Goal: Task Accomplishment & Management: Use online tool/utility

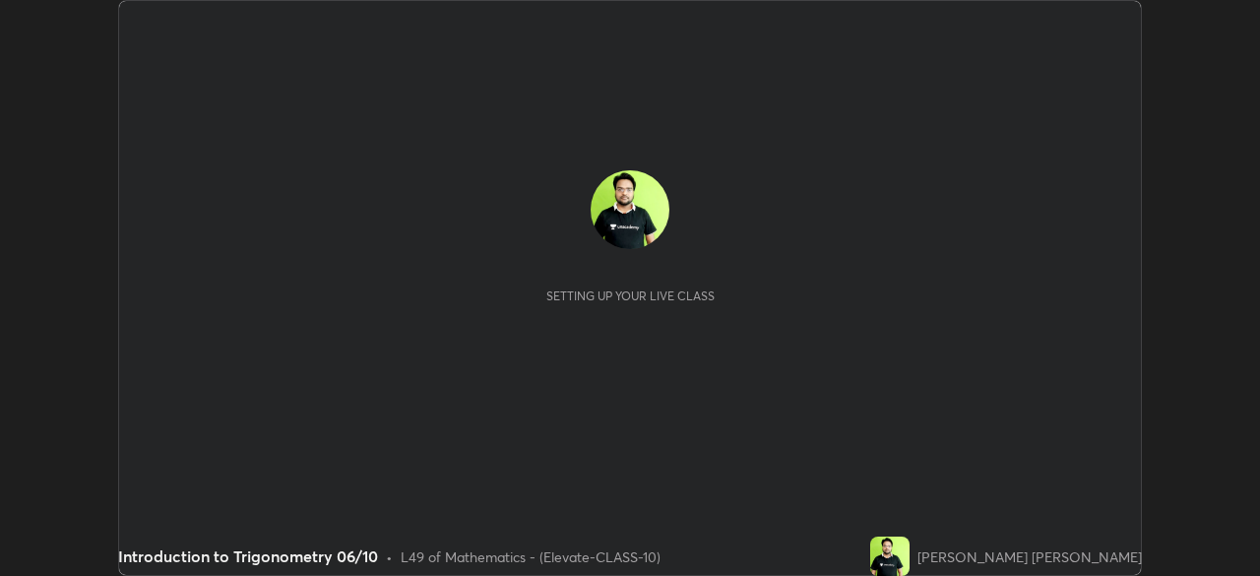
scroll to position [576, 1259]
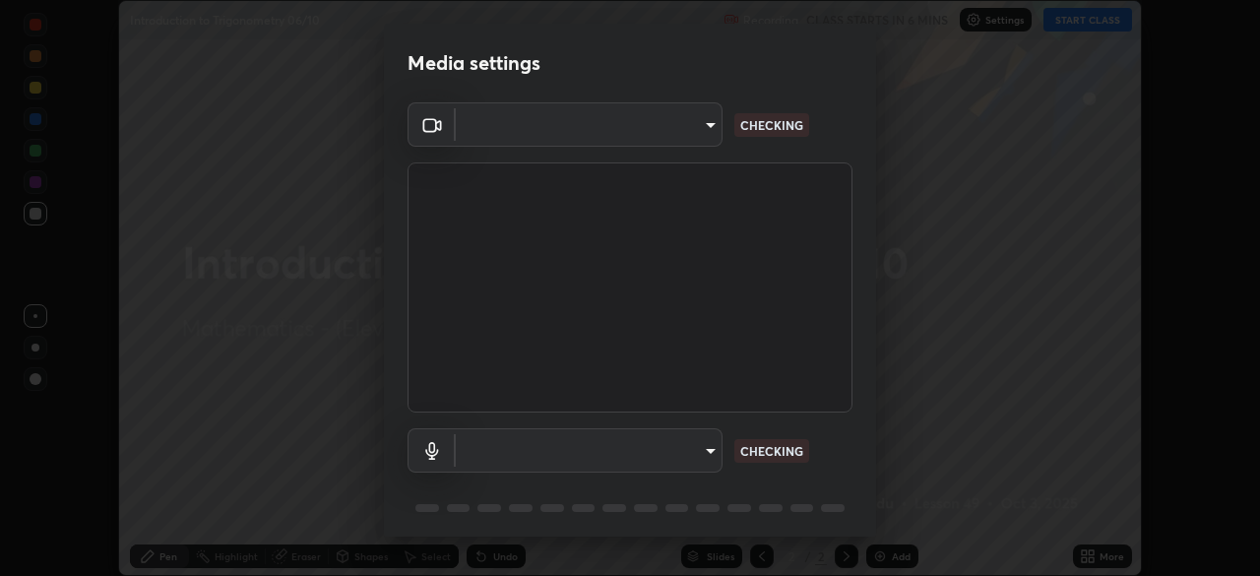
type input "4d63cd10dcc1379e9927399513255d12d620b7bbb39ca773e0f9116a90128a71"
click at [678, 455] on body "Erase all Introduction to Trigonometry 06/10 Recording CLASS STARTS IN 6 MINS S…" at bounding box center [630, 288] width 1260 height 576
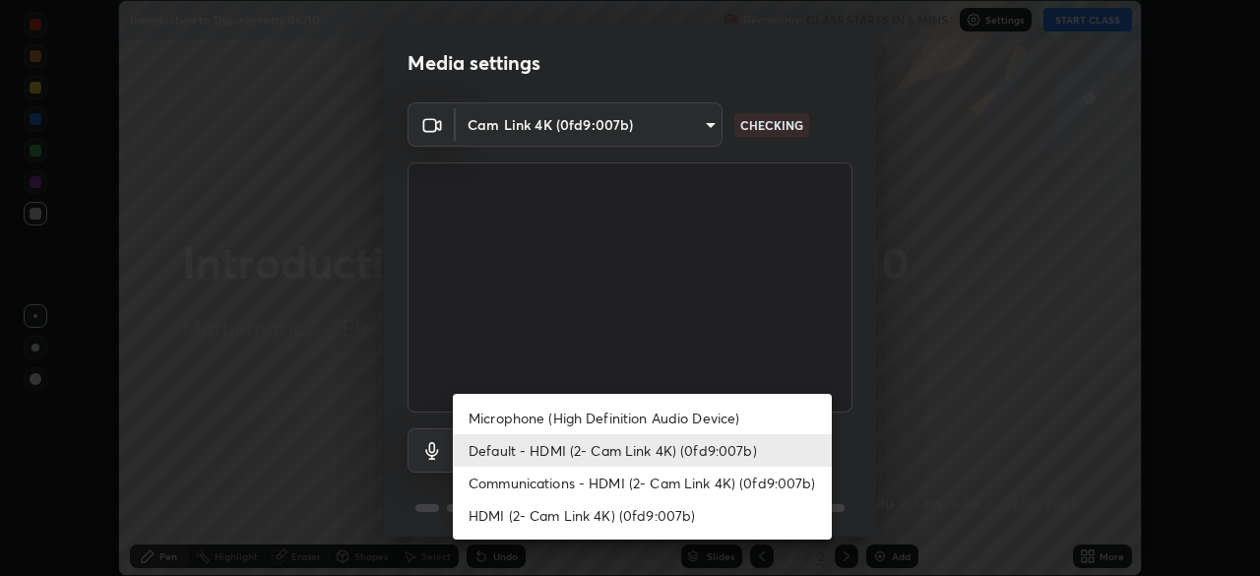
click at [628, 484] on li "Communications - HDMI (2- Cam Link 4K) (0fd9:007b)" at bounding box center [642, 482] width 379 height 32
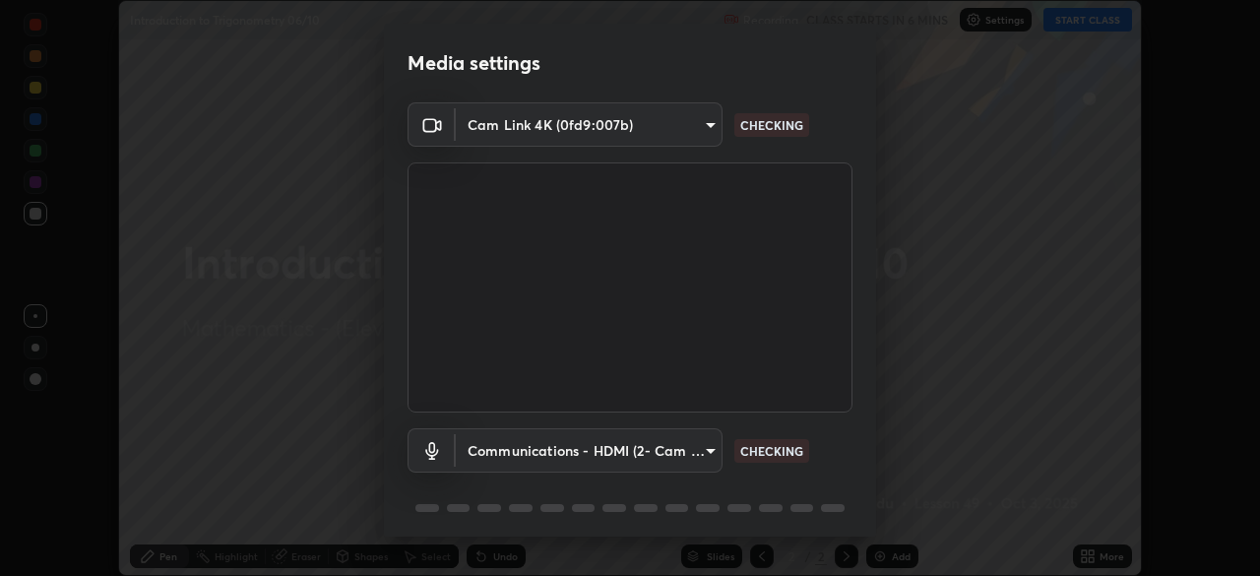
click at [634, 458] on body "Erase all Introduction to Trigonometry 06/10 Recording CLASS STARTS IN 6 MINS S…" at bounding box center [630, 288] width 1260 height 576
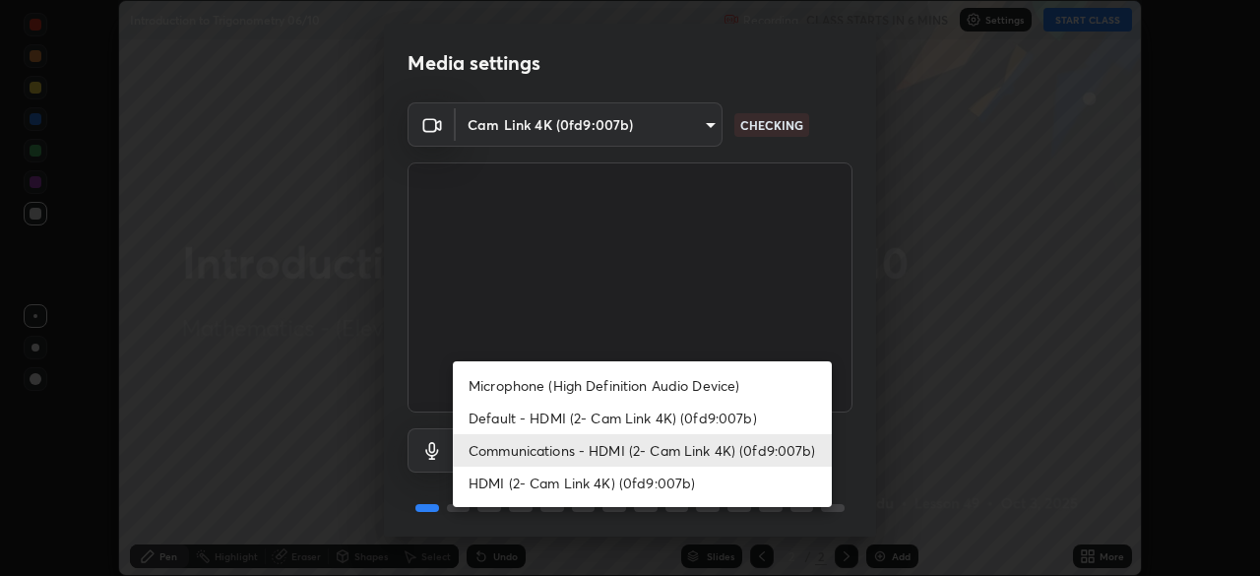
click at [626, 419] on li "Default - HDMI (2- Cam Link 4K) (0fd9:007b)" at bounding box center [642, 417] width 379 height 32
type input "default"
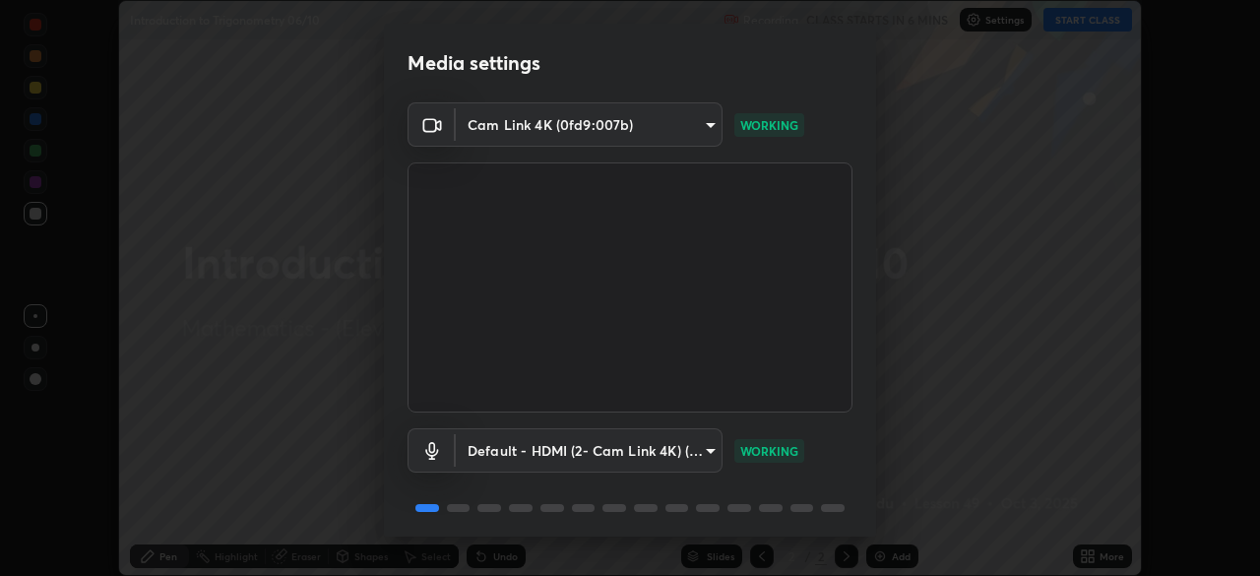
scroll to position [70, 0]
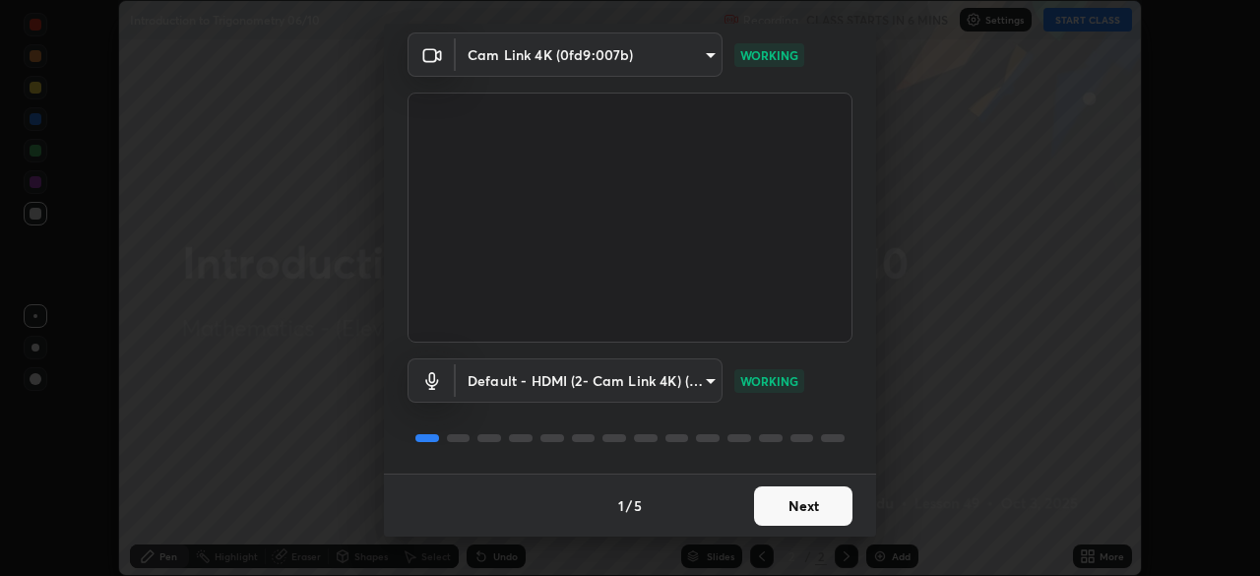
click at [803, 508] on button "Next" at bounding box center [803, 505] width 98 height 39
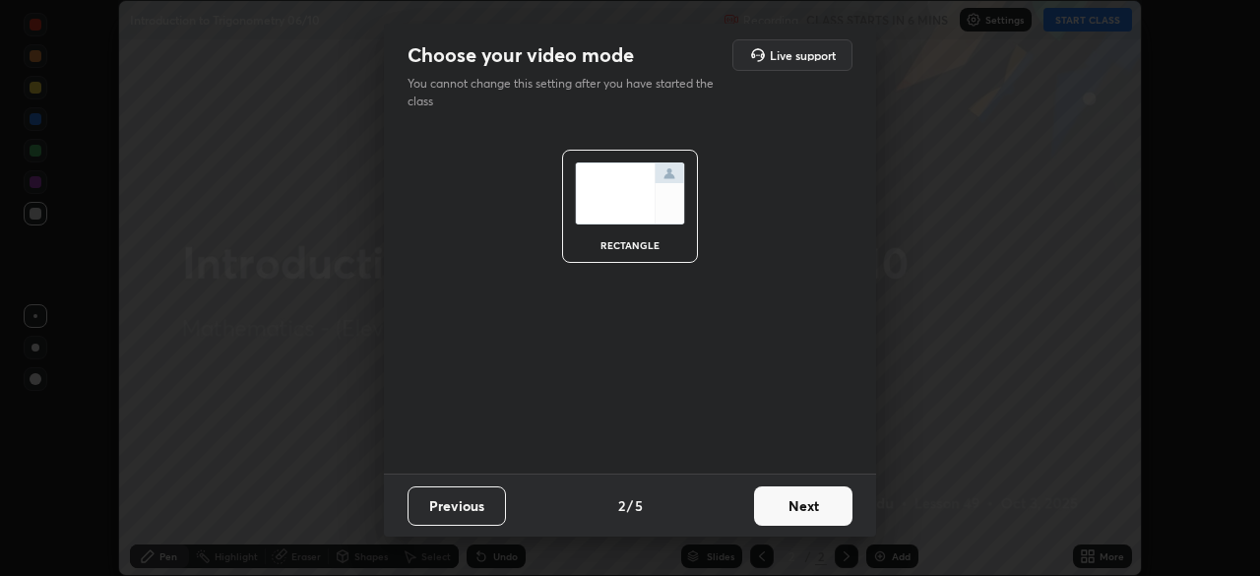
scroll to position [0, 0]
click at [805, 503] on button "Next" at bounding box center [803, 505] width 98 height 39
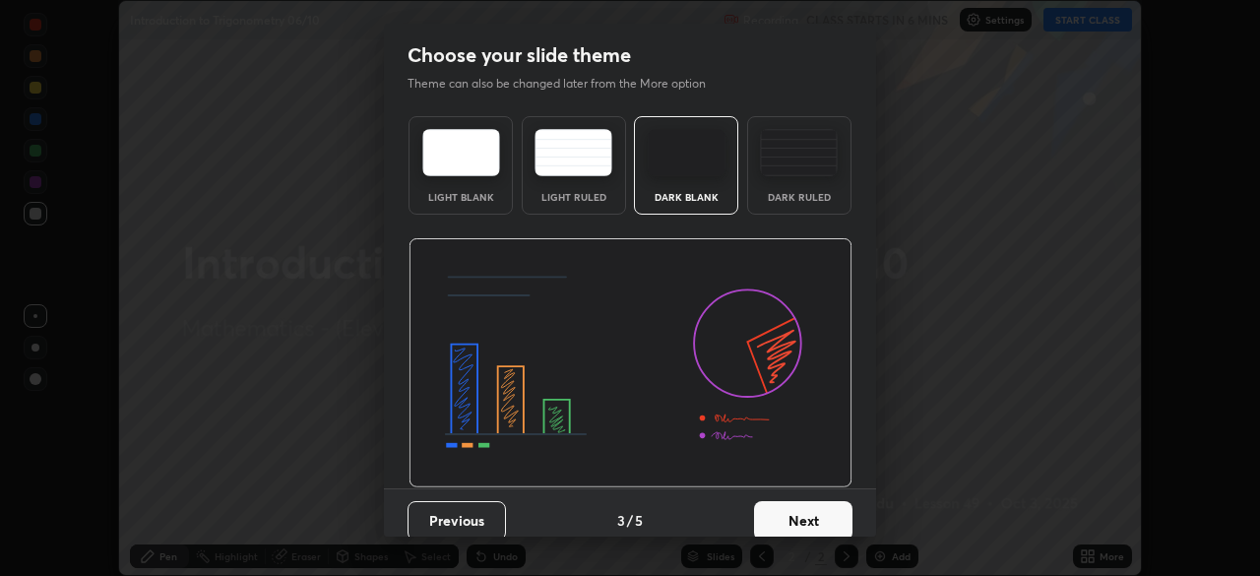
click at [815, 506] on button "Next" at bounding box center [803, 520] width 98 height 39
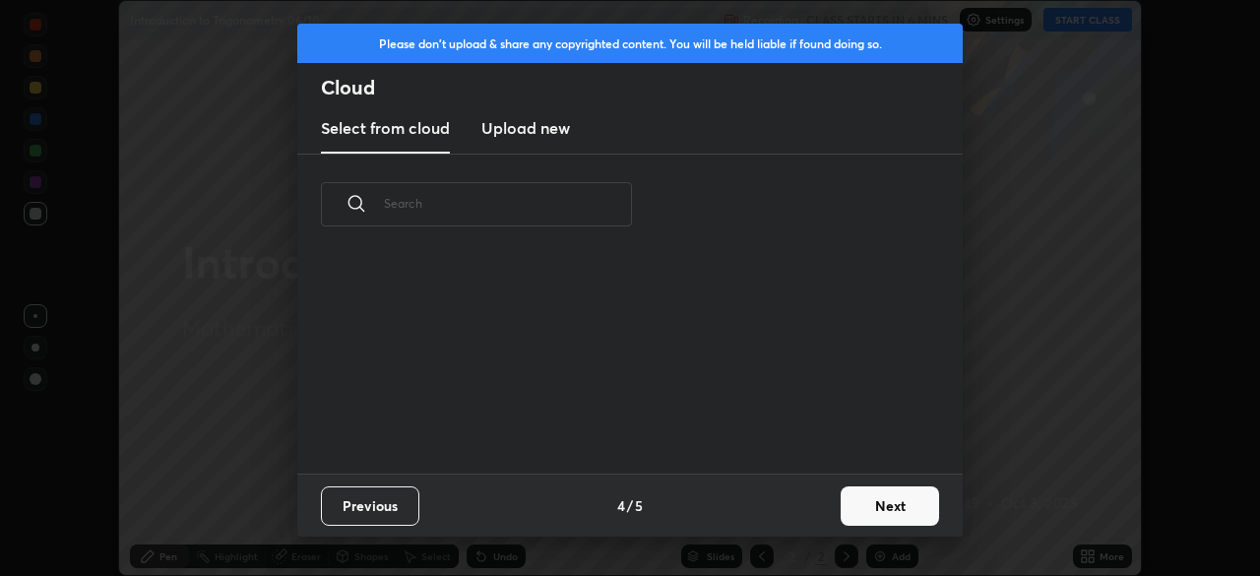
click at [830, 512] on div "Previous 4 / 5 Next" at bounding box center [629, 504] width 665 height 63
click at [865, 520] on button "Next" at bounding box center [889, 505] width 98 height 39
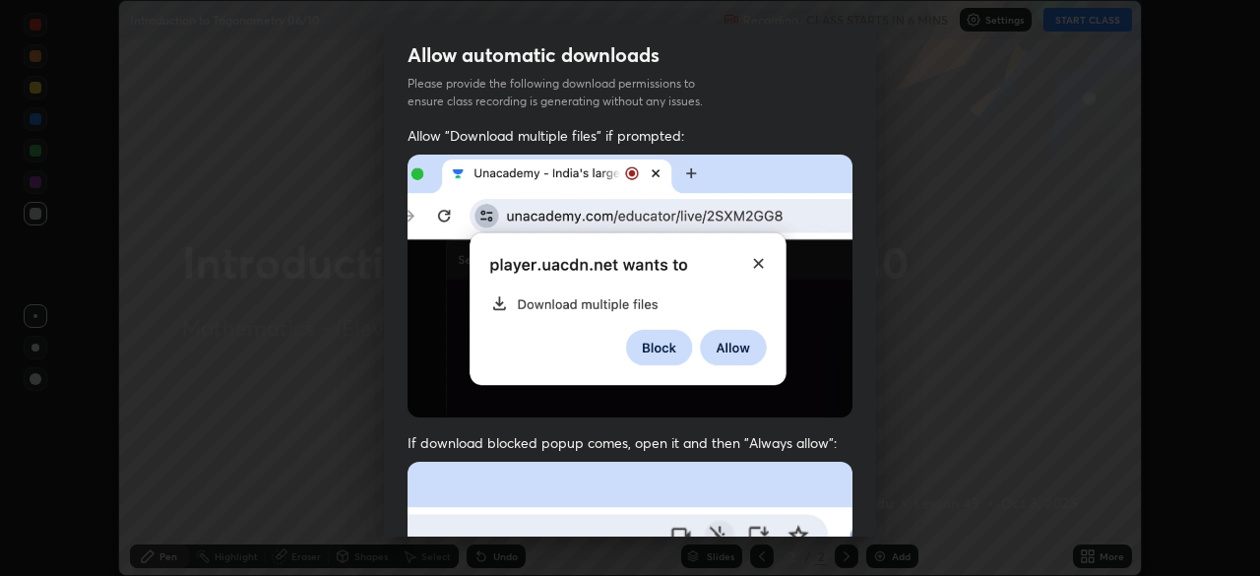
click at [886, 516] on div "Allow automatic downloads Please provide the following download permissions to …" at bounding box center [630, 288] width 1260 height 576
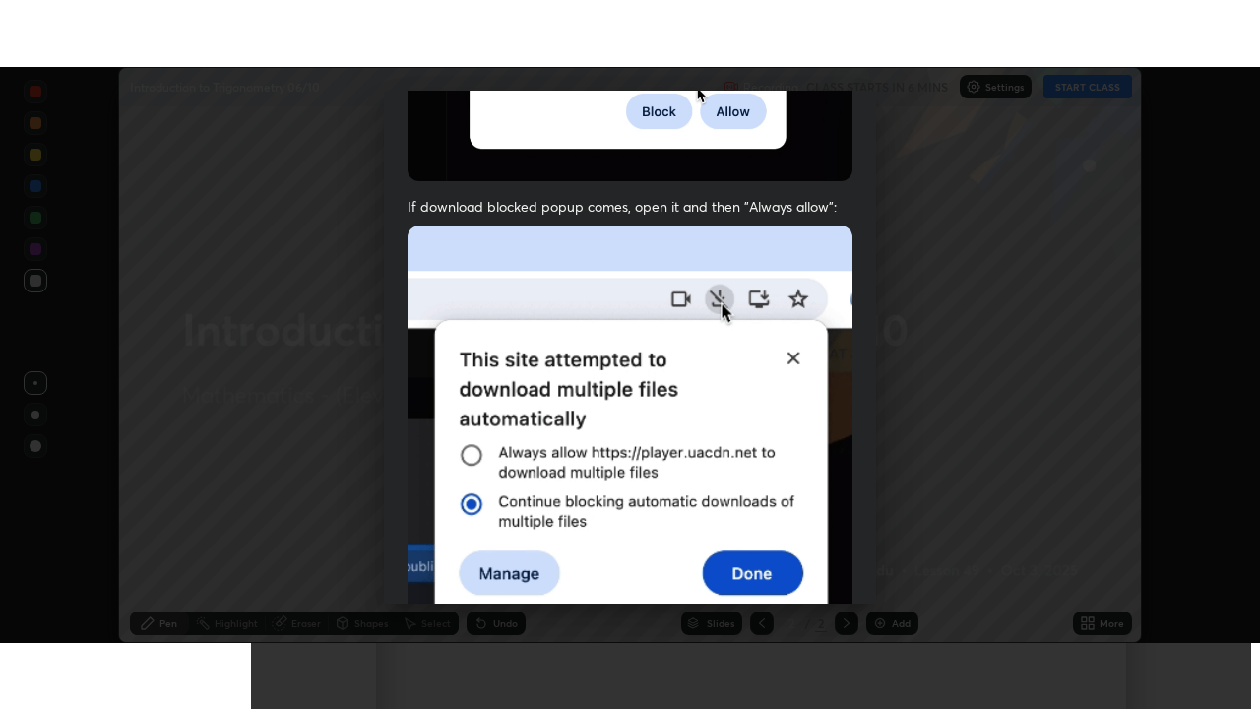
scroll to position [471, 0]
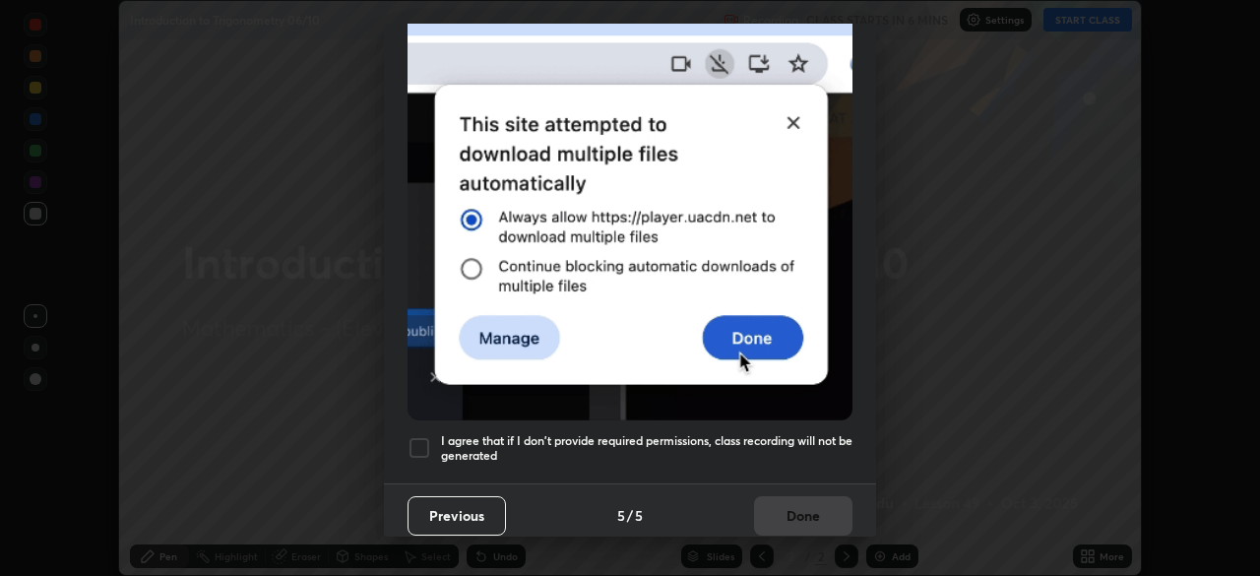
click at [424, 445] on div at bounding box center [419, 448] width 24 height 24
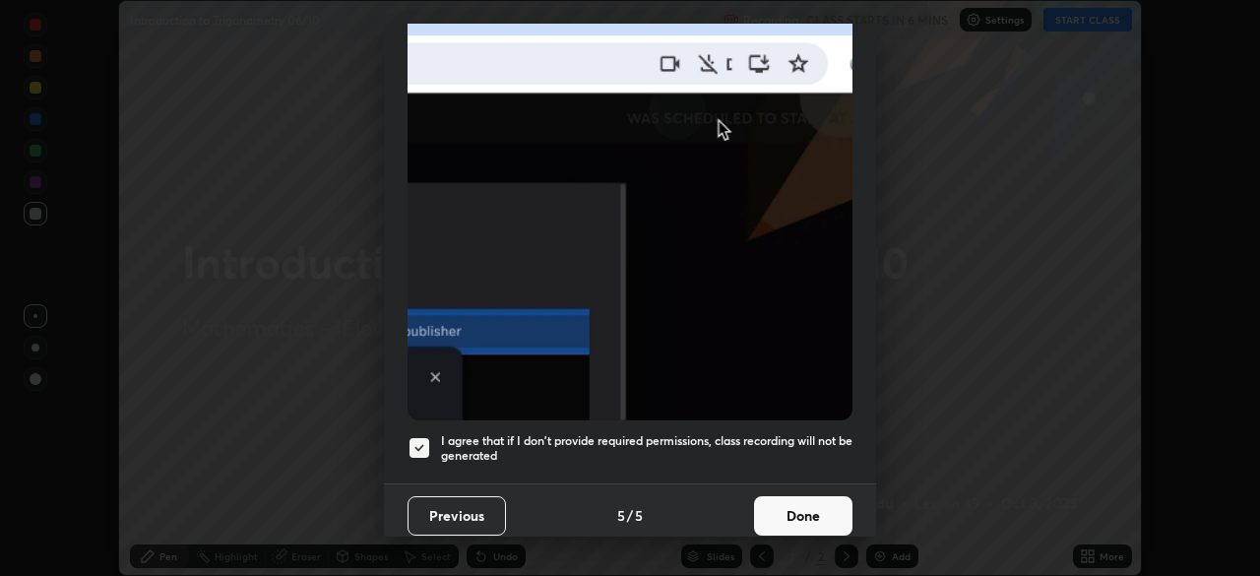
click at [771, 504] on button "Done" at bounding box center [803, 515] width 98 height 39
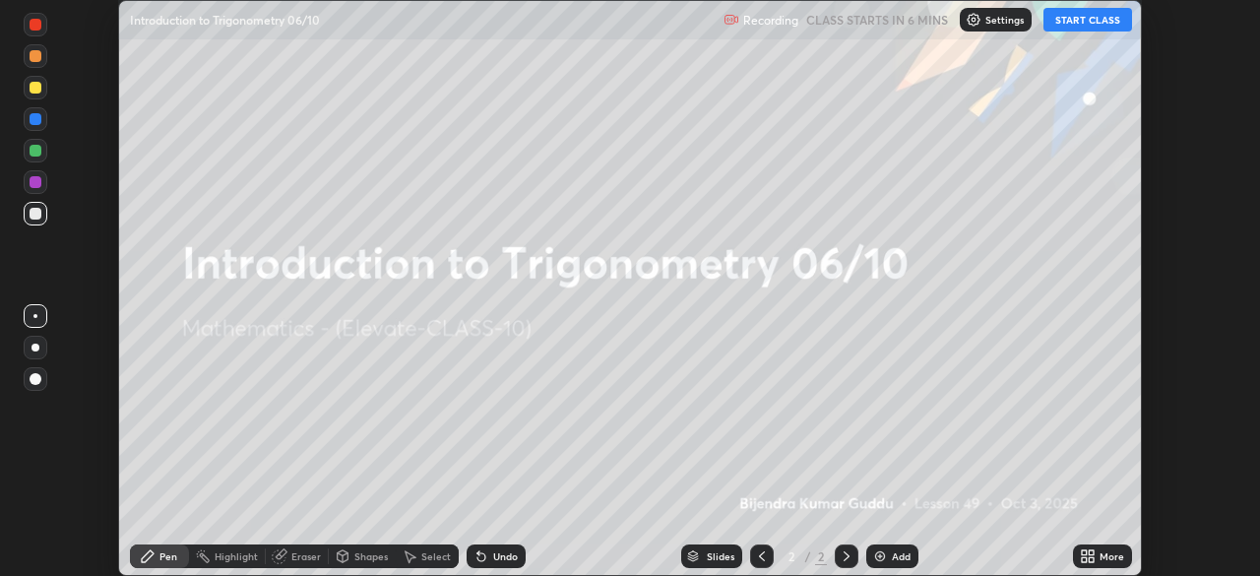
click at [1089, 554] on icon at bounding box center [1090, 552] width 5 height 5
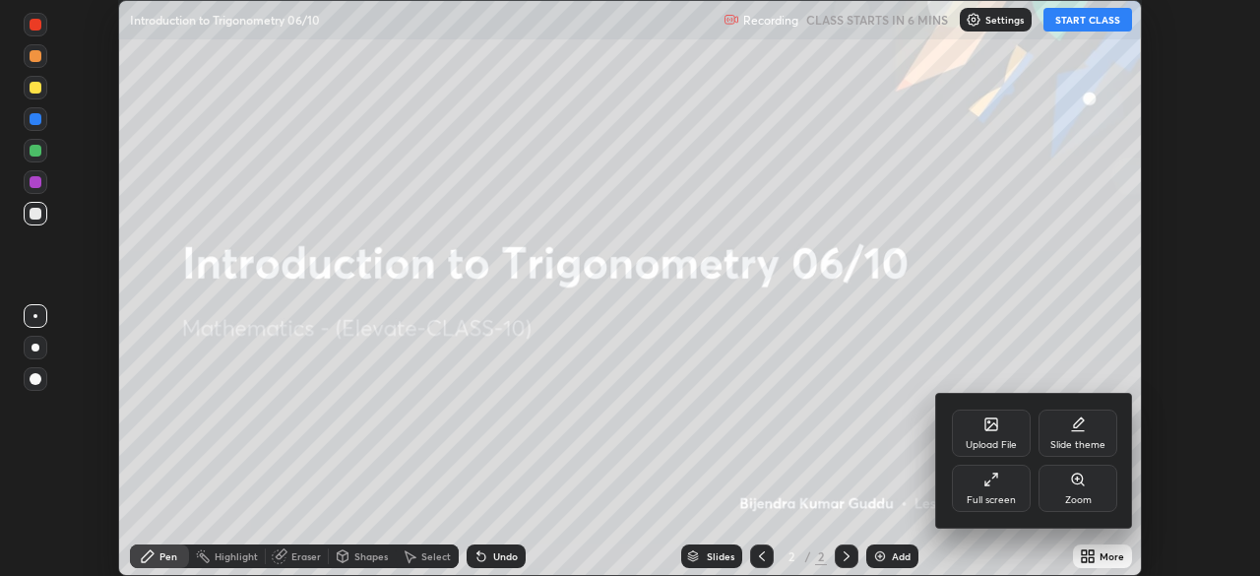
click at [991, 497] on div "Full screen" at bounding box center [990, 500] width 49 height 10
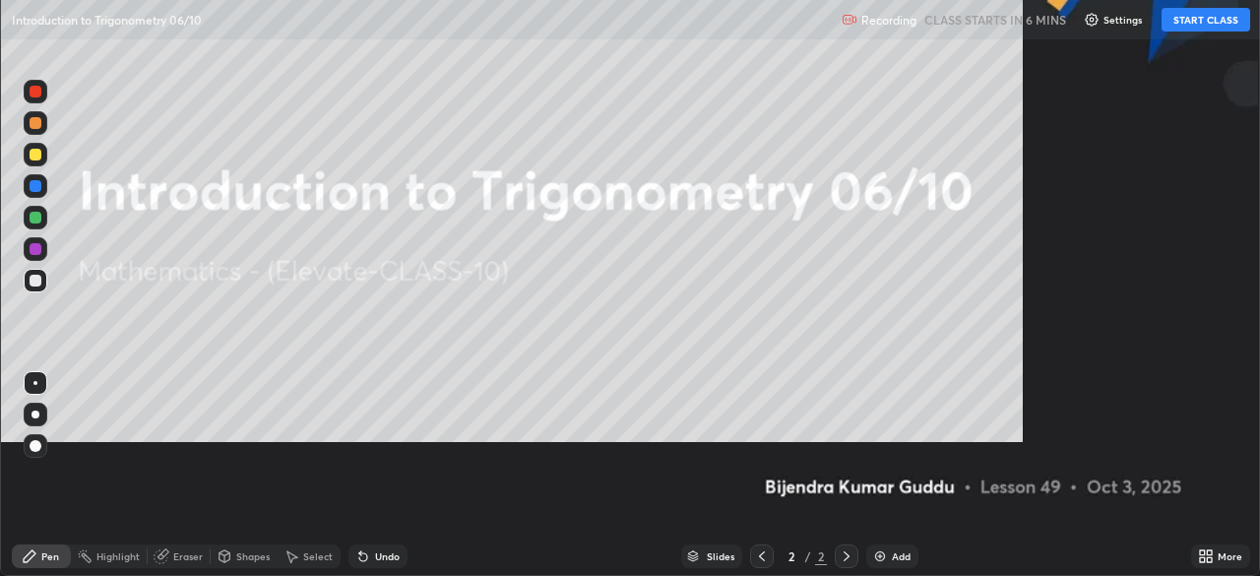
scroll to position [709, 1260]
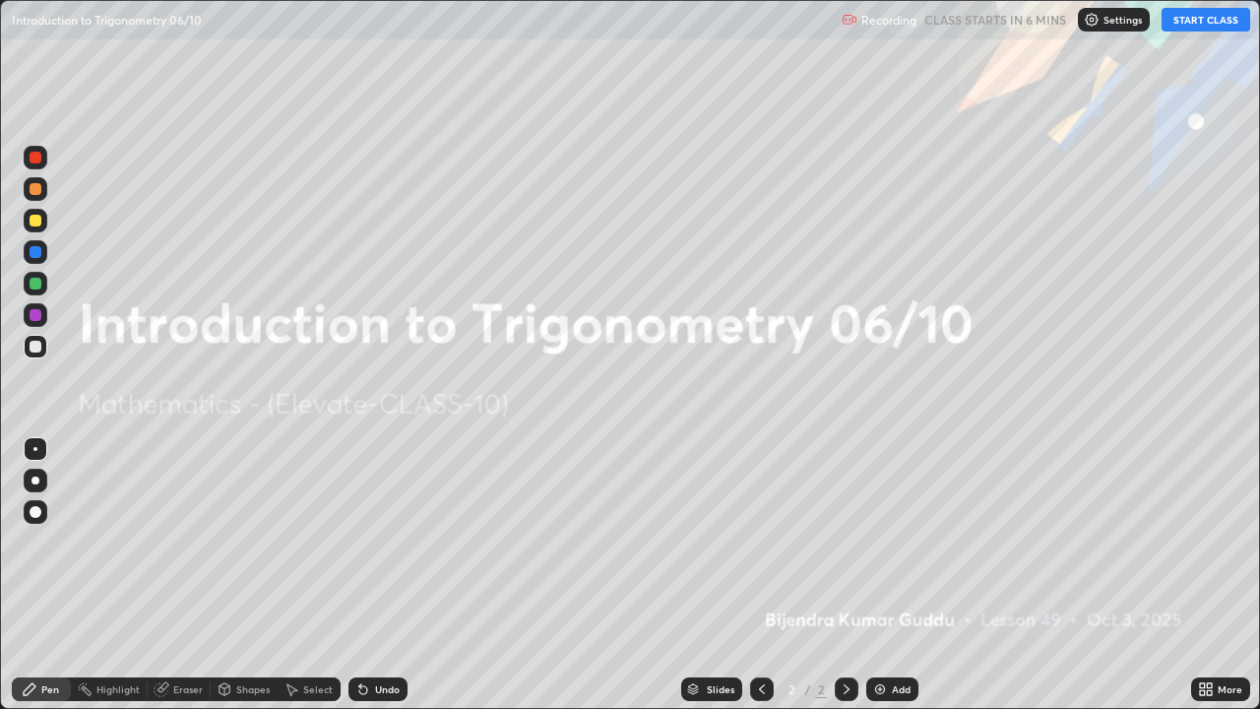
click at [1211, 575] on icon at bounding box center [1208, 692] width 5 height 5
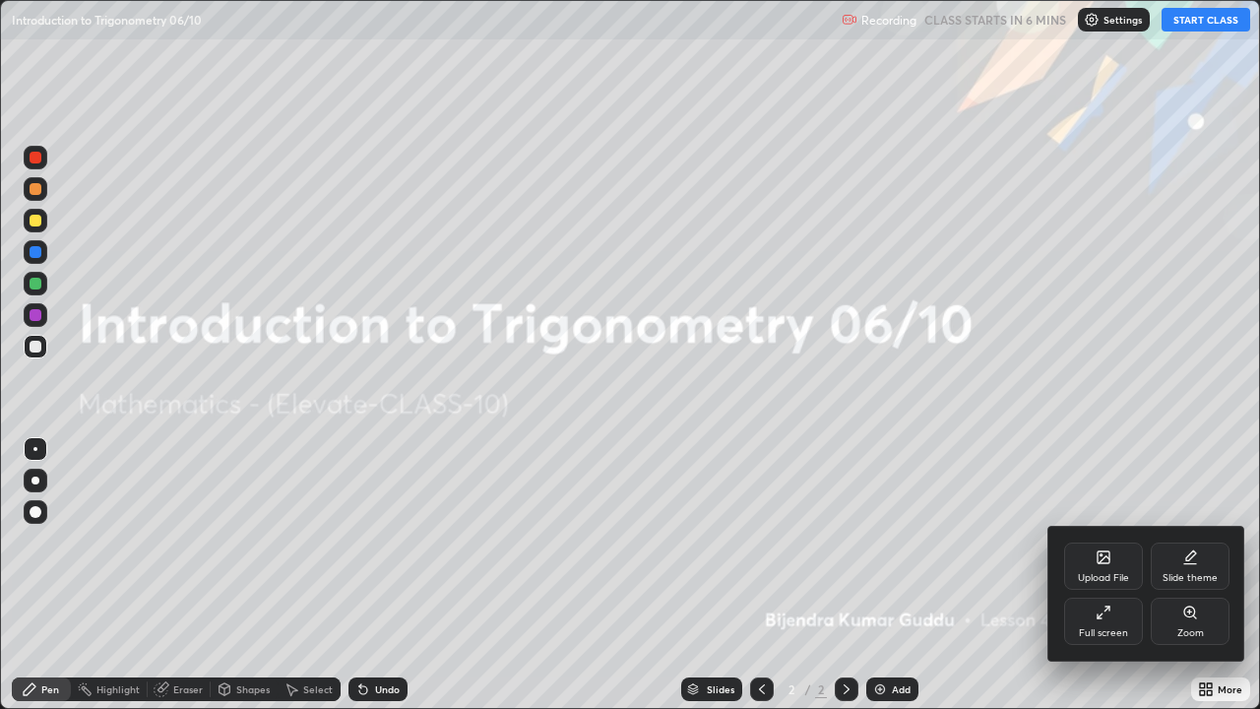
click at [1097, 575] on icon at bounding box center [1099, 616] width 4 height 4
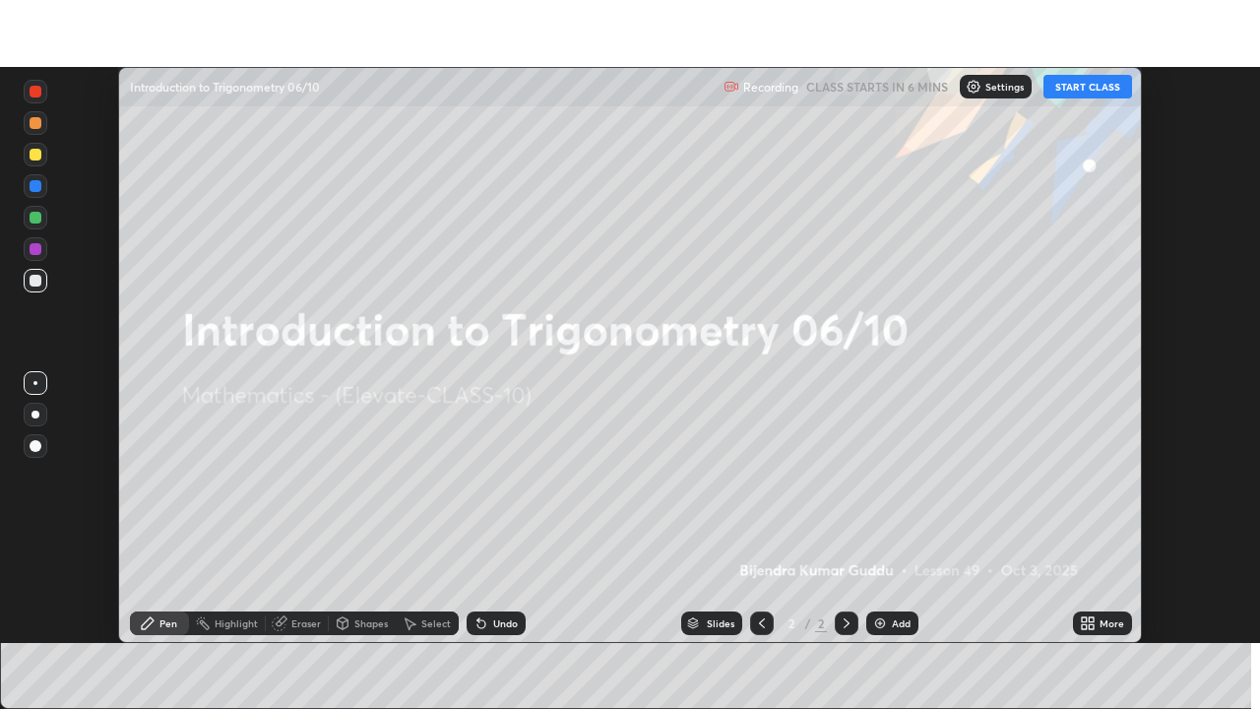
scroll to position [97827, 97144]
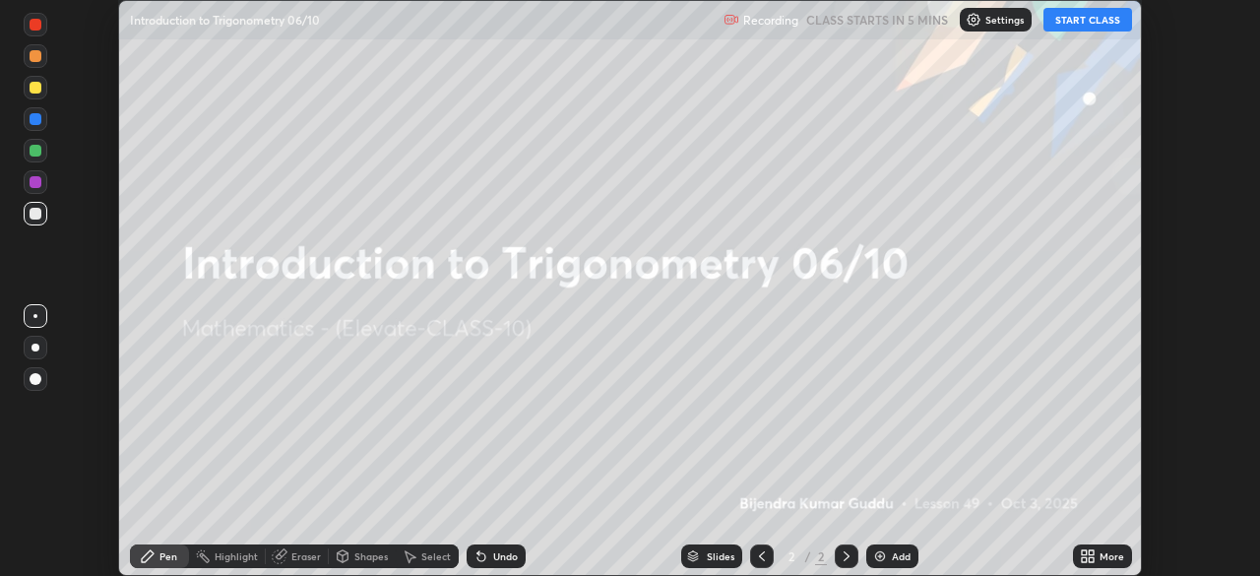
click at [31, 187] on div at bounding box center [36, 182] width 24 height 24
click at [301, 552] on div "Eraser" at bounding box center [306, 556] width 30 height 10
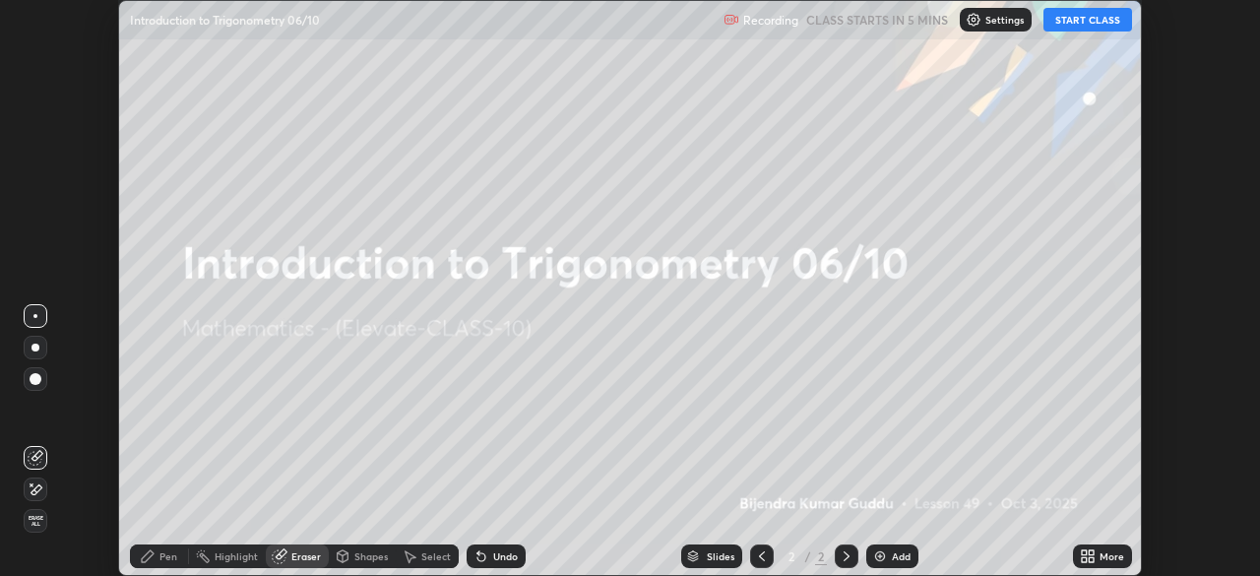
click at [35, 453] on icon at bounding box center [36, 458] width 16 height 16
click at [38, 488] on icon at bounding box center [36, 489] width 16 height 17
click at [38, 520] on span "Erase all" at bounding box center [36, 521] width 22 height 12
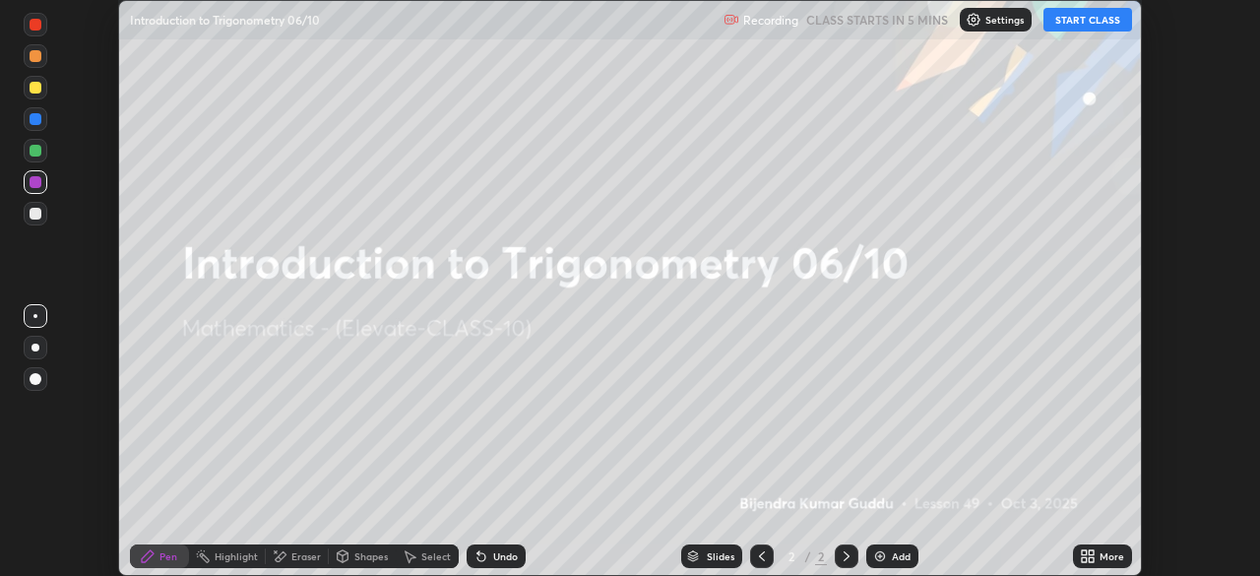
click at [301, 555] on div "Eraser" at bounding box center [306, 556] width 30 height 10
click at [289, 554] on div "Eraser" at bounding box center [297, 556] width 63 height 24
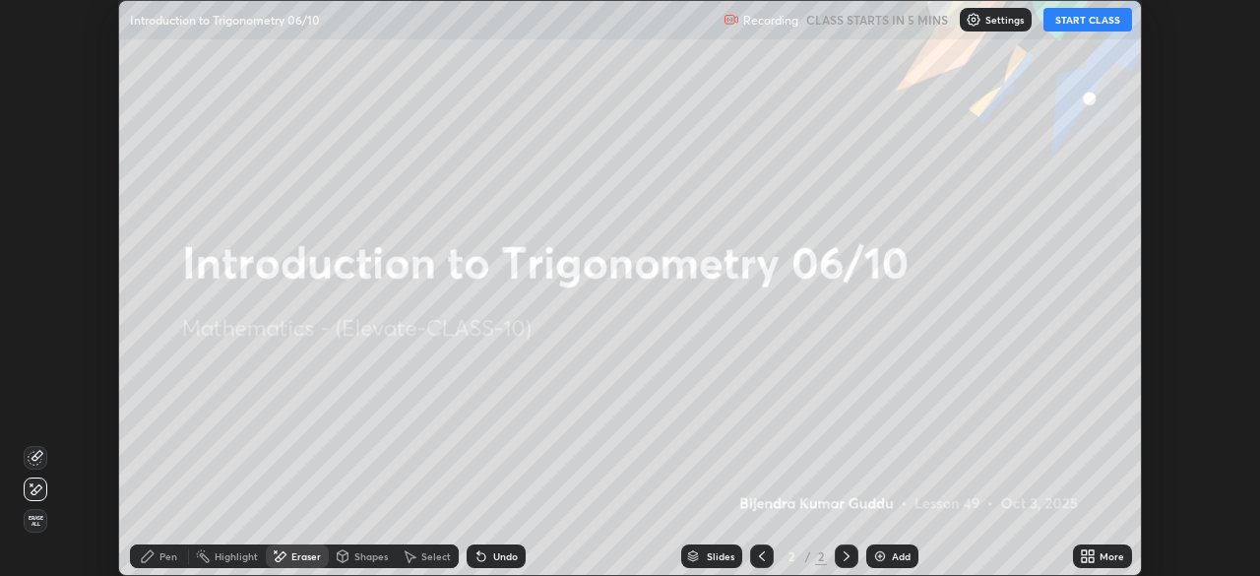
click at [37, 456] on icon at bounding box center [36, 458] width 16 height 16
click at [36, 374] on div at bounding box center [36, 379] width 12 height 12
click at [229, 545] on div "Highlight" at bounding box center [227, 556] width 77 height 24
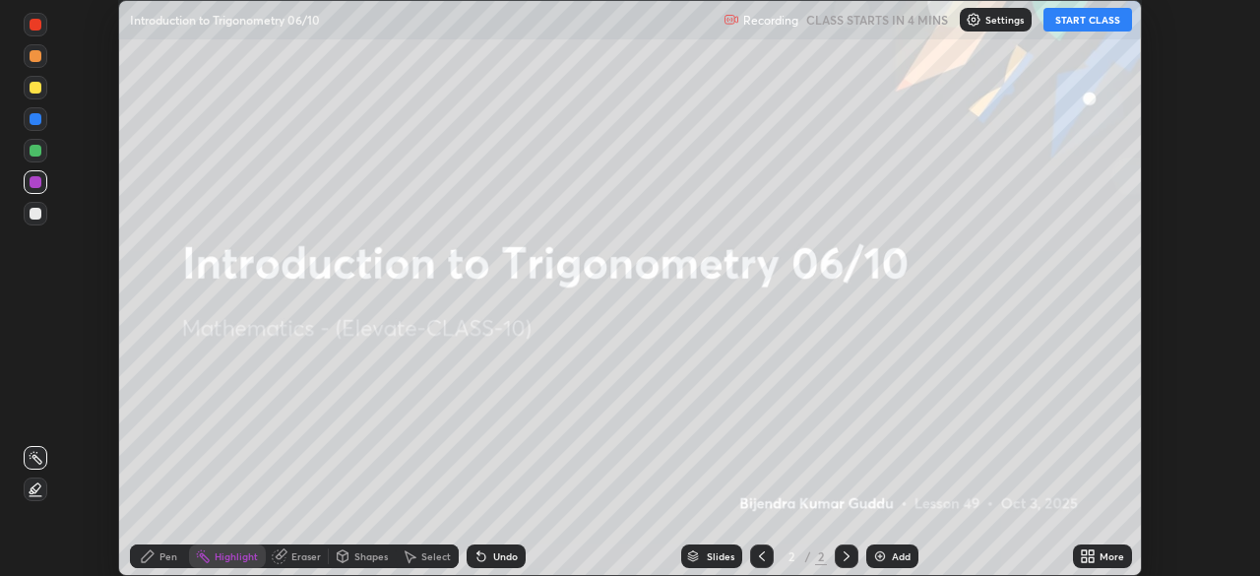
click at [34, 457] on icon at bounding box center [35, 458] width 2 height 2
click at [166, 551] on div "Pen" at bounding box center [168, 556] width 18 height 10
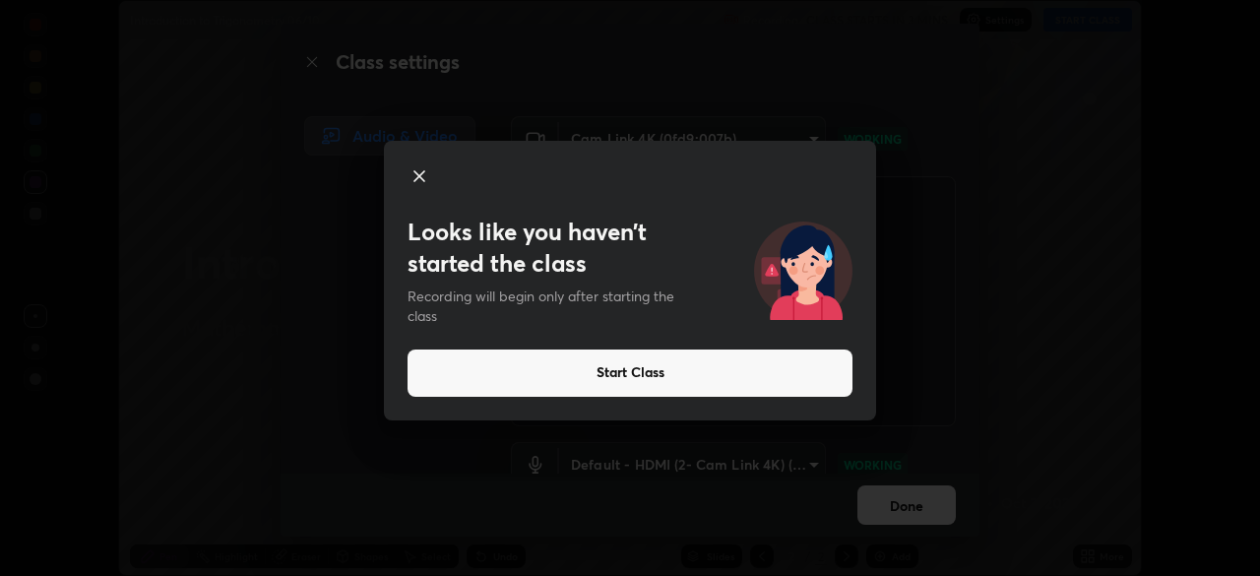
click at [426, 176] on icon at bounding box center [419, 176] width 24 height 24
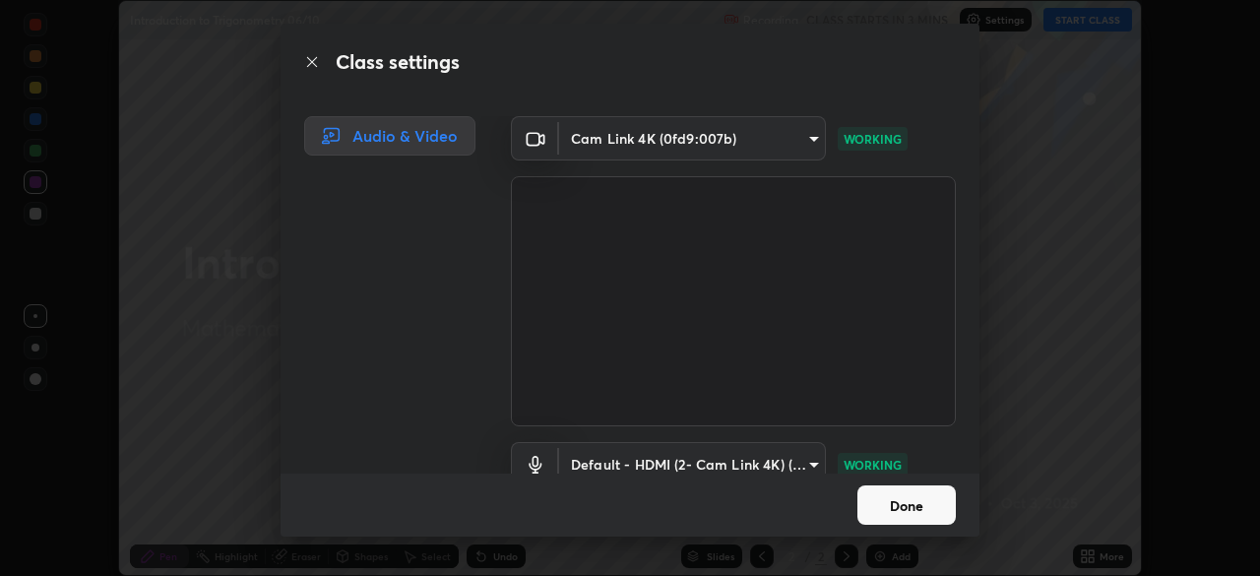
click at [886, 504] on button "Done" at bounding box center [906, 504] width 98 height 39
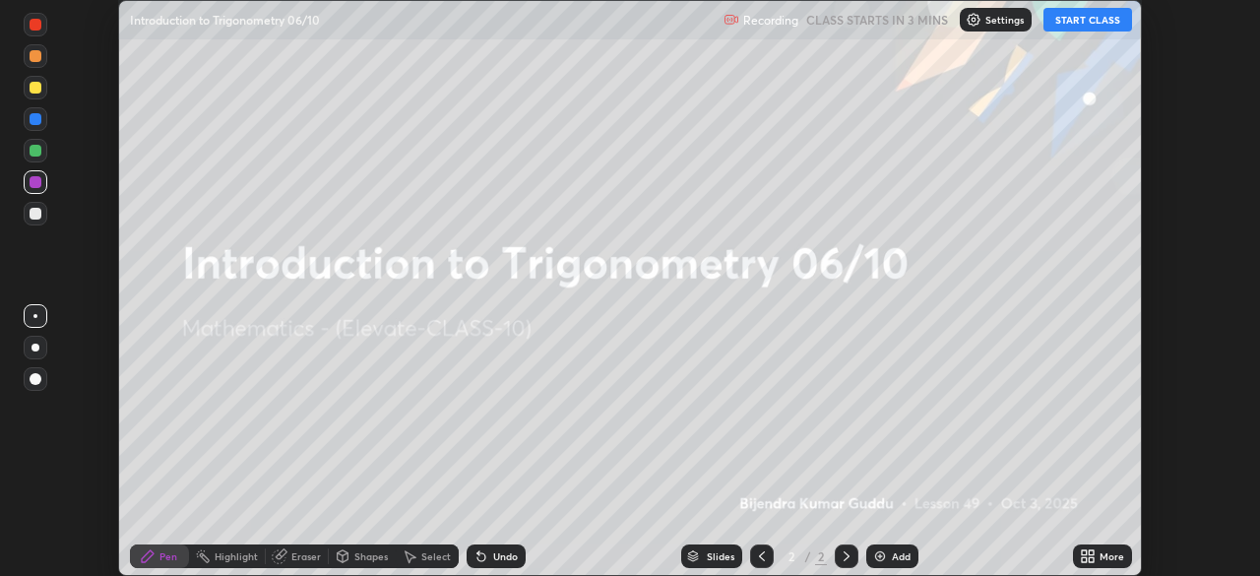
click at [217, 552] on div "Highlight" at bounding box center [236, 556] width 43 height 10
click at [34, 484] on icon at bounding box center [36, 489] width 16 height 16
click at [29, 214] on div at bounding box center [36, 214] width 24 height 24
click at [284, 563] on icon at bounding box center [280, 556] width 16 height 16
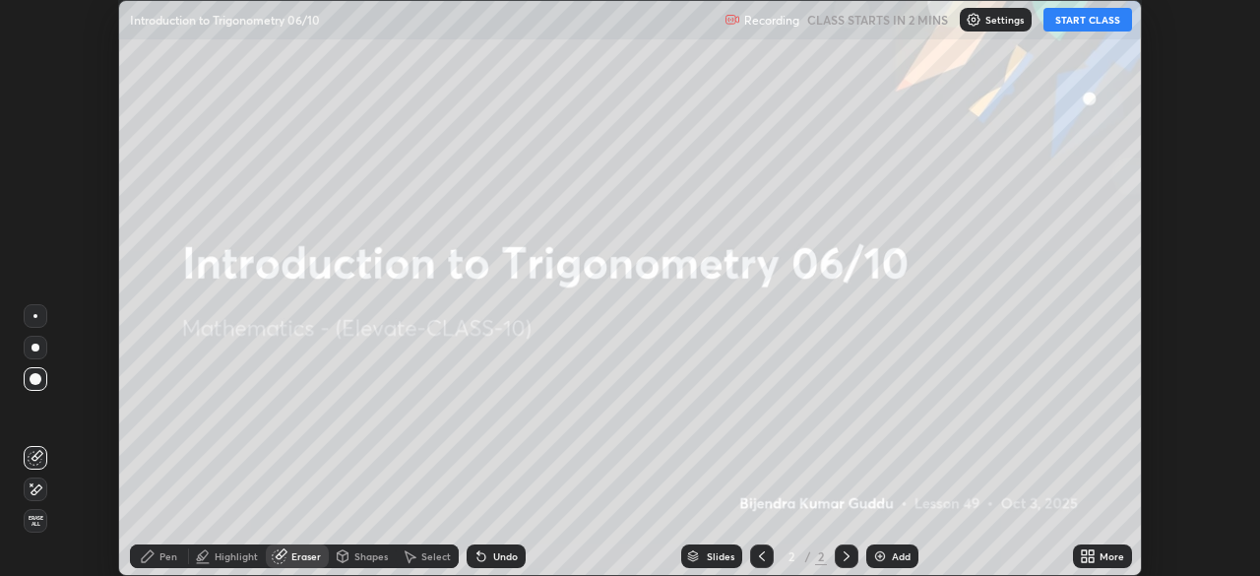
click at [31, 484] on icon at bounding box center [32, 484] width 2 height 2
click at [39, 451] on icon at bounding box center [36, 456] width 11 height 10
click at [166, 544] on div "Pen" at bounding box center [159, 556] width 59 height 24
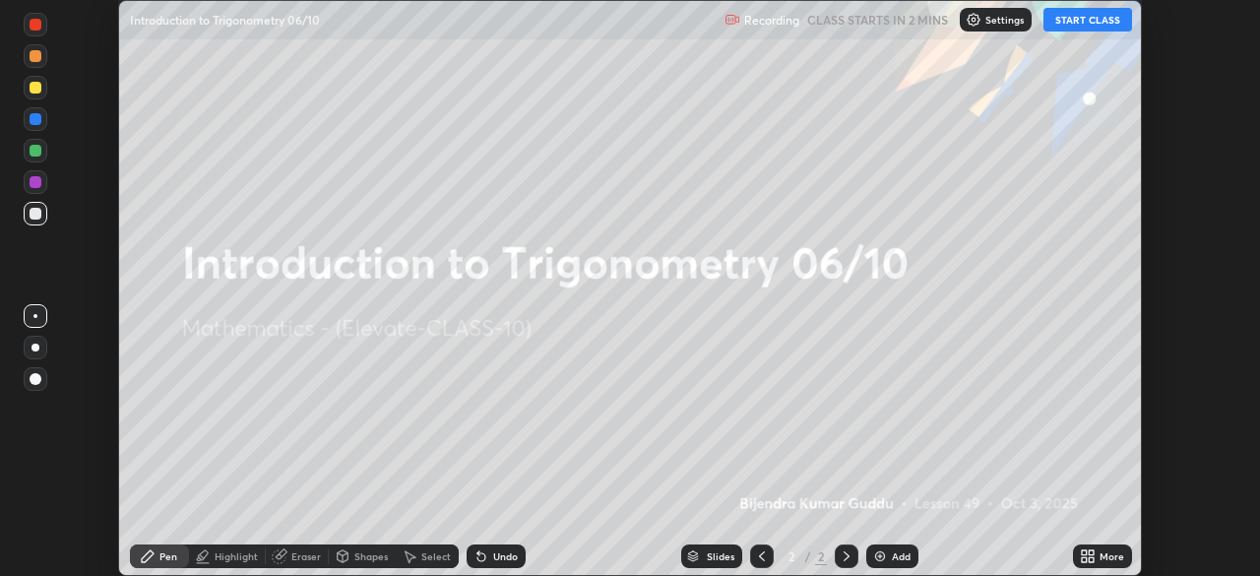
click at [163, 551] on div "Pen" at bounding box center [168, 556] width 18 height 10
click at [354, 551] on div "Shapes" at bounding box center [370, 556] width 33 height 10
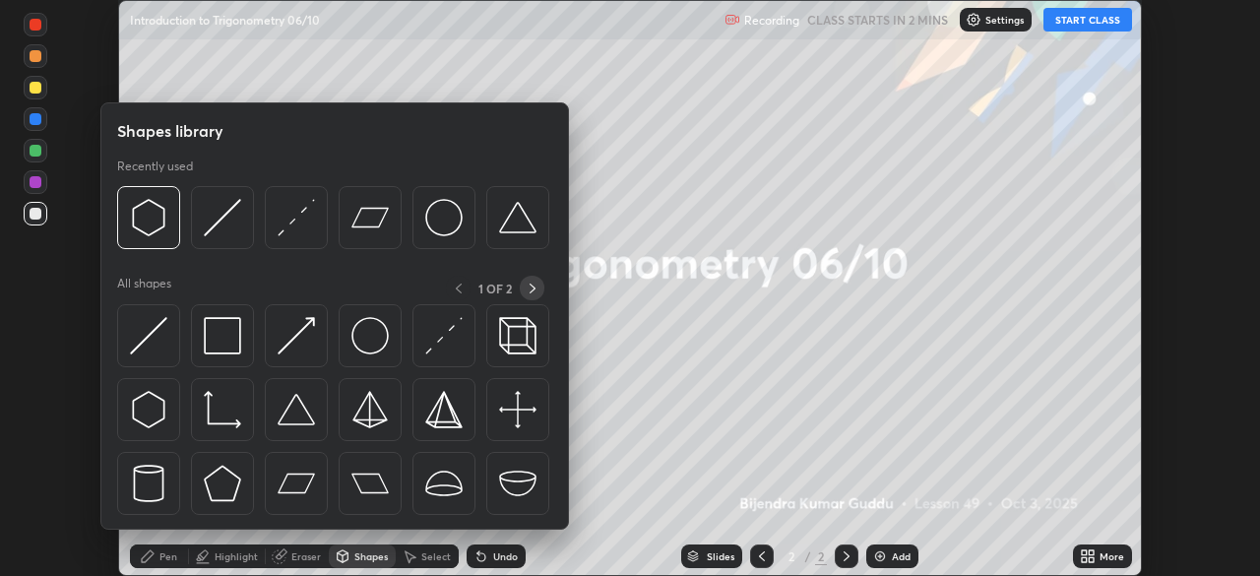
click at [523, 287] on div at bounding box center [532, 288] width 25 height 25
click at [531, 288] on div "1 OF 2" at bounding box center [495, 288] width 98 height 25
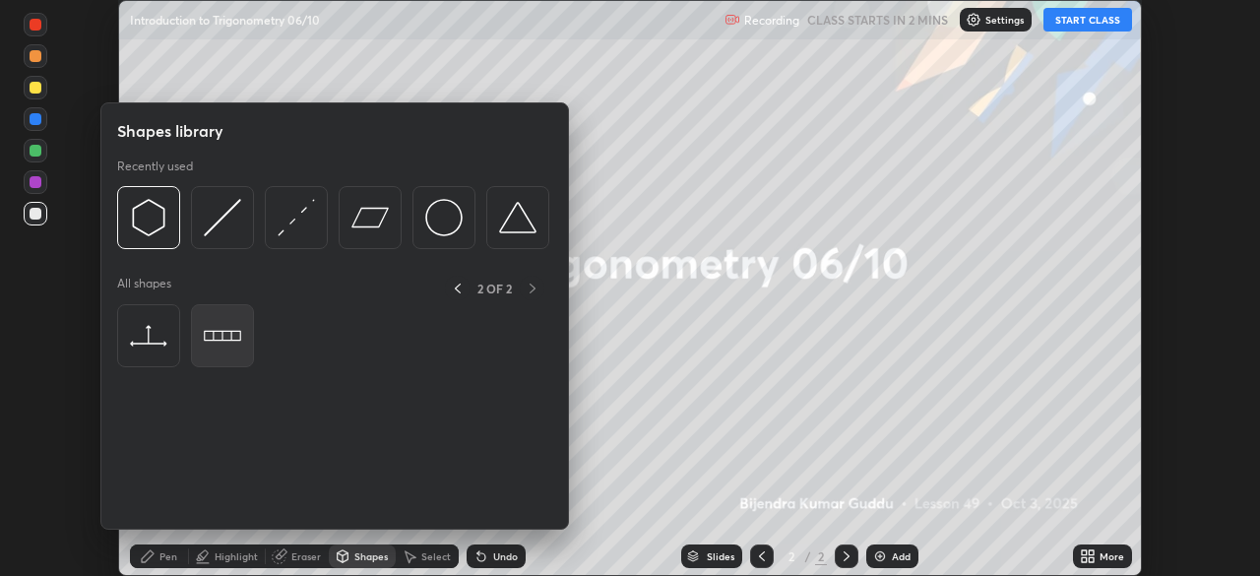
click at [222, 352] on img at bounding box center [222, 335] width 37 height 37
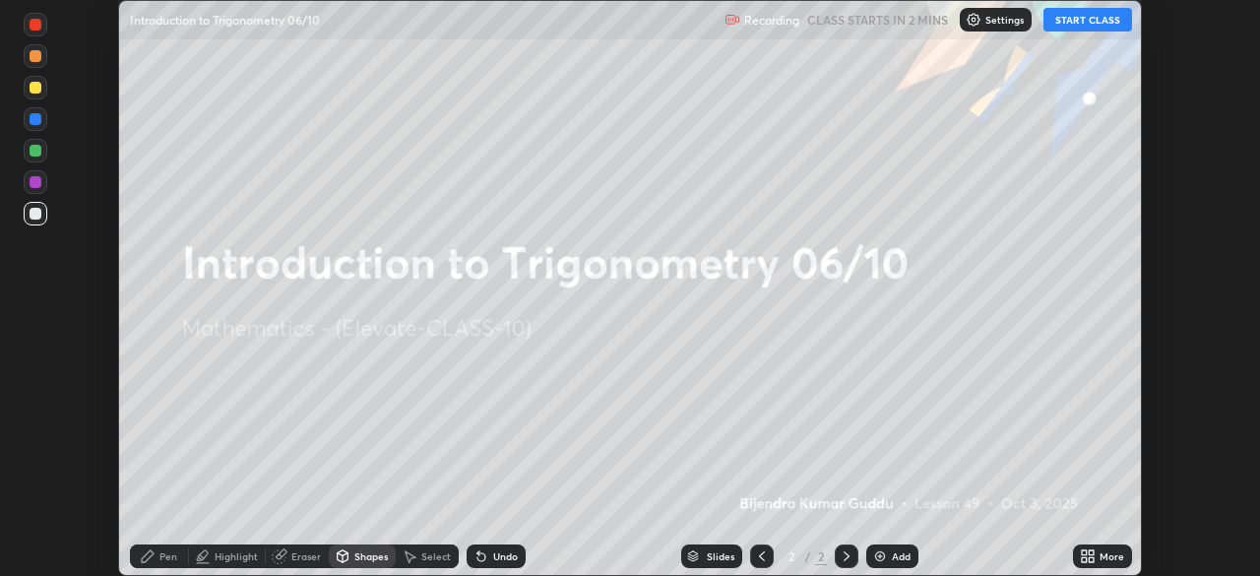
click at [291, 551] on div "Eraser" at bounding box center [306, 556] width 30 height 10
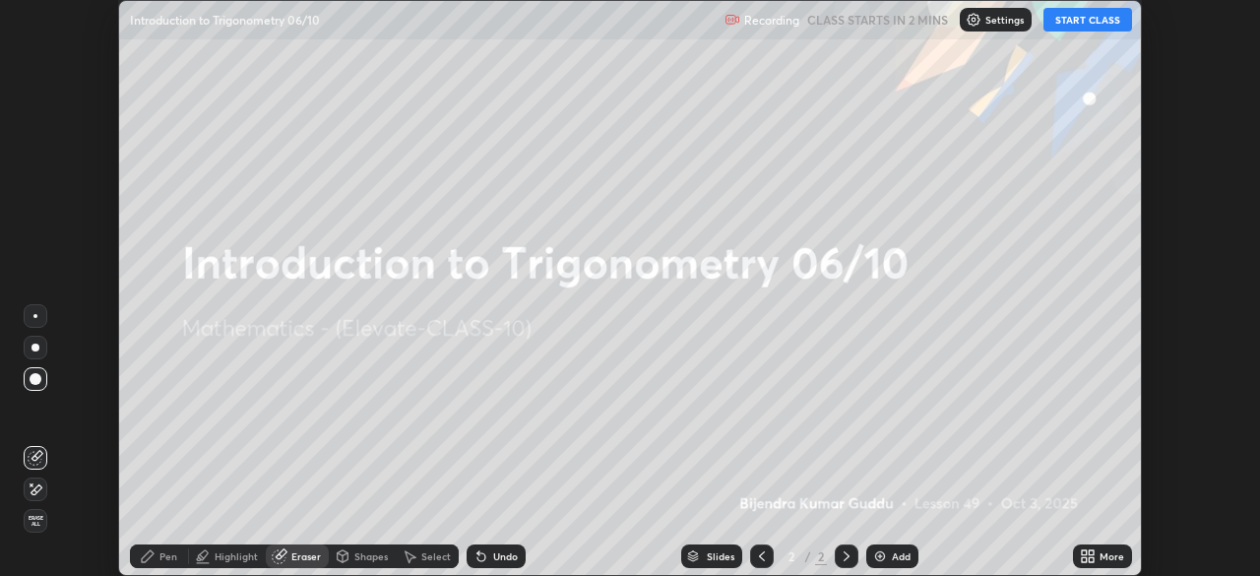
click at [35, 518] on span "Erase all" at bounding box center [36, 521] width 22 height 12
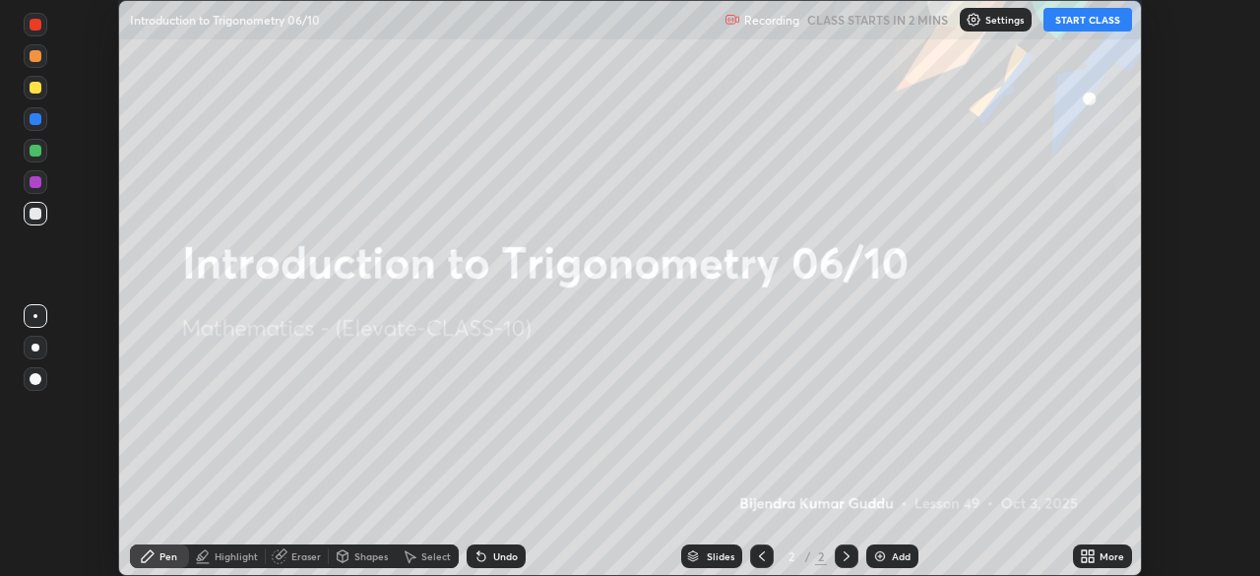
click at [363, 555] on div "Shapes" at bounding box center [370, 556] width 33 height 10
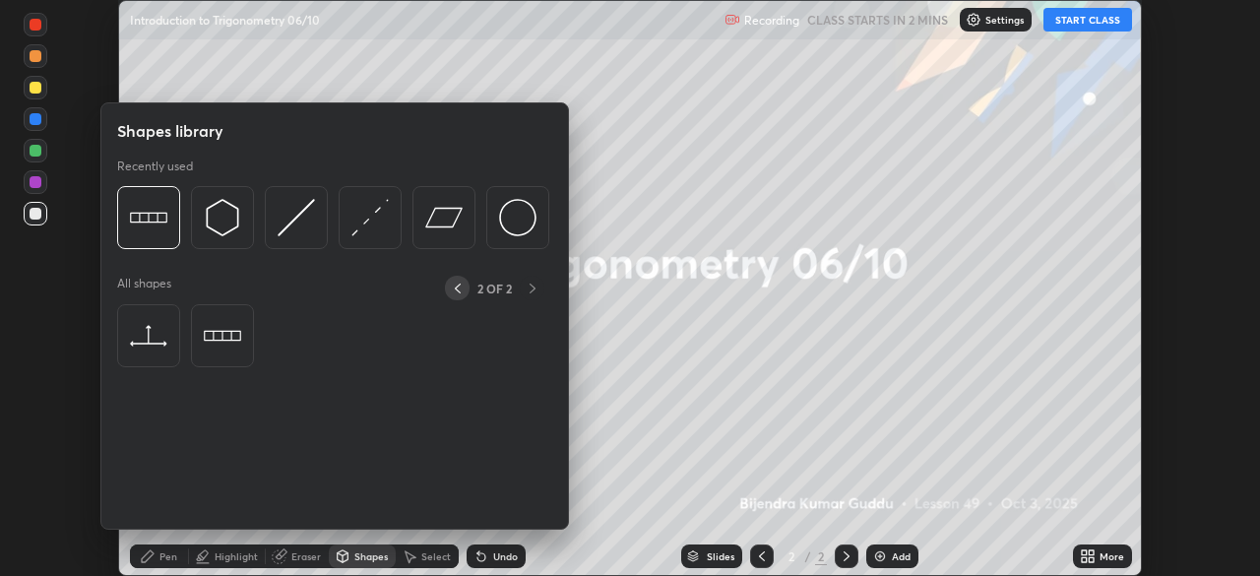
click at [457, 288] on icon at bounding box center [458, 288] width 16 height 16
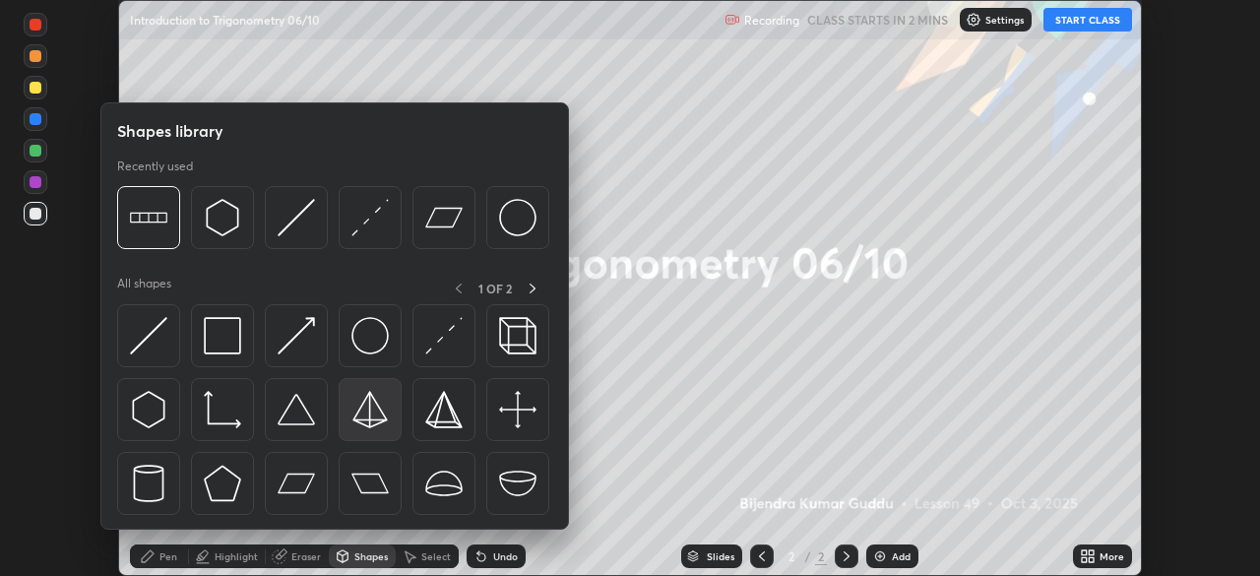
click at [365, 416] on img at bounding box center [369, 409] width 37 height 37
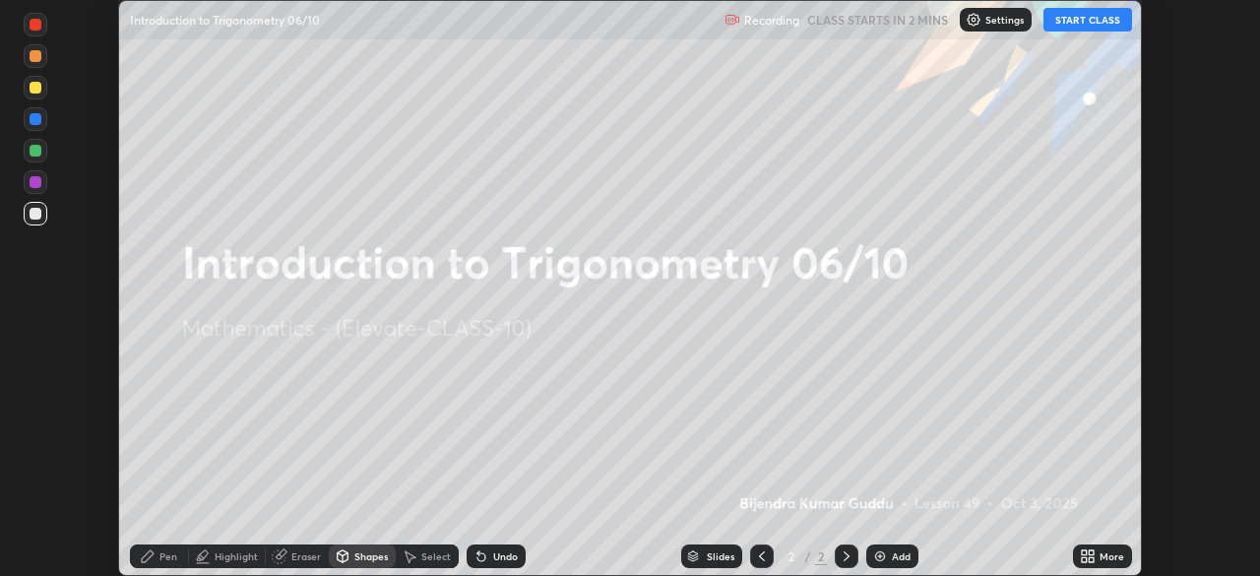
click at [289, 553] on div "Eraser" at bounding box center [297, 556] width 63 height 24
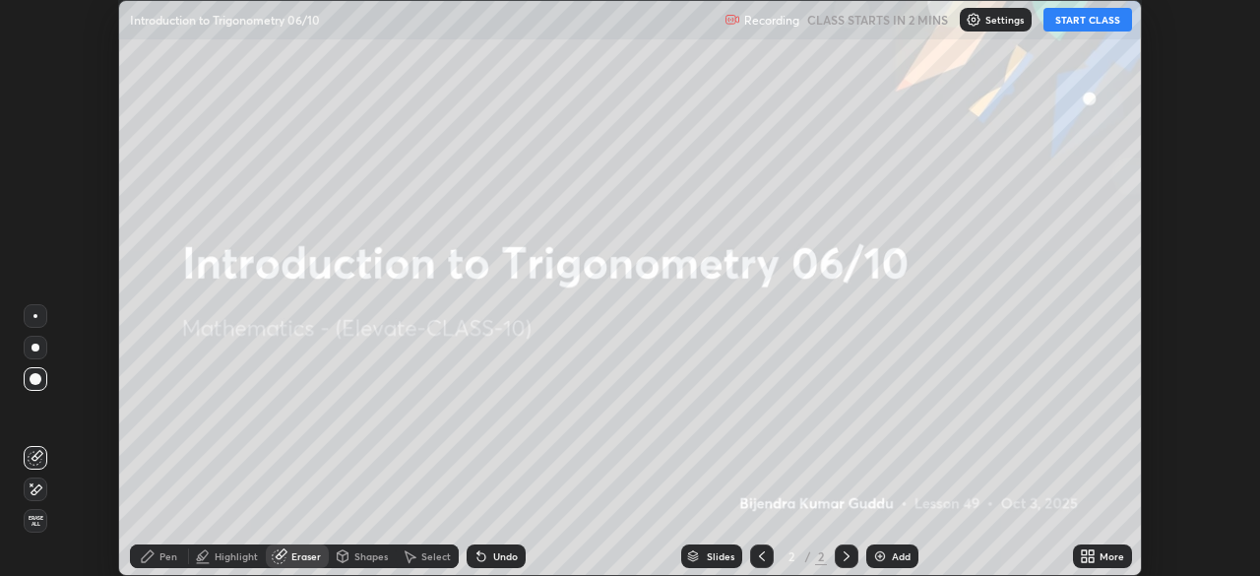
click at [36, 489] on icon at bounding box center [36, 489] width 16 height 17
click at [348, 554] on icon at bounding box center [343, 556] width 16 height 16
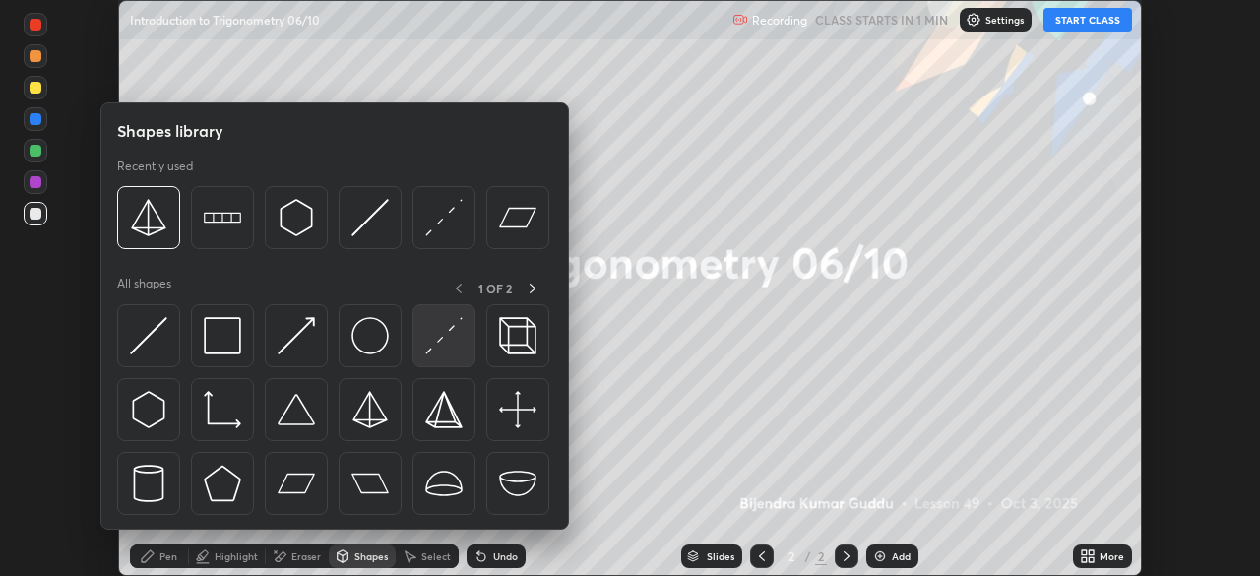
click at [438, 346] on img at bounding box center [443, 335] width 37 height 37
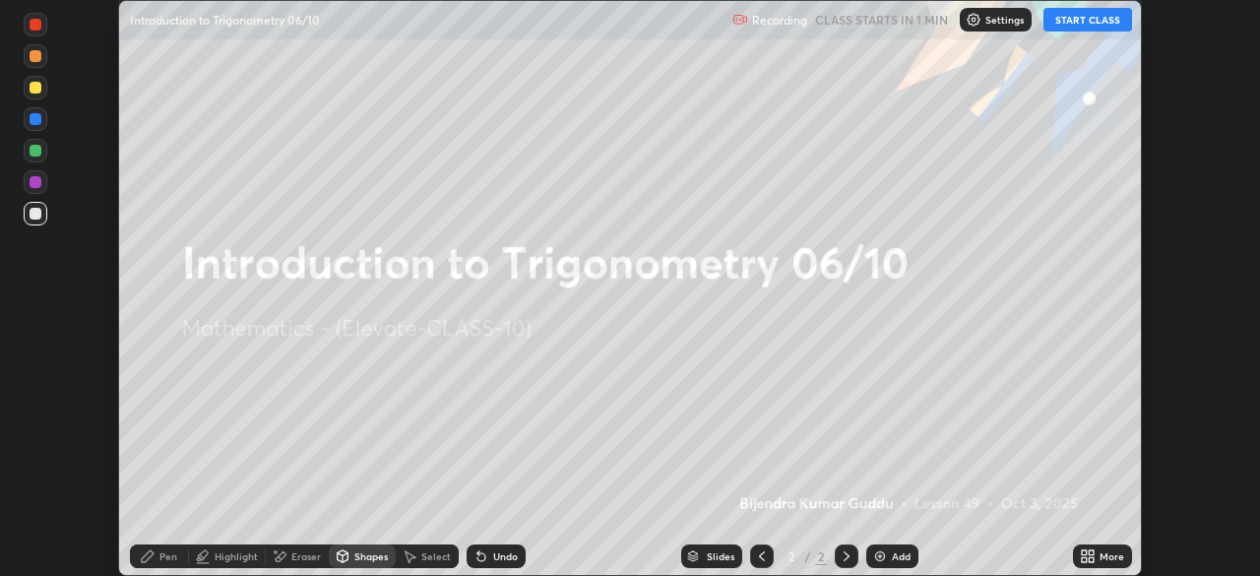
click at [301, 565] on div "Eraser" at bounding box center [297, 556] width 63 height 24
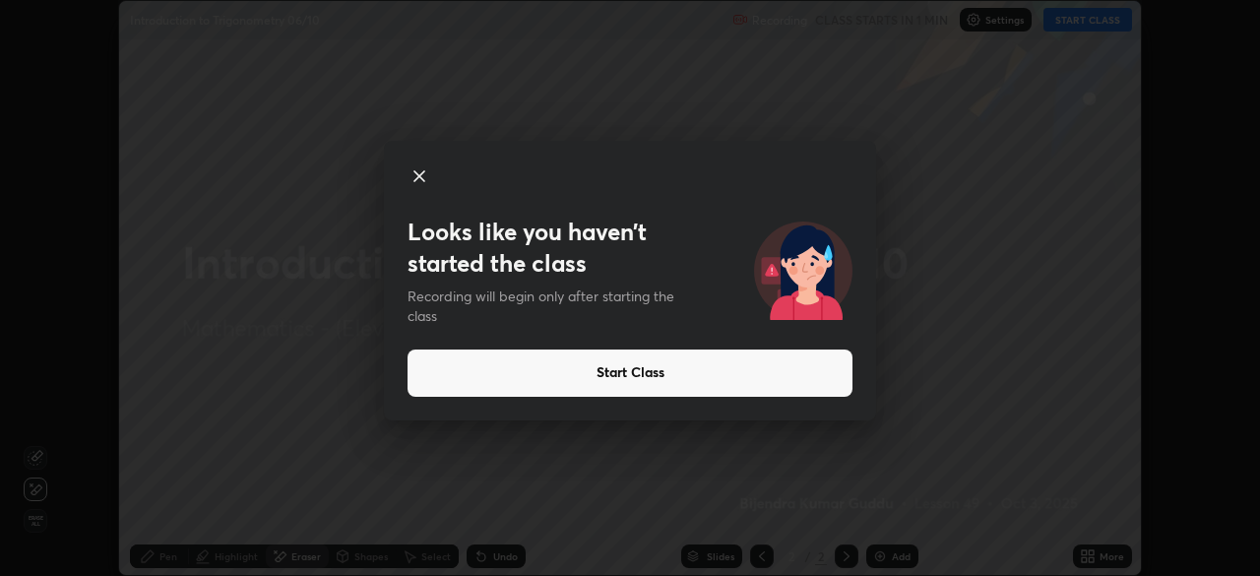
click at [35, 485] on div "Looks like you haven’t started the class Recording will begin only after starti…" at bounding box center [630, 288] width 1260 height 576
click at [419, 172] on icon at bounding box center [419, 176] width 24 height 24
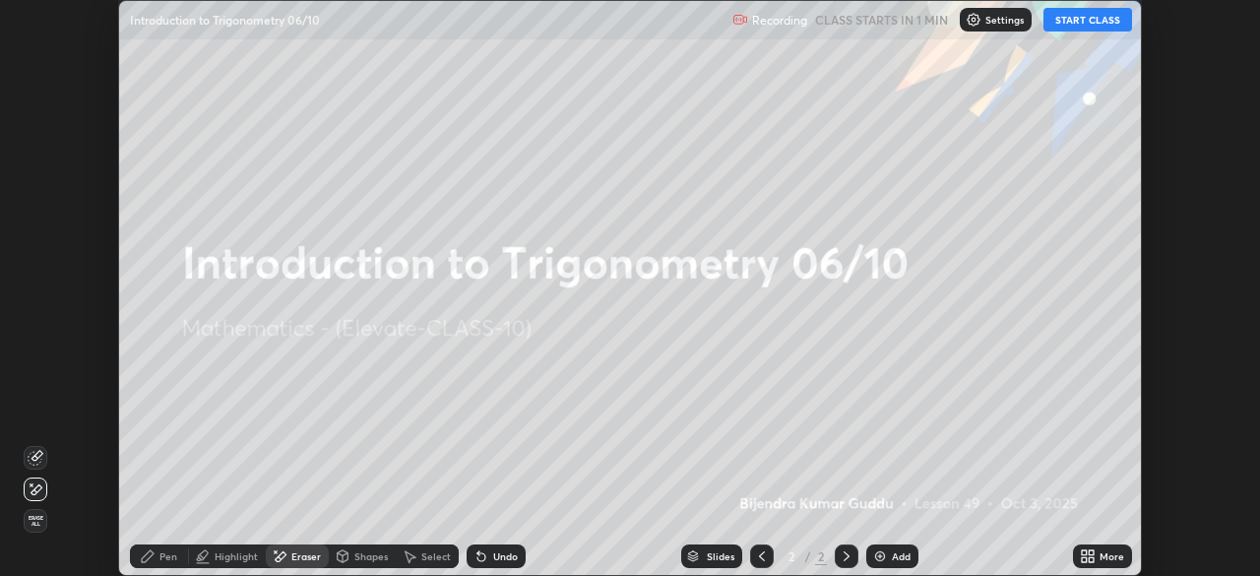
click at [349, 546] on div "Shapes" at bounding box center [362, 556] width 67 height 24
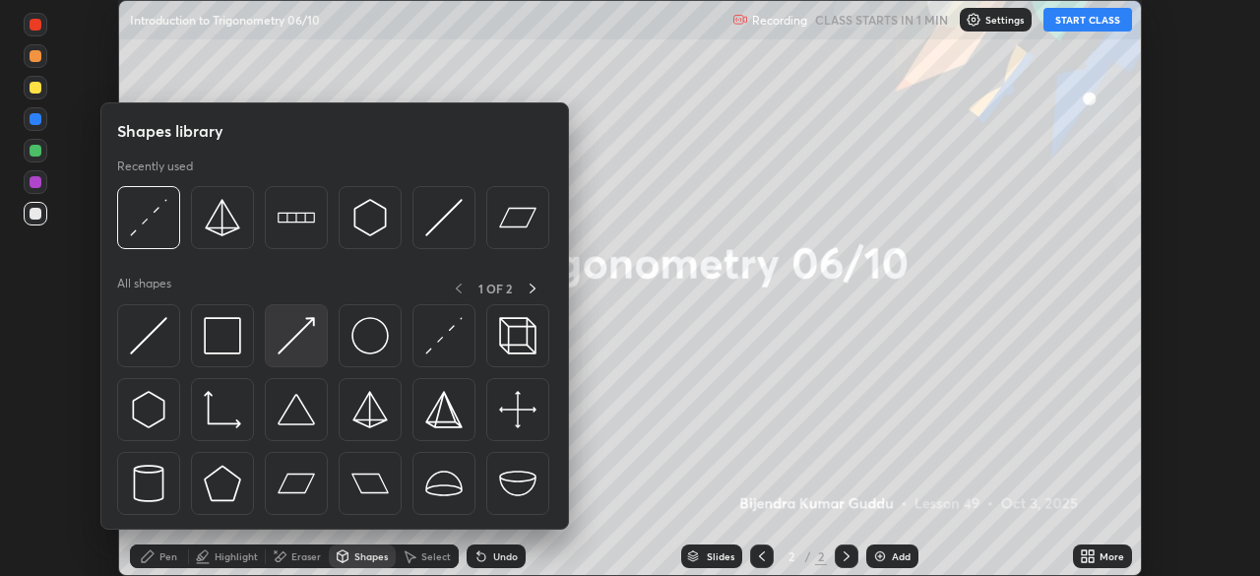
click at [305, 348] on img at bounding box center [295, 335] width 37 height 37
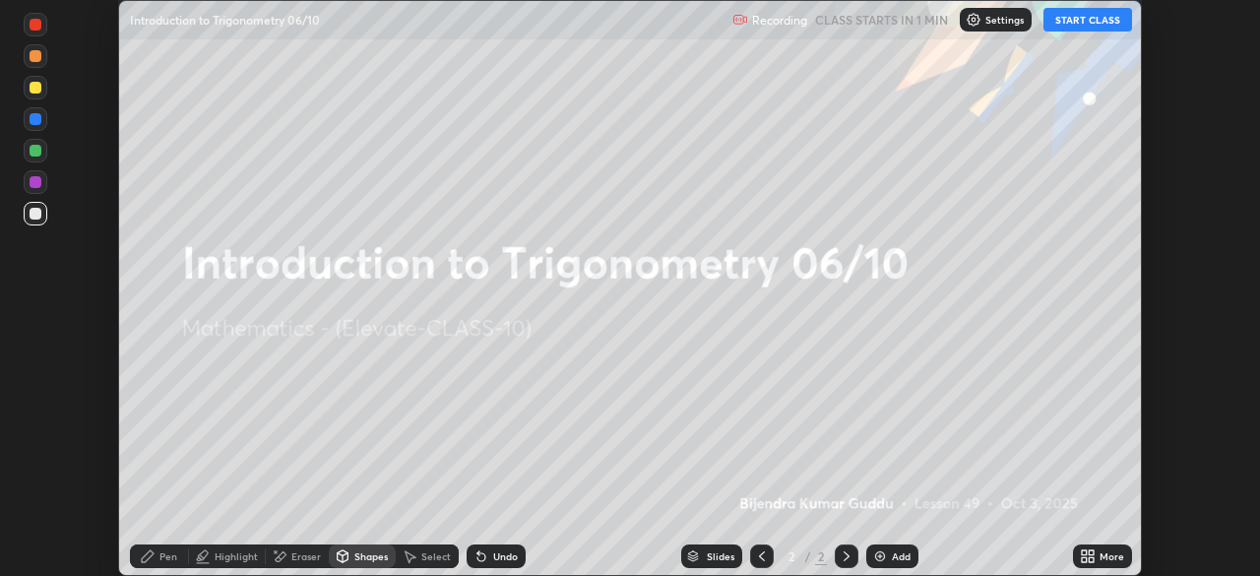
click at [360, 552] on div "Shapes" at bounding box center [370, 556] width 33 height 10
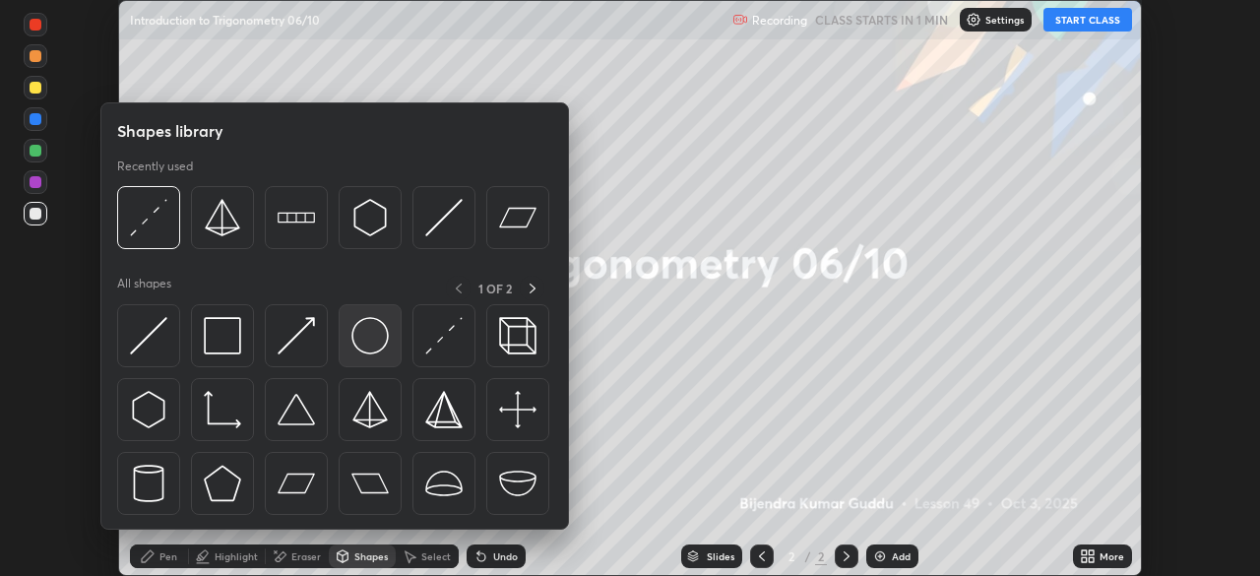
click at [370, 348] on img at bounding box center [369, 335] width 37 height 37
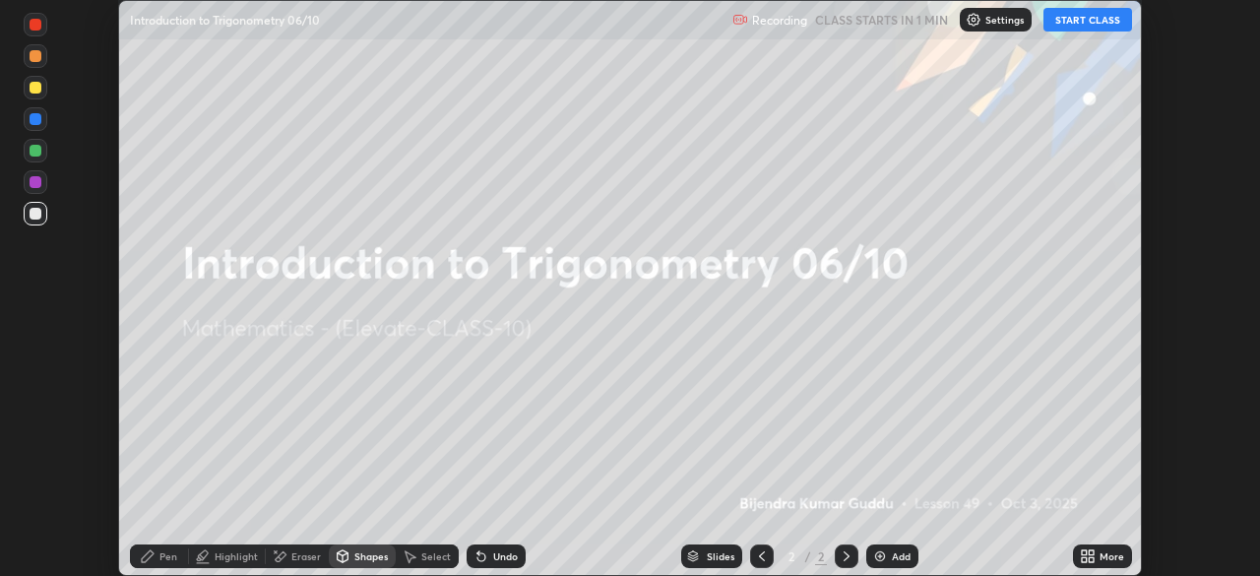
click at [485, 554] on icon at bounding box center [481, 556] width 16 height 16
click at [370, 547] on div "Shapes" at bounding box center [362, 556] width 67 height 24
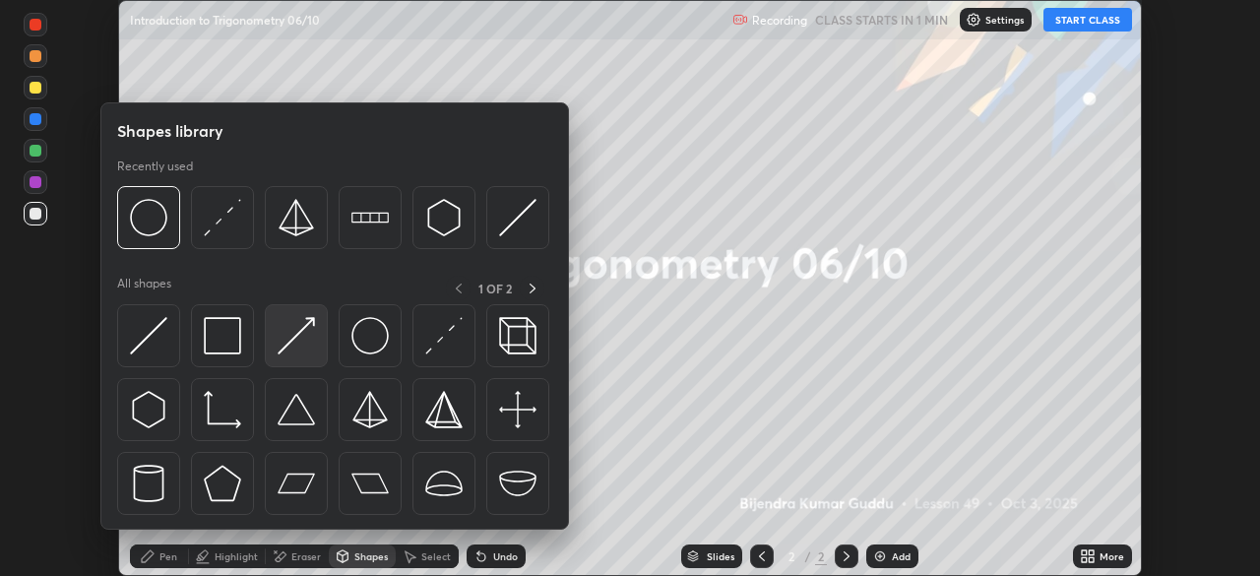
click at [300, 337] on img at bounding box center [295, 335] width 37 height 37
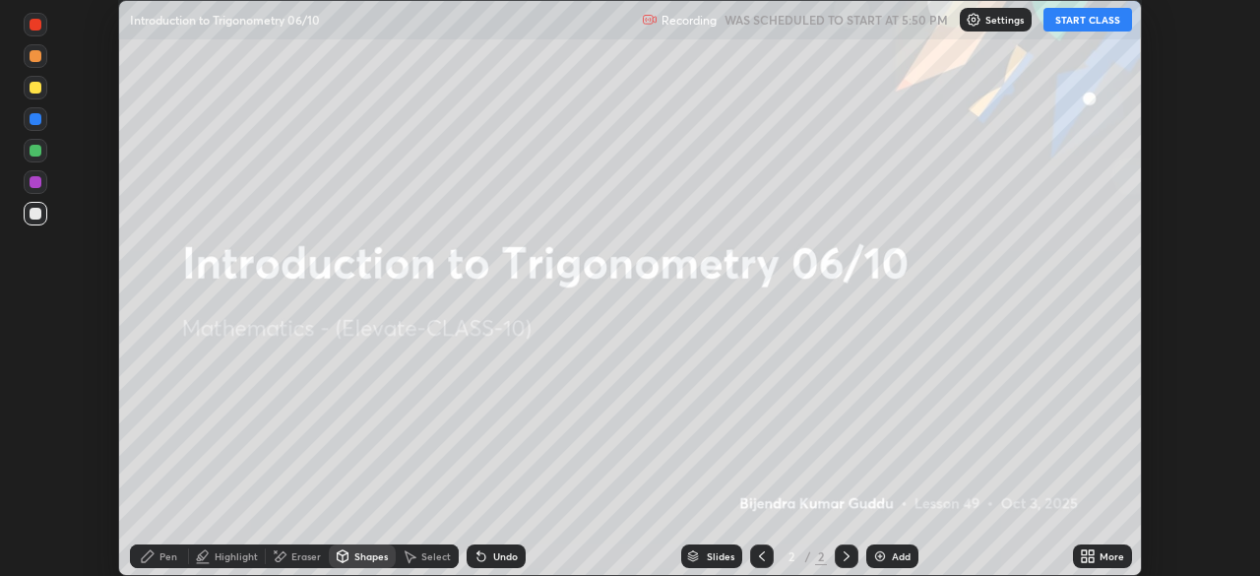
click at [368, 555] on div "Shapes" at bounding box center [370, 556] width 33 height 10
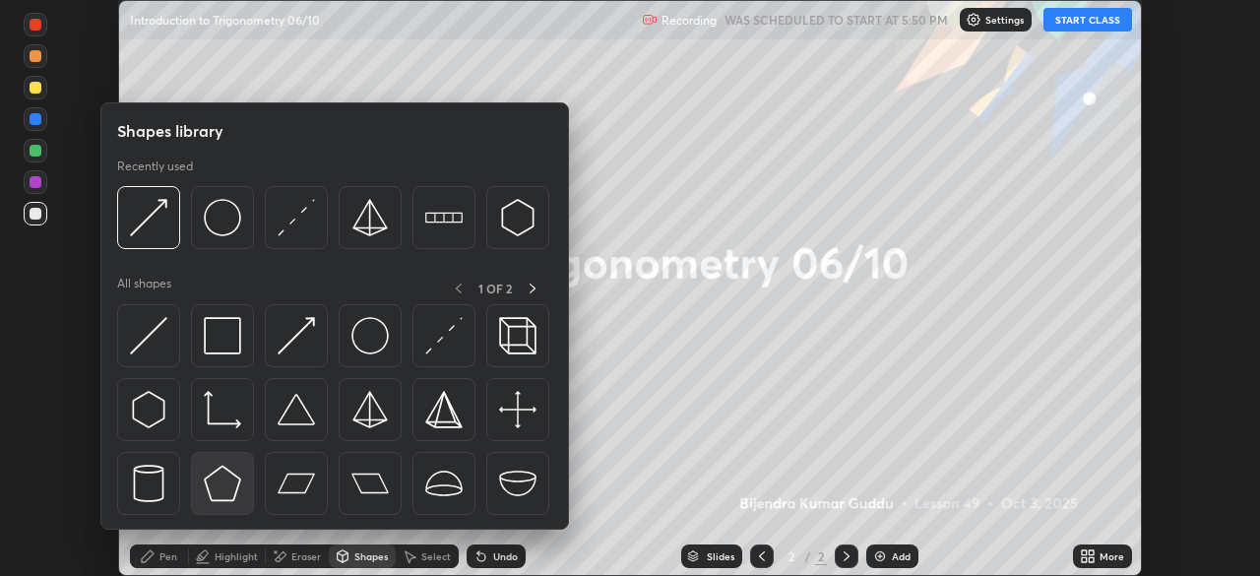
click at [217, 487] on img at bounding box center [222, 482] width 37 height 37
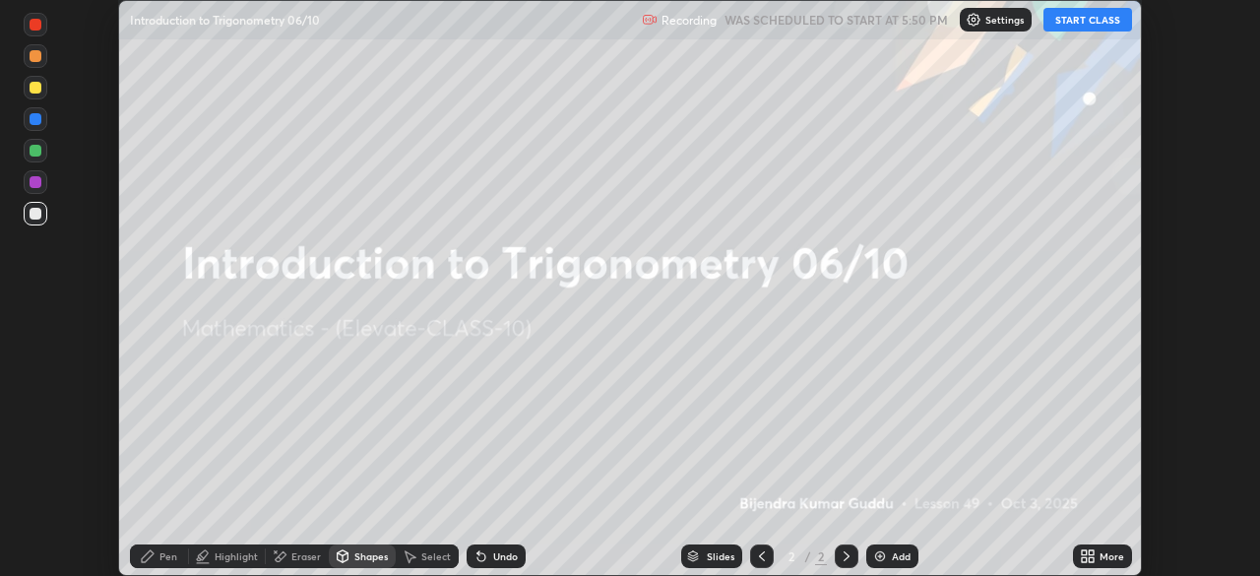
click at [1083, 552] on icon at bounding box center [1083, 552] width 5 height 5
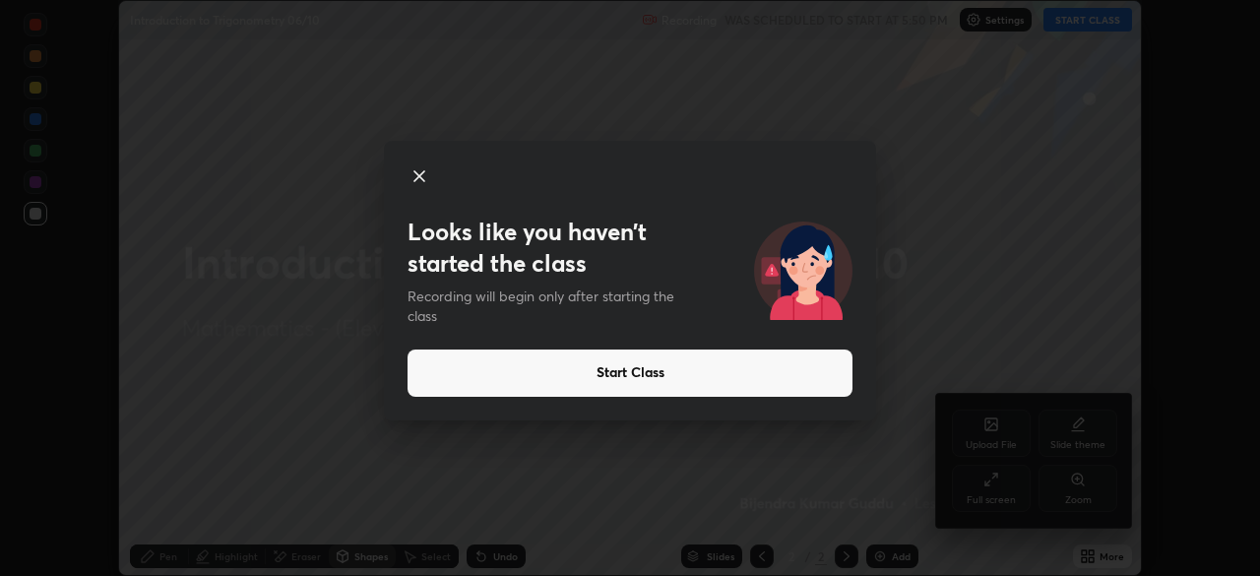
click at [993, 488] on div "Looks like you haven’t started the class Recording will begin only after starti…" at bounding box center [630, 288] width 1260 height 576
click at [430, 181] on icon at bounding box center [419, 176] width 24 height 24
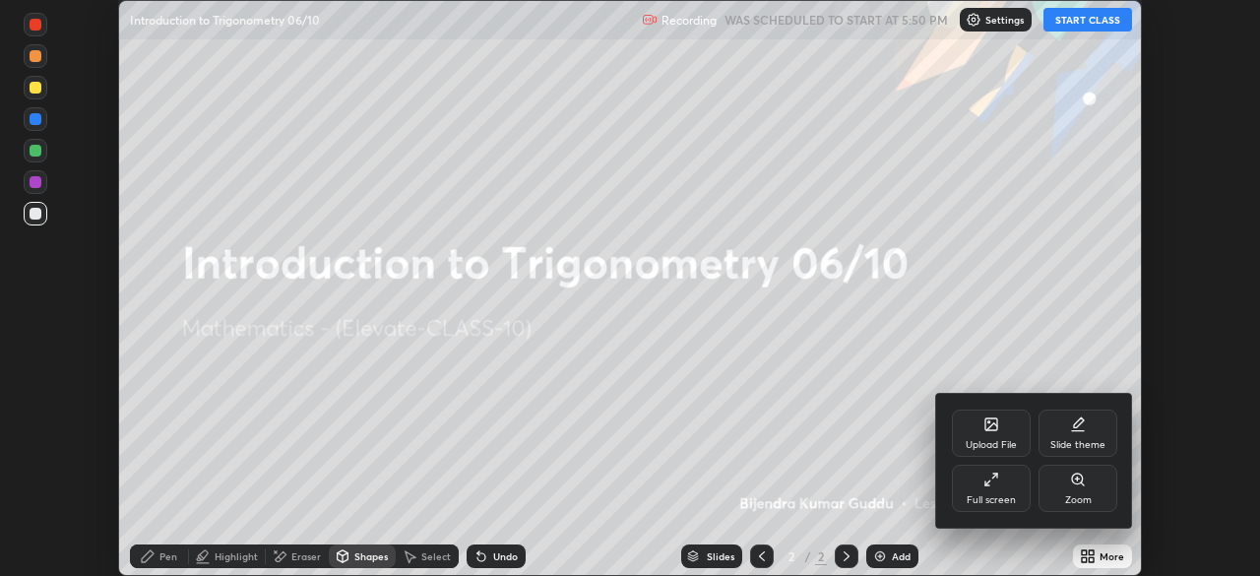
click at [987, 482] on icon at bounding box center [987, 482] width 5 height 5
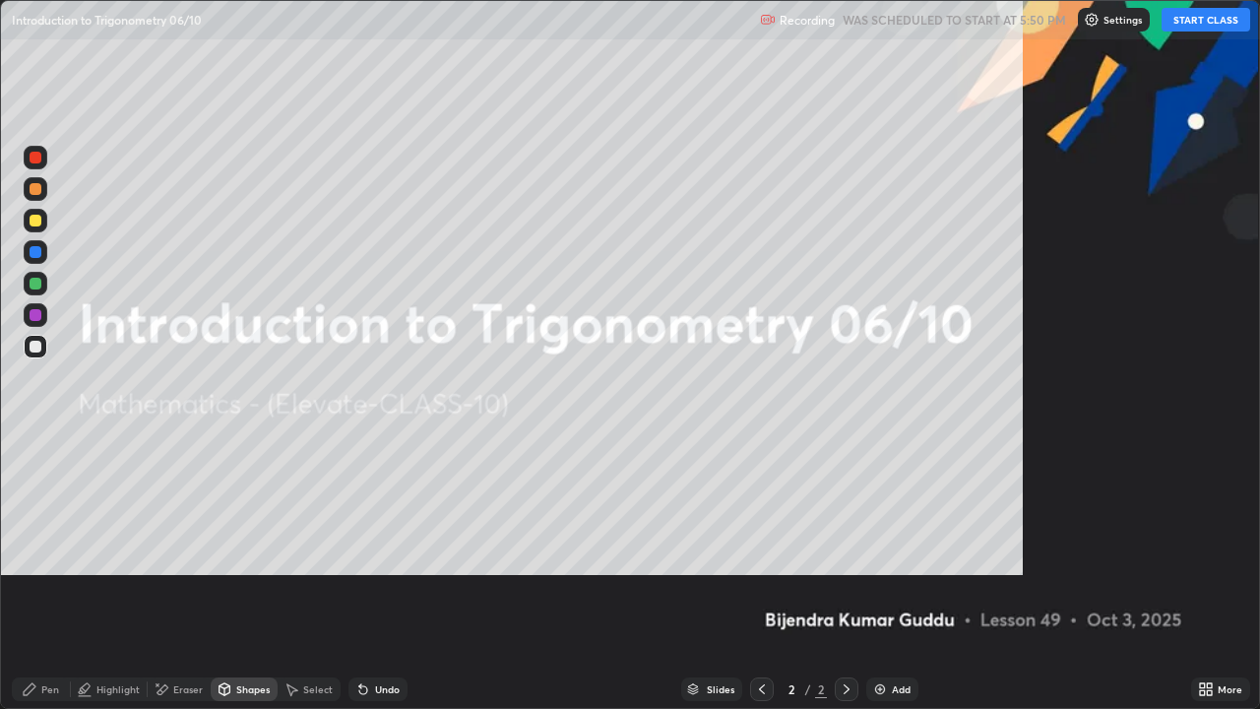
scroll to position [709, 1260]
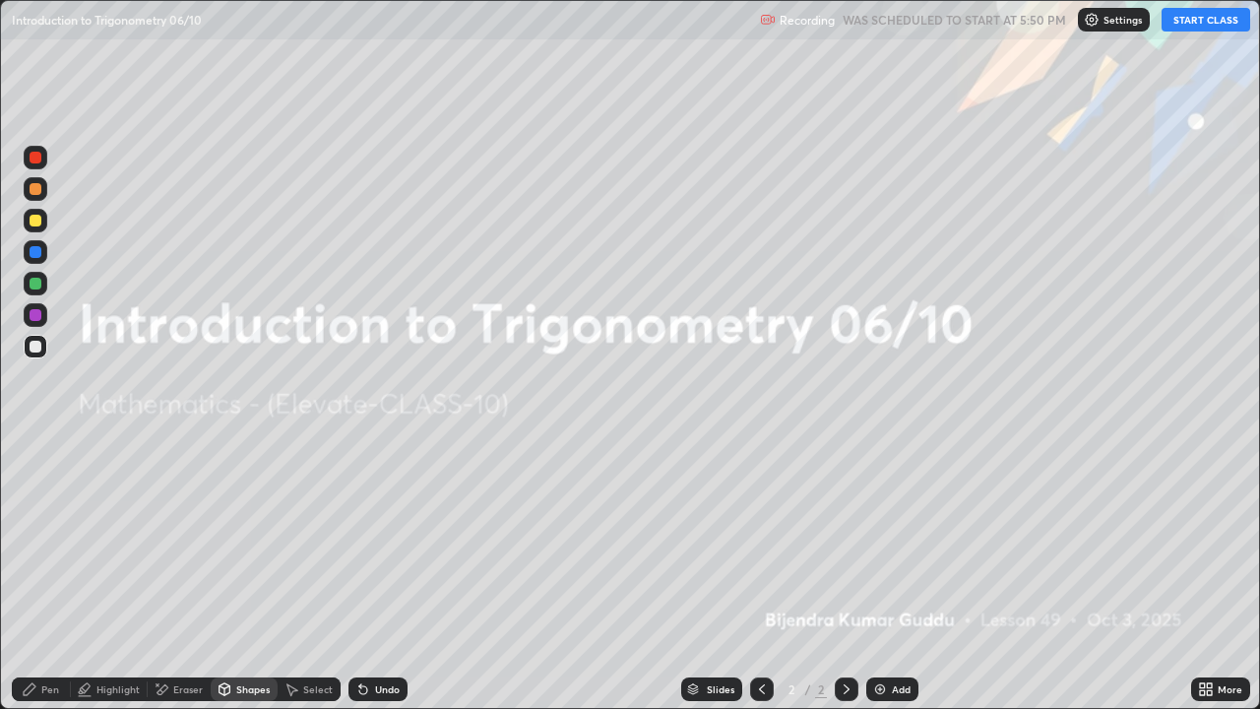
click at [375, 575] on div "Undo" at bounding box center [377, 689] width 59 height 24
click at [371, 575] on div "Undo" at bounding box center [377, 689] width 59 height 24
click at [383, 575] on div "Undo" at bounding box center [387, 689] width 25 height 10
click at [389, 575] on div "Undo" at bounding box center [387, 689] width 25 height 10
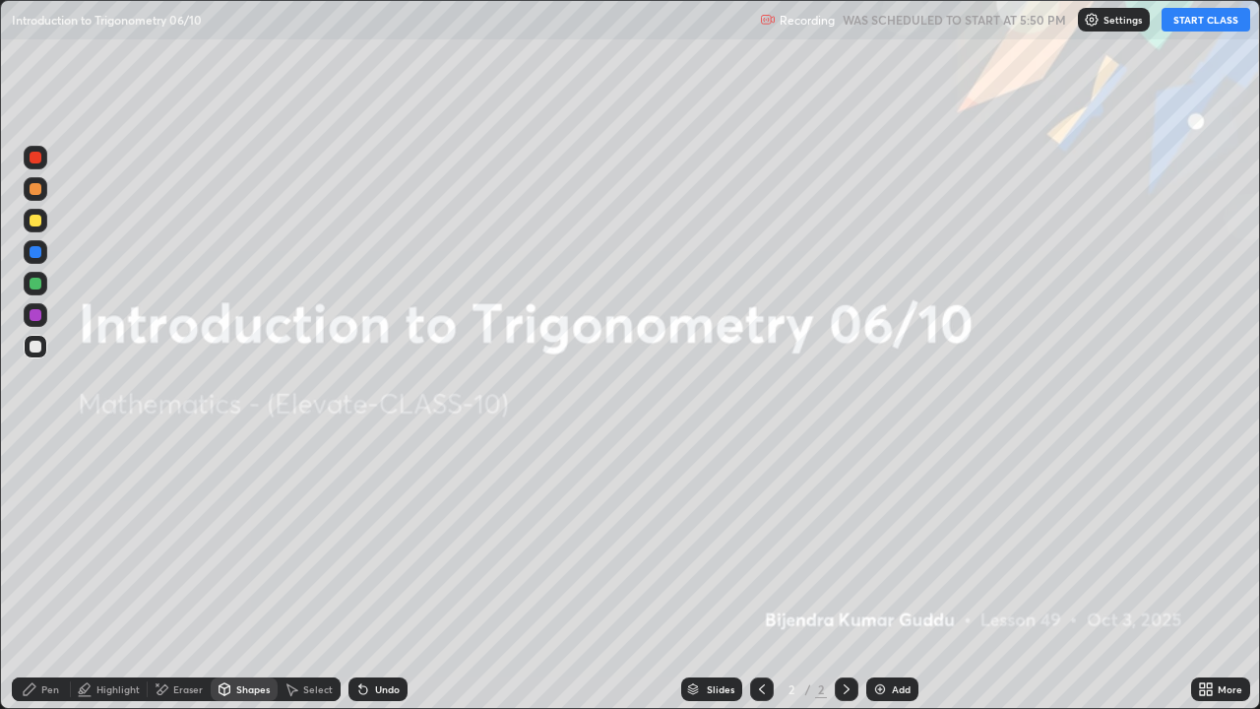
click at [389, 575] on div "Undo" at bounding box center [387, 689] width 25 height 10
click at [392, 575] on div "Undo" at bounding box center [387, 689] width 25 height 10
click at [388, 575] on div "Undo" at bounding box center [387, 689] width 25 height 10
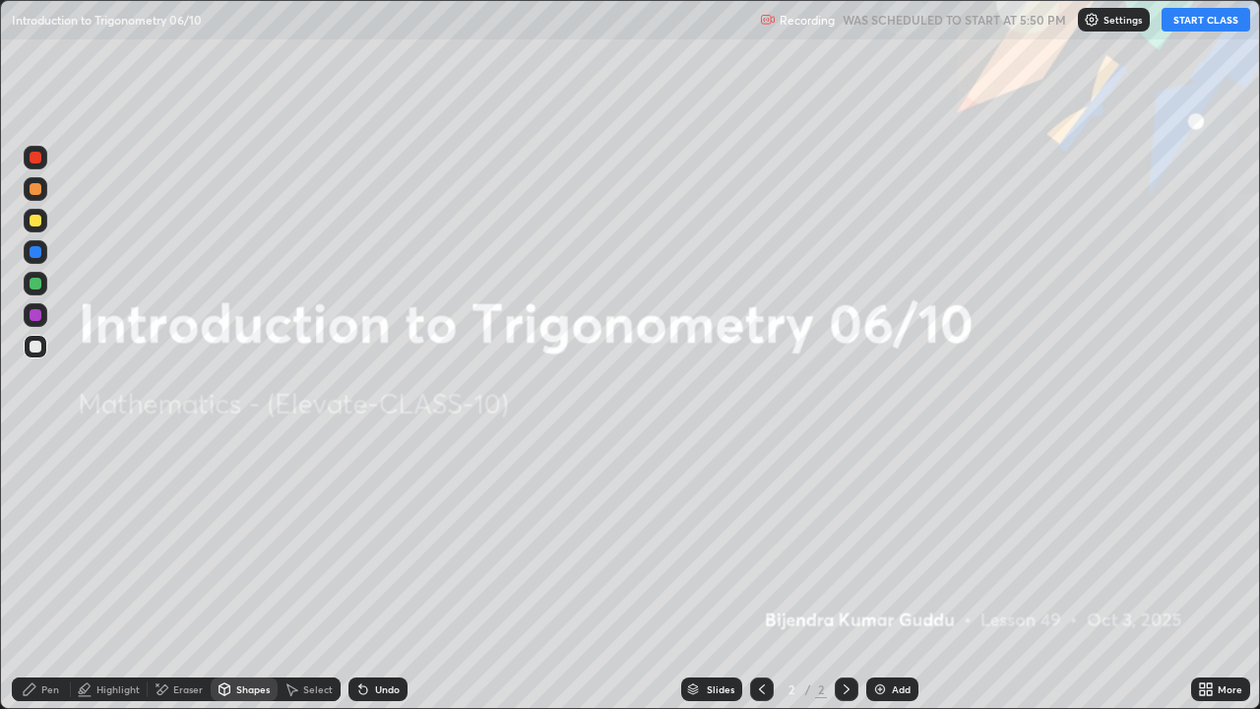
click at [386, 575] on div "Undo" at bounding box center [387, 689] width 25 height 10
click at [388, 575] on div "Undo" at bounding box center [387, 689] width 25 height 10
click at [392, 575] on div "Undo" at bounding box center [387, 689] width 25 height 10
click at [383, 575] on div "Undo" at bounding box center [387, 689] width 25 height 10
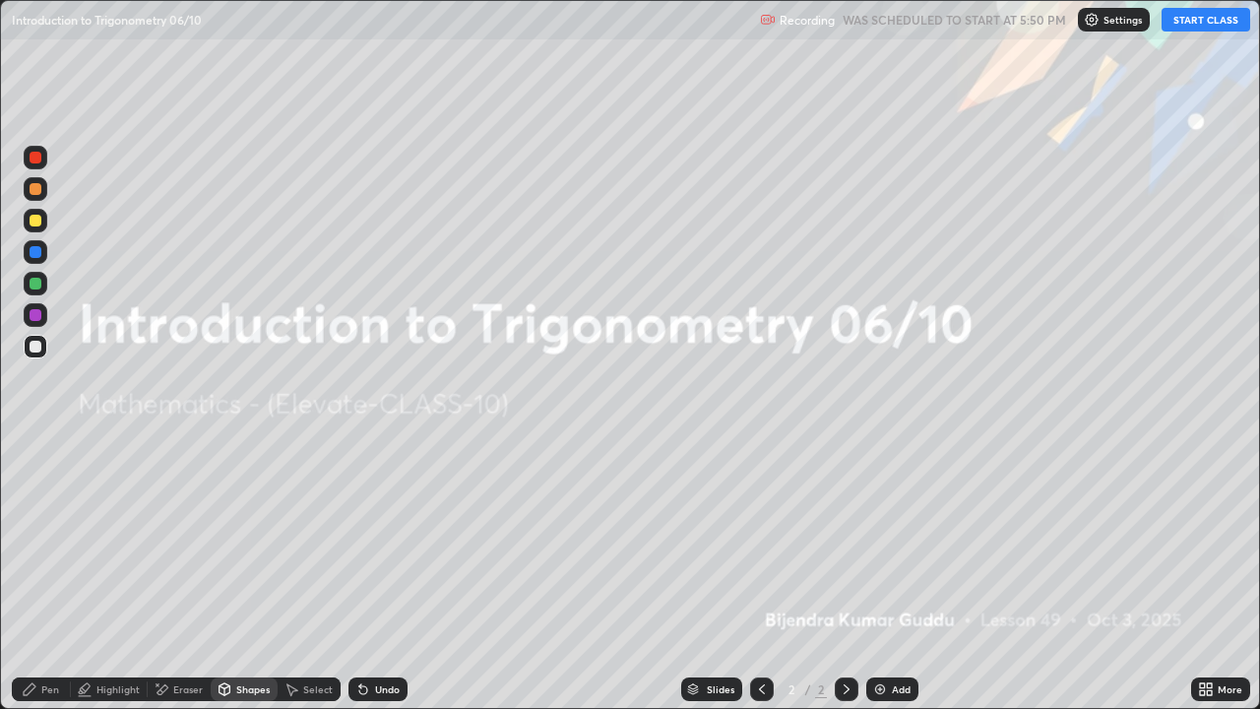
click at [383, 575] on div "Undo" at bounding box center [377, 689] width 59 height 24
click at [375, 575] on div "Undo" at bounding box center [387, 689] width 25 height 10
click at [378, 575] on div "Undo" at bounding box center [377, 689] width 59 height 24
click at [380, 575] on div "Undo" at bounding box center [377, 689] width 59 height 24
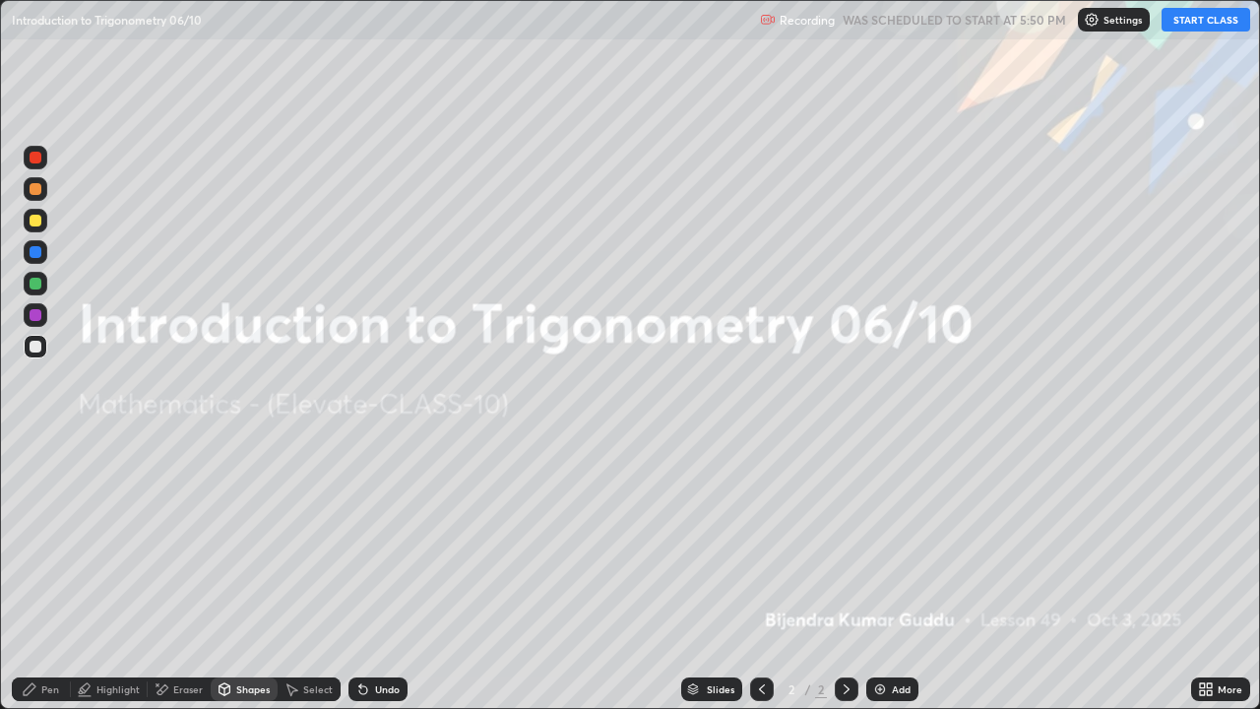
click at [375, 575] on div "Undo" at bounding box center [387, 689] width 25 height 10
click at [1210, 575] on icon at bounding box center [1208, 692] width 5 height 5
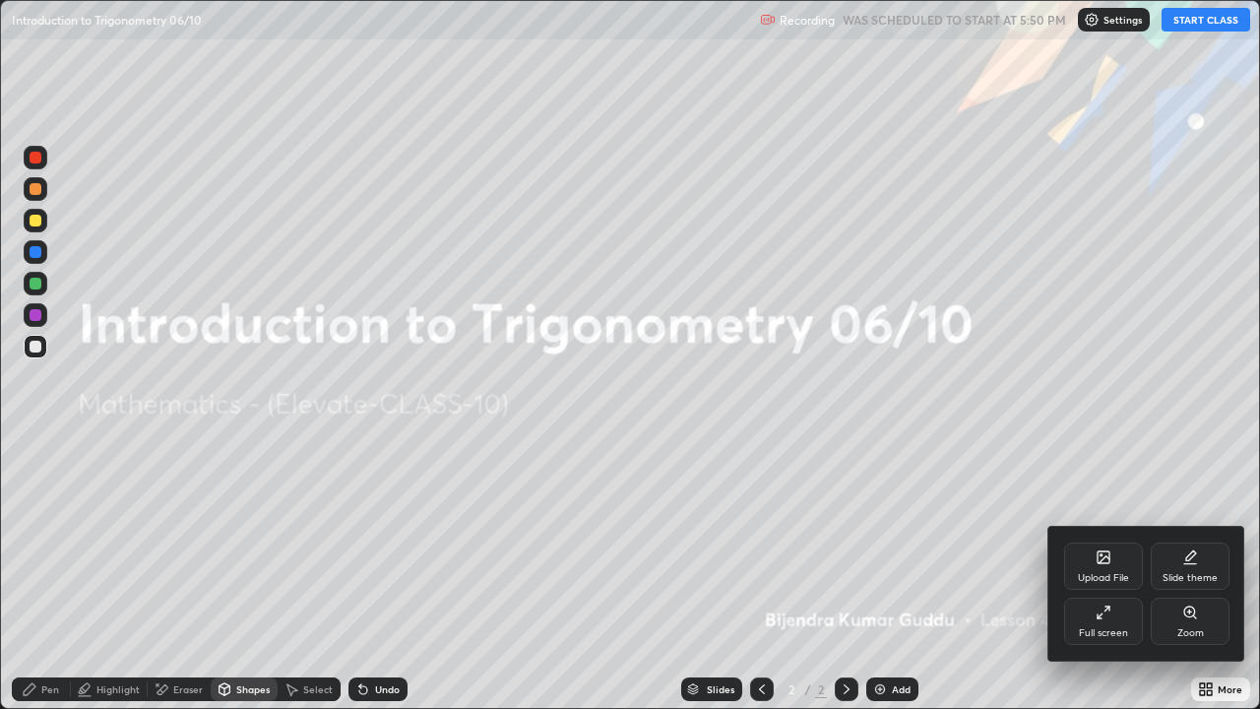
click at [1089, 559] on div "Upload File" at bounding box center [1103, 565] width 79 height 47
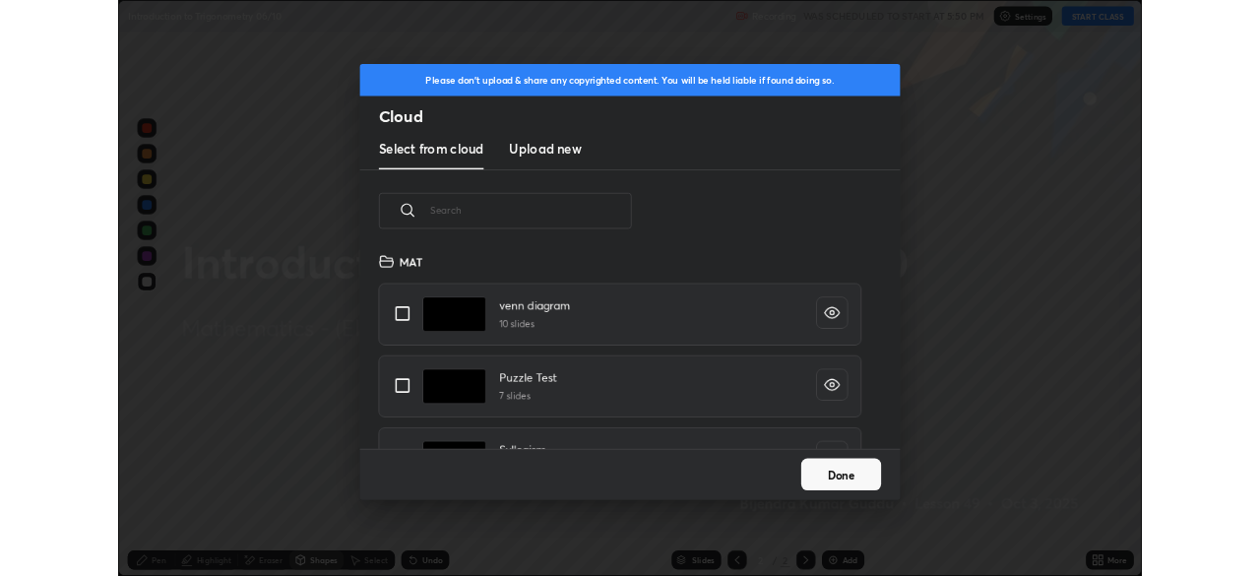
scroll to position [242, 632]
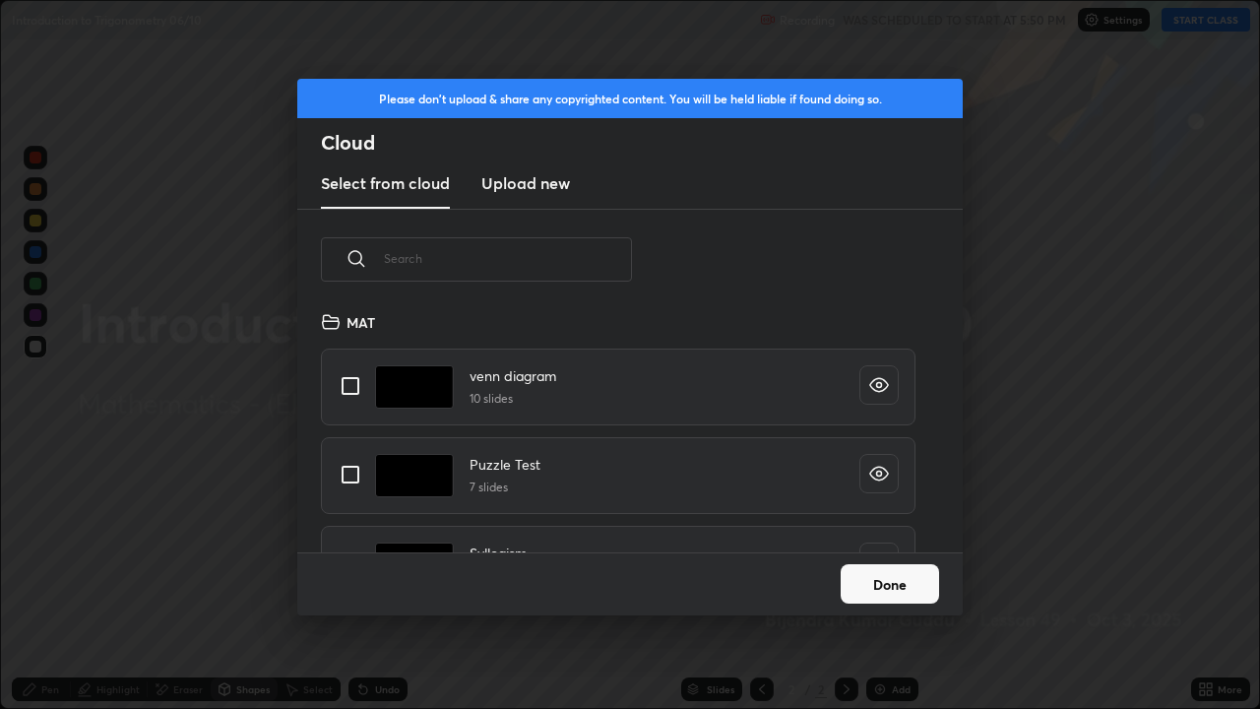
click at [541, 186] on h3 "Upload new" at bounding box center [525, 183] width 89 height 24
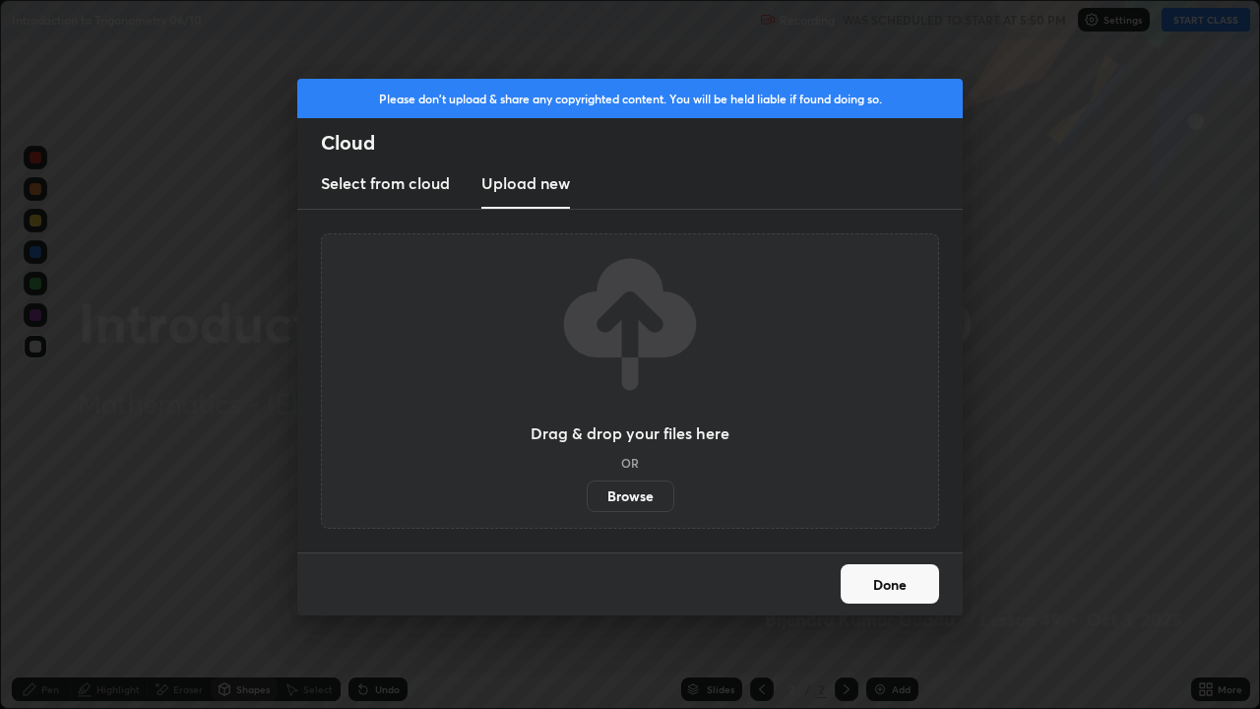
click at [622, 496] on label "Browse" at bounding box center [630, 495] width 88 height 31
click at [586, 496] on input "Browse" at bounding box center [586, 495] width 0 height 31
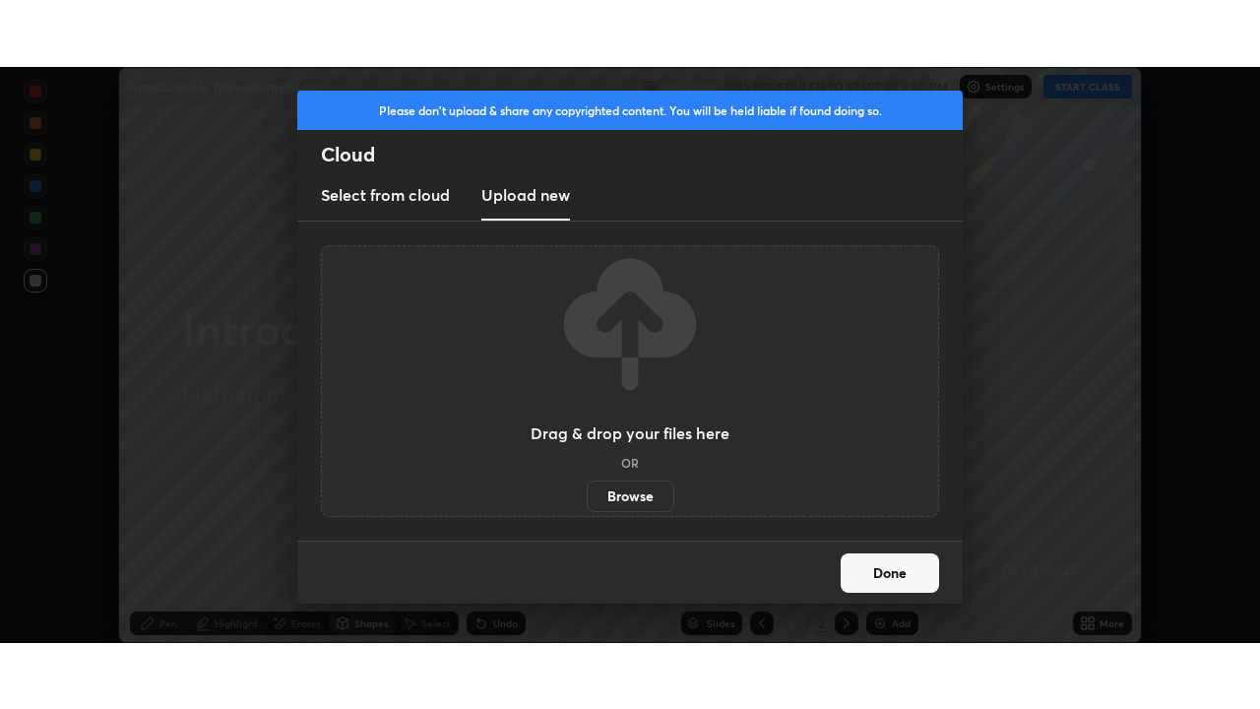
scroll to position [97827, 97144]
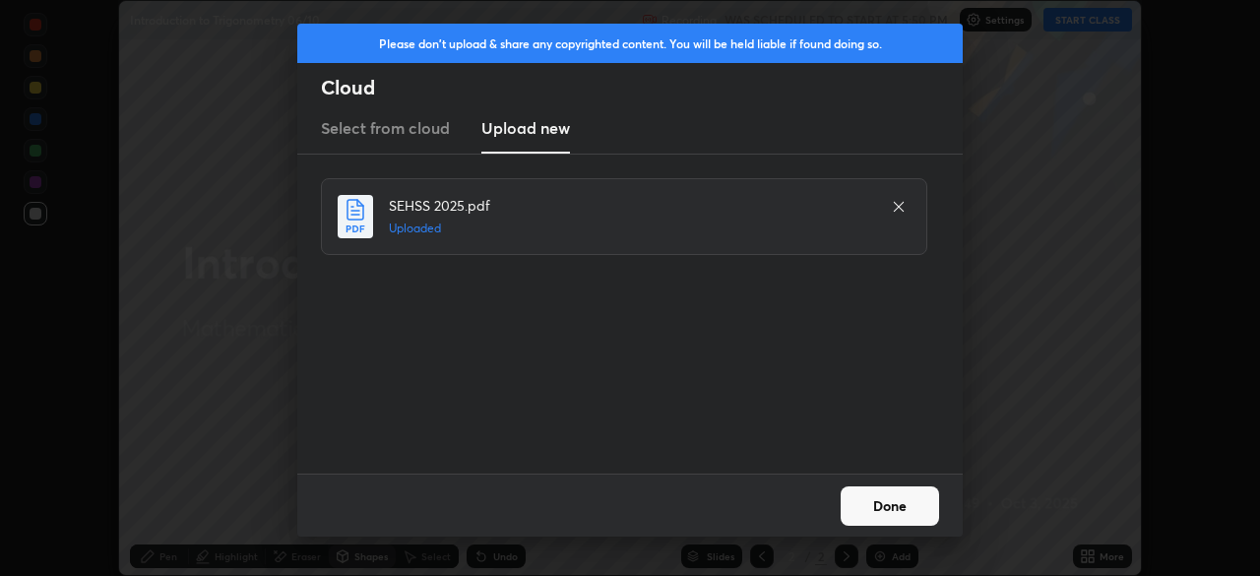
click at [879, 518] on button "Done" at bounding box center [889, 505] width 98 height 39
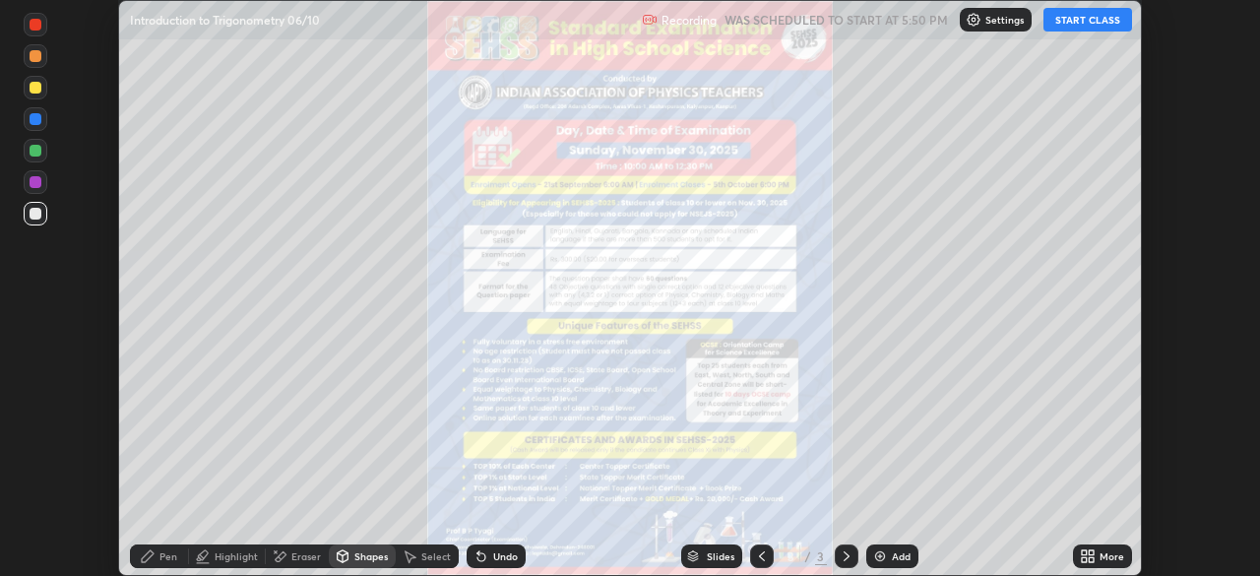
click at [1090, 558] on icon at bounding box center [1090, 559] width 5 height 5
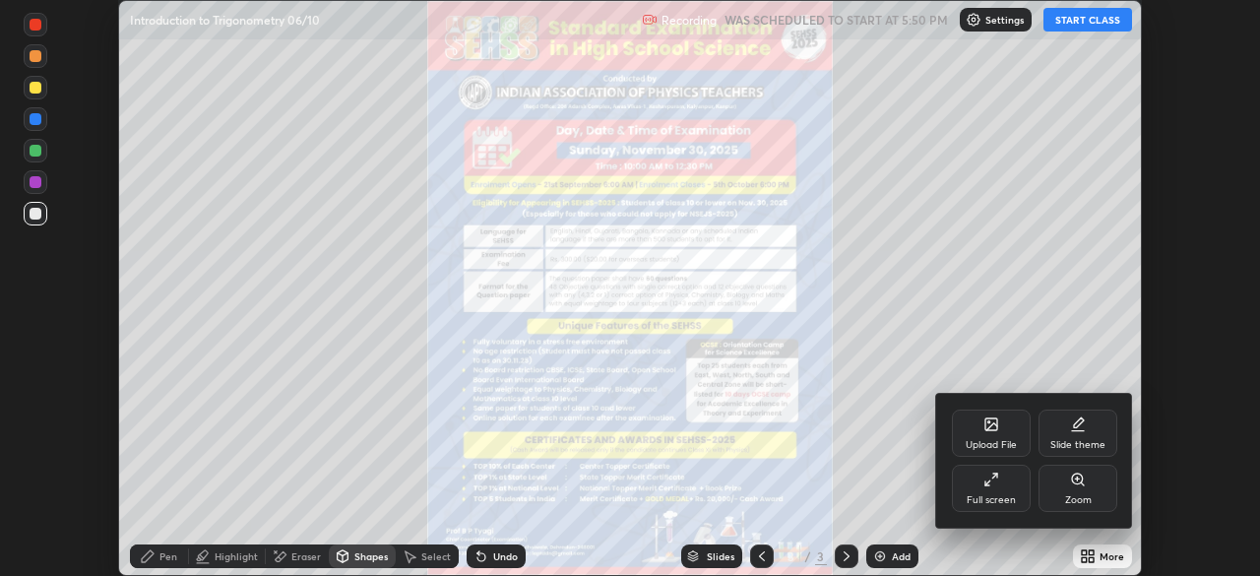
click at [996, 490] on div "Full screen" at bounding box center [991, 487] width 79 height 47
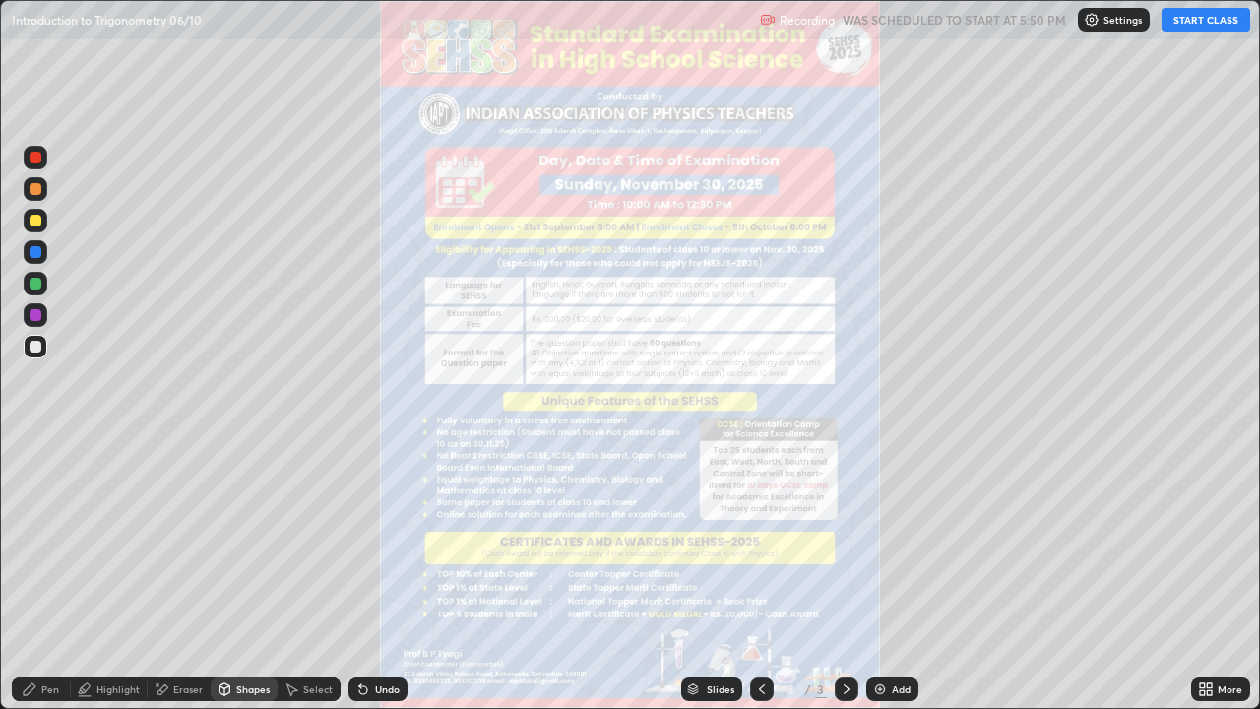
scroll to position [709, 1260]
click at [1212, 13] on button "START CLASS" at bounding box center [1205, 20] width 89 height 24
click at [33, 575] on icon at bounding box center [30, 689] width 16 height 16
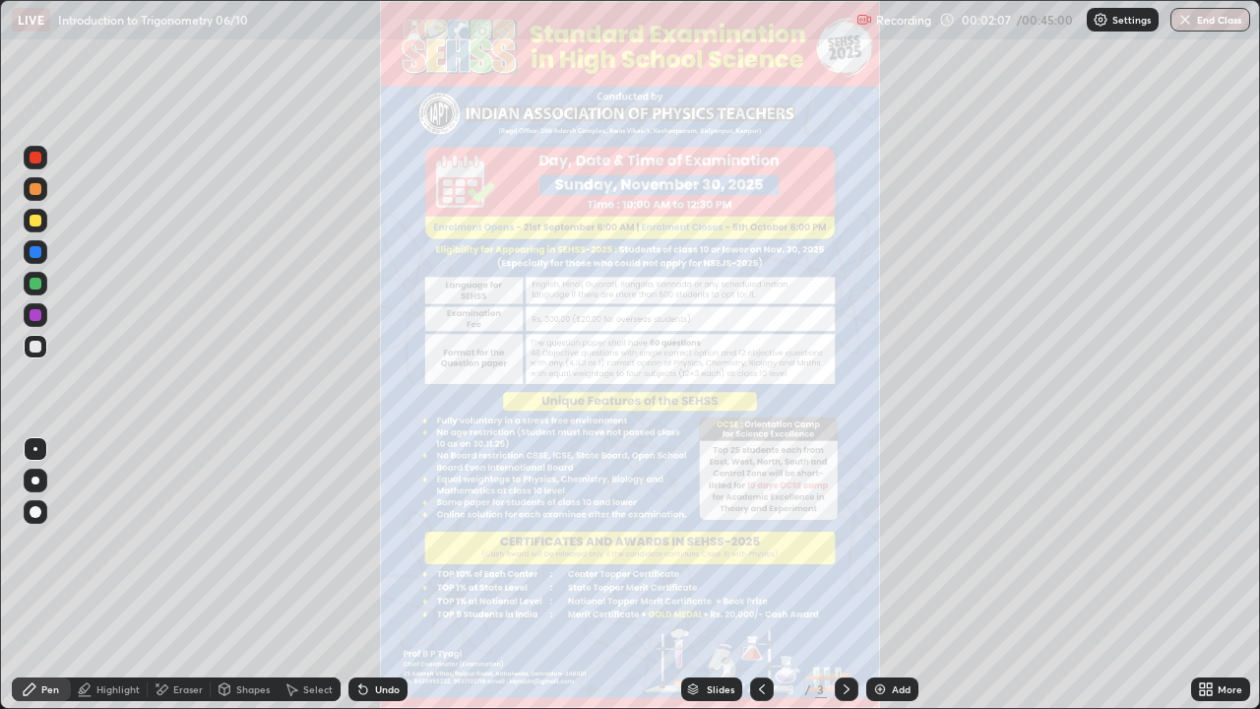
click at [46, 287] on div at bounding box center [36, 284] width 24 height 24
click at [1215, 575] on div "More" at bounding box center [1220, 689] width 59 height 24
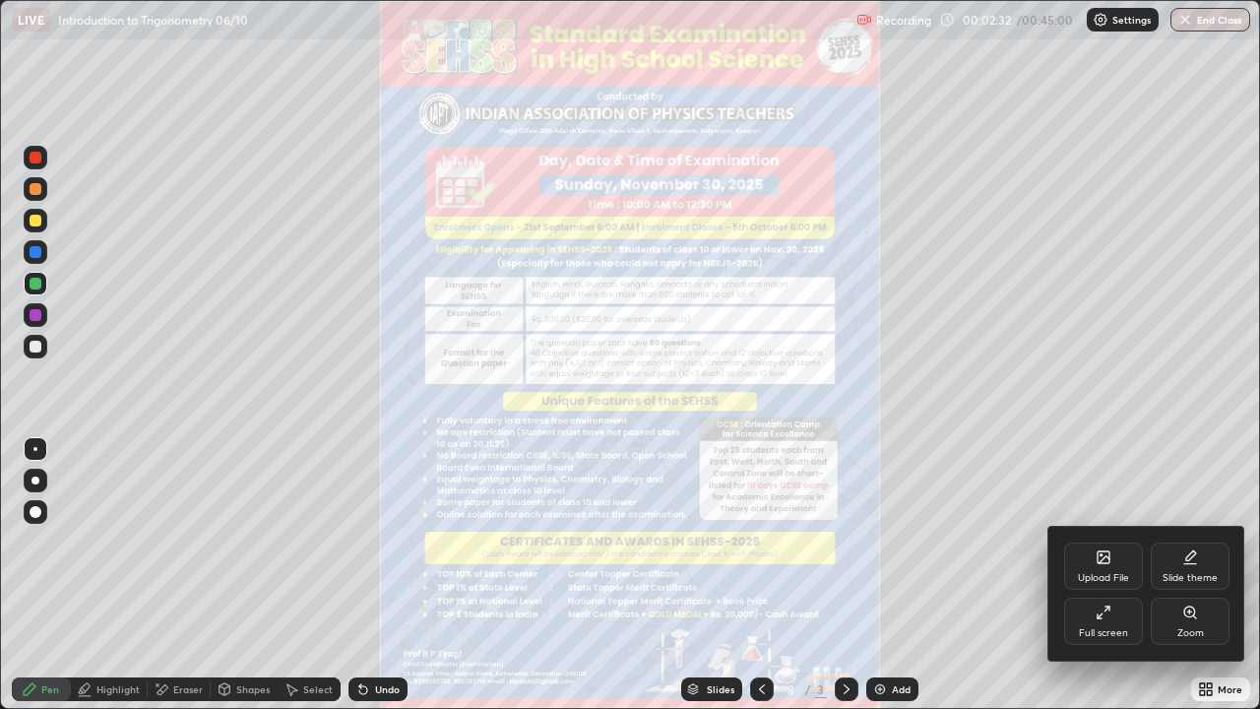
click at [1095, 562] on icon at bounding box center [1103, 557] width 16 height 16
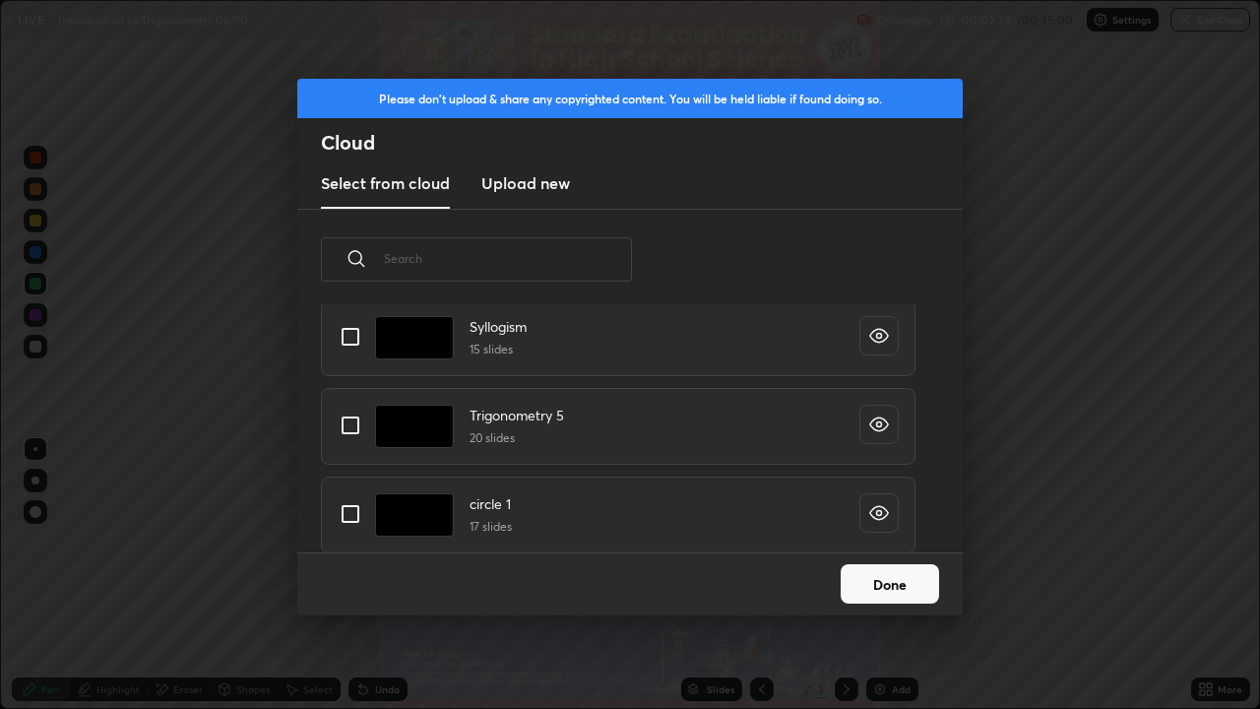
scroll to position [233, 0]
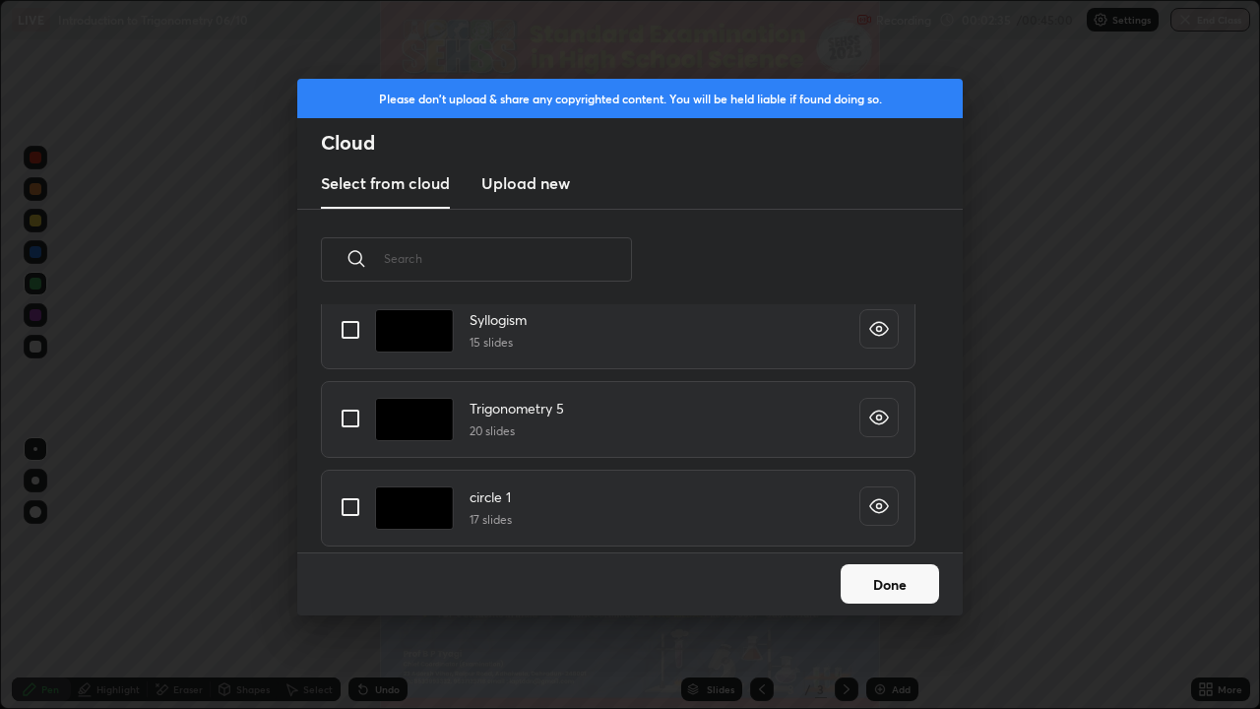
click at [346, 419] on input "grid" at bounding box center [350, 418] width 41 height 41
checkbox input "true"
click at [894, 575] on button "Done" at bounding box center [889, 583] width 98 height 39
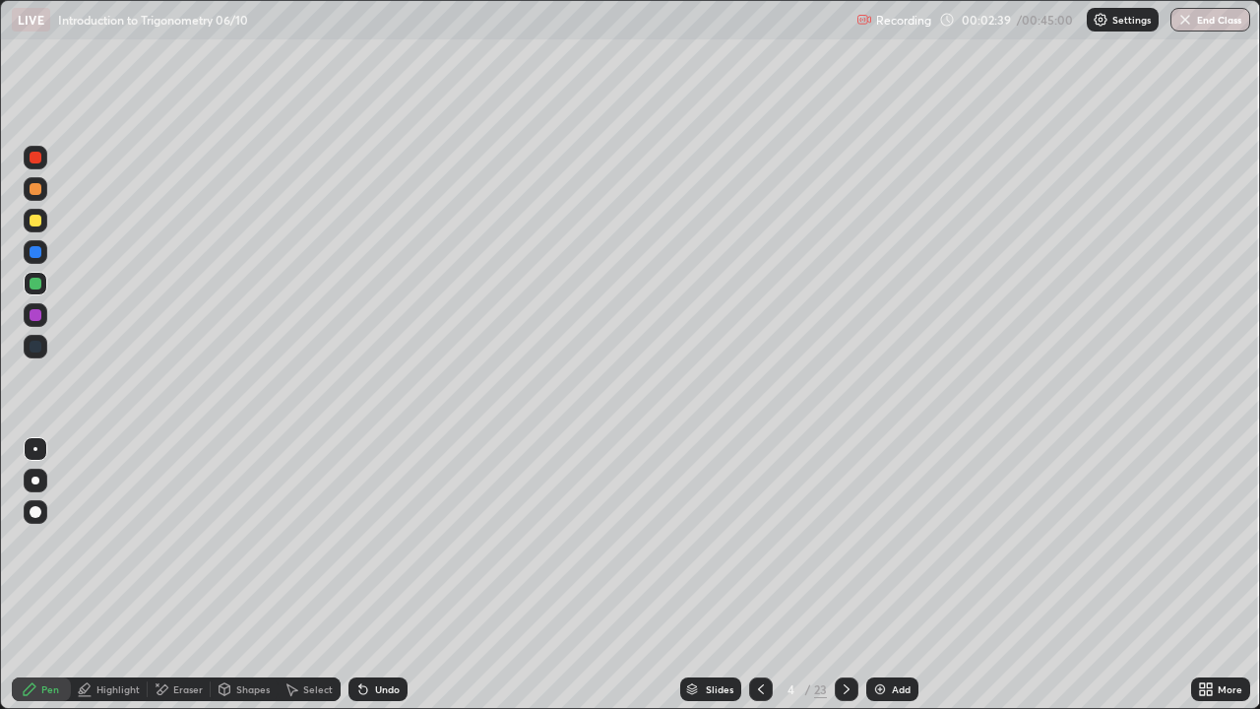
click at [844, 575] on icon at bounding box center [846, 689] width 16 height 16
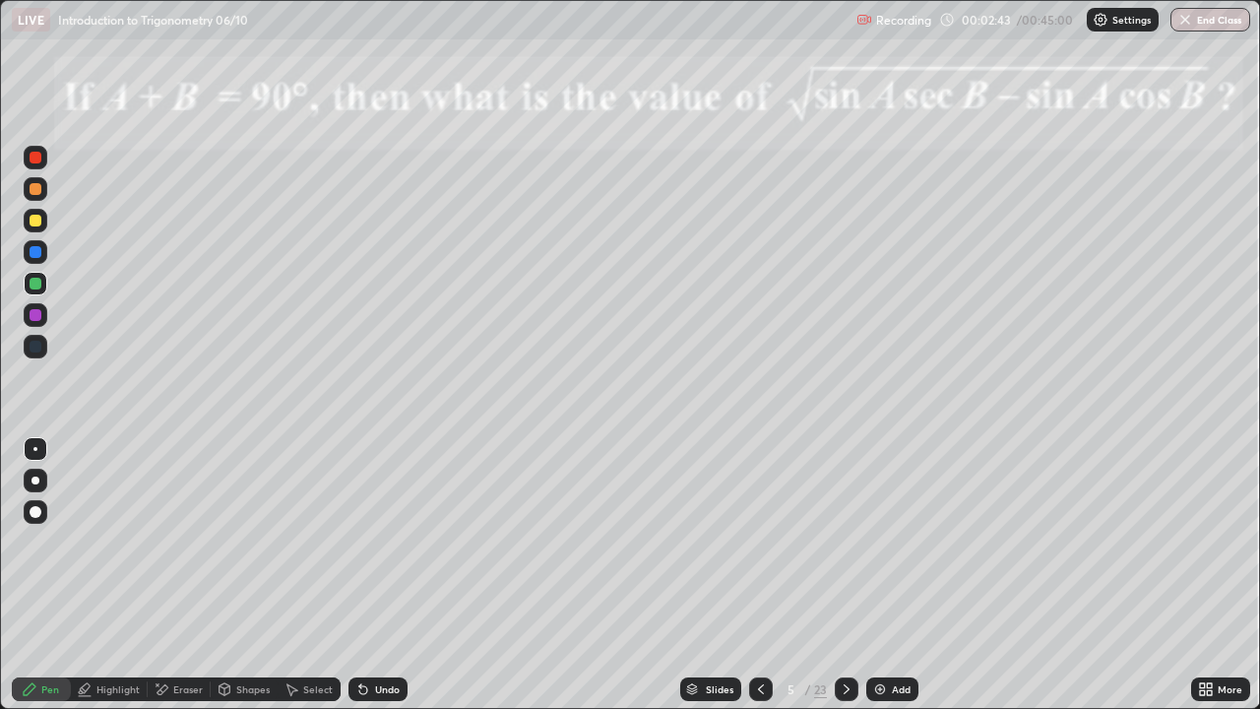
click at [29, 282] on div at bounding box center [36, 284] width 24 height 24
click at [844, 575] on icon at bounding box center [846, 689] width 16 height 16
click at [35, 223] on div at bounding box center [36, 221] width 12 height 12
click at [844, 575] on icon at bounding box center [846, 689] width 16 height 16
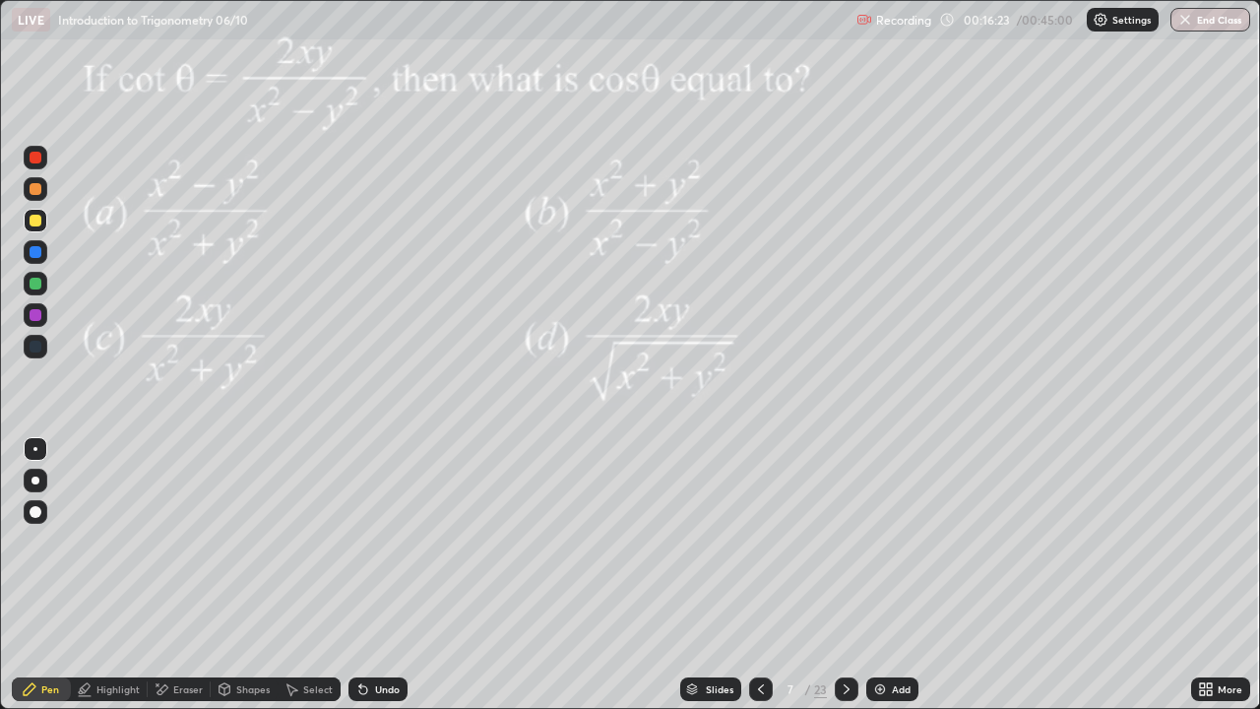
click at [34, 288] on div at bounding box center [36, 283] width 12 height 12
click at [844, 575] on icon at bounding box center [846, 689] width 16 height 16
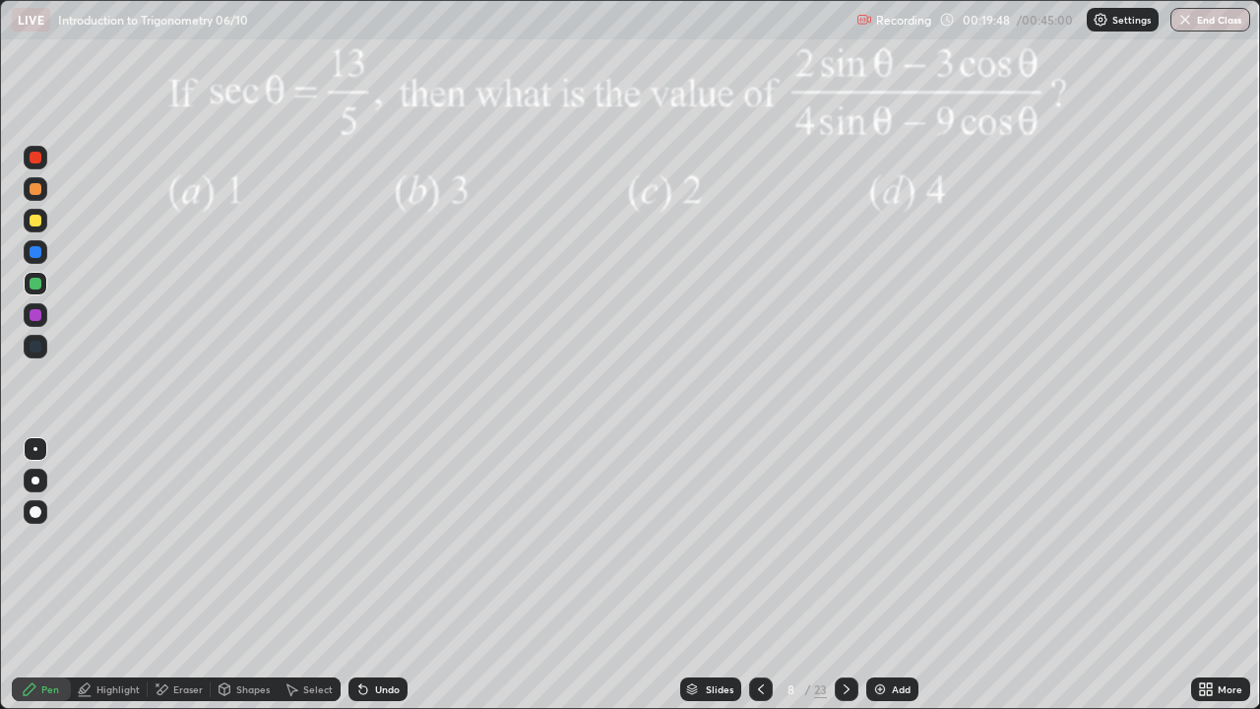
click at [844, 575] on icon at bounding box center [846, 689] width 16 height 16
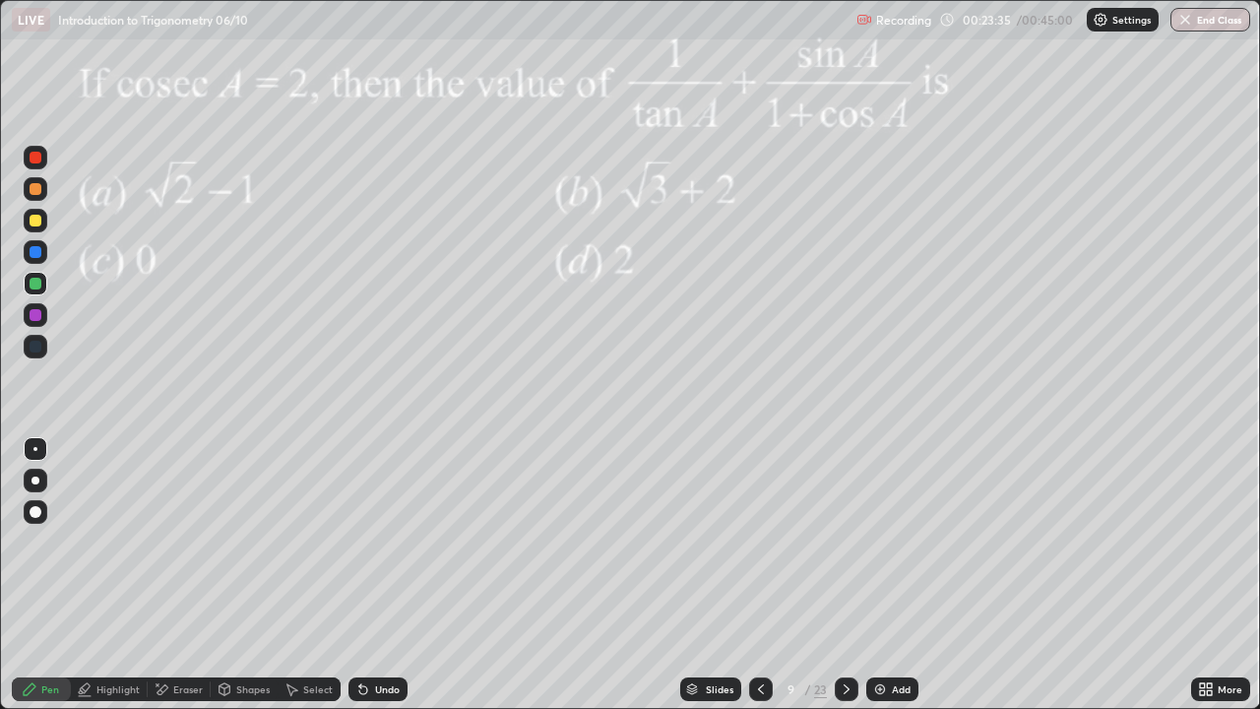
click at [42, 315] on div at bounding box center [36, 315] width 24 height 24
click at [159, 575] on icon at bounding box center [162, 689] width 11 height 10
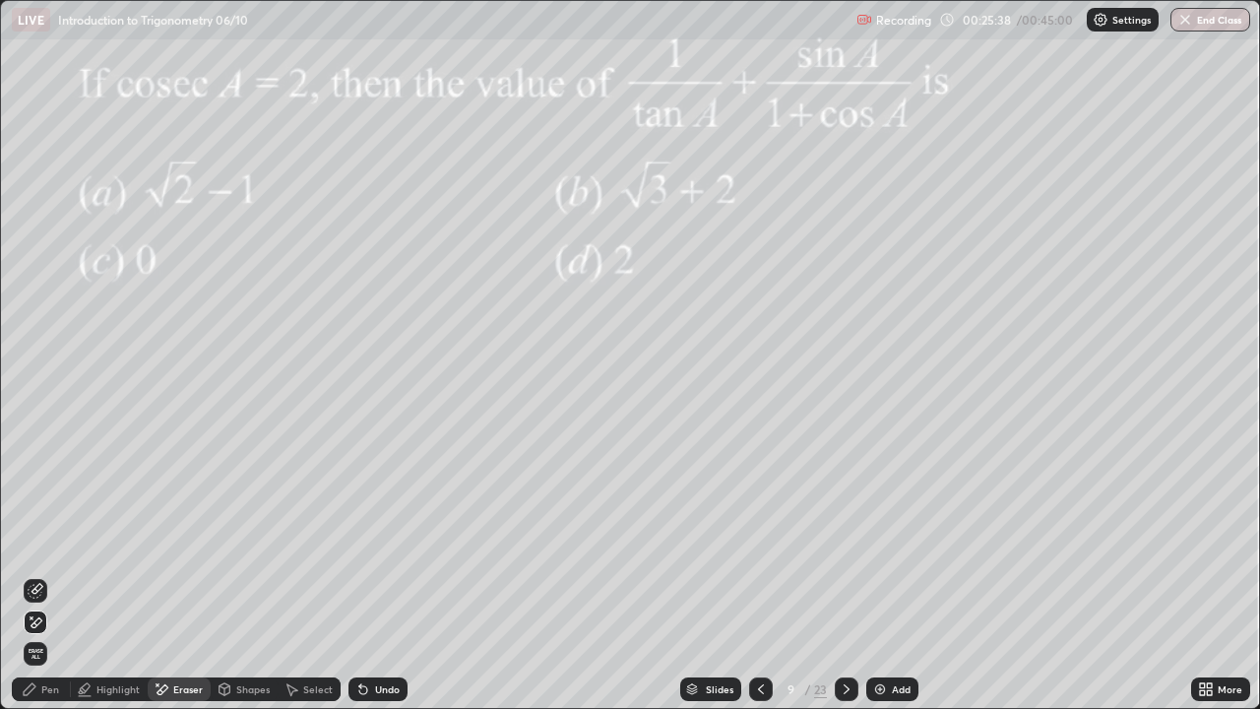
click at [49, 575] on div "Pen" at bounding box center [50, 689] width 18 height 10
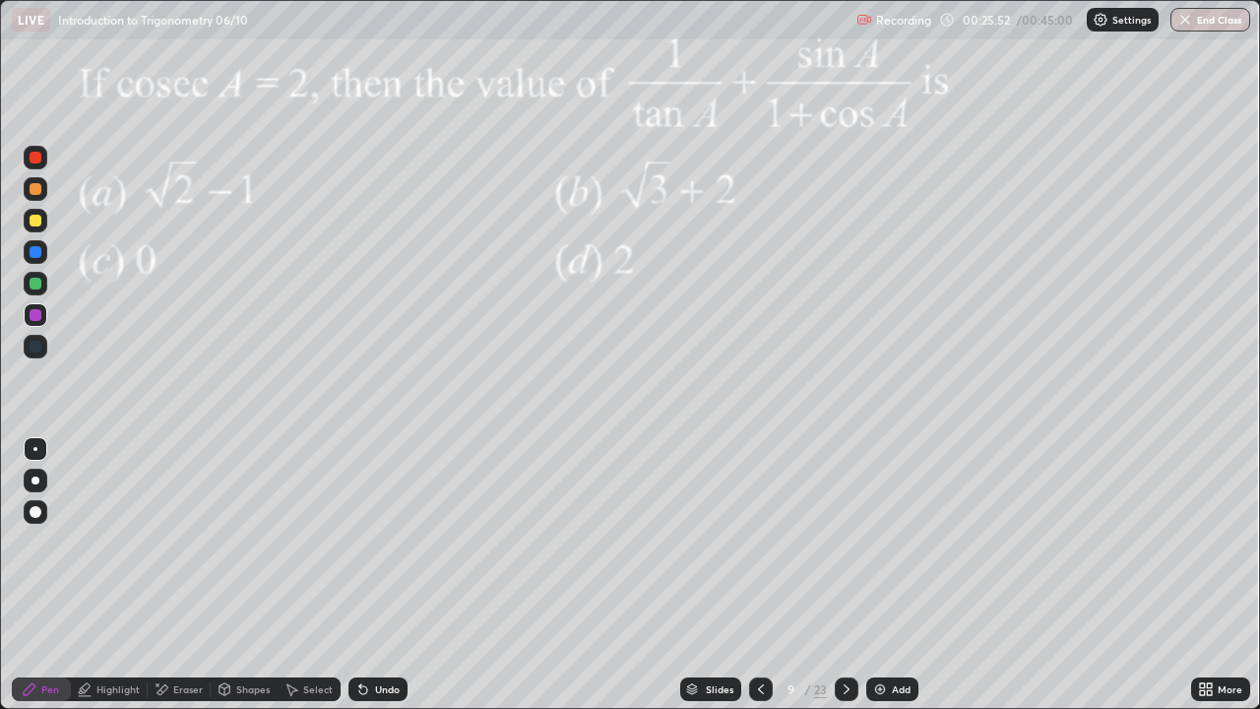
click at [35, 290] on div at bounding box center [36, 284] width 24 height 24
click at [852, 575] on div at bounding box center [846, 689] width 24 height 24
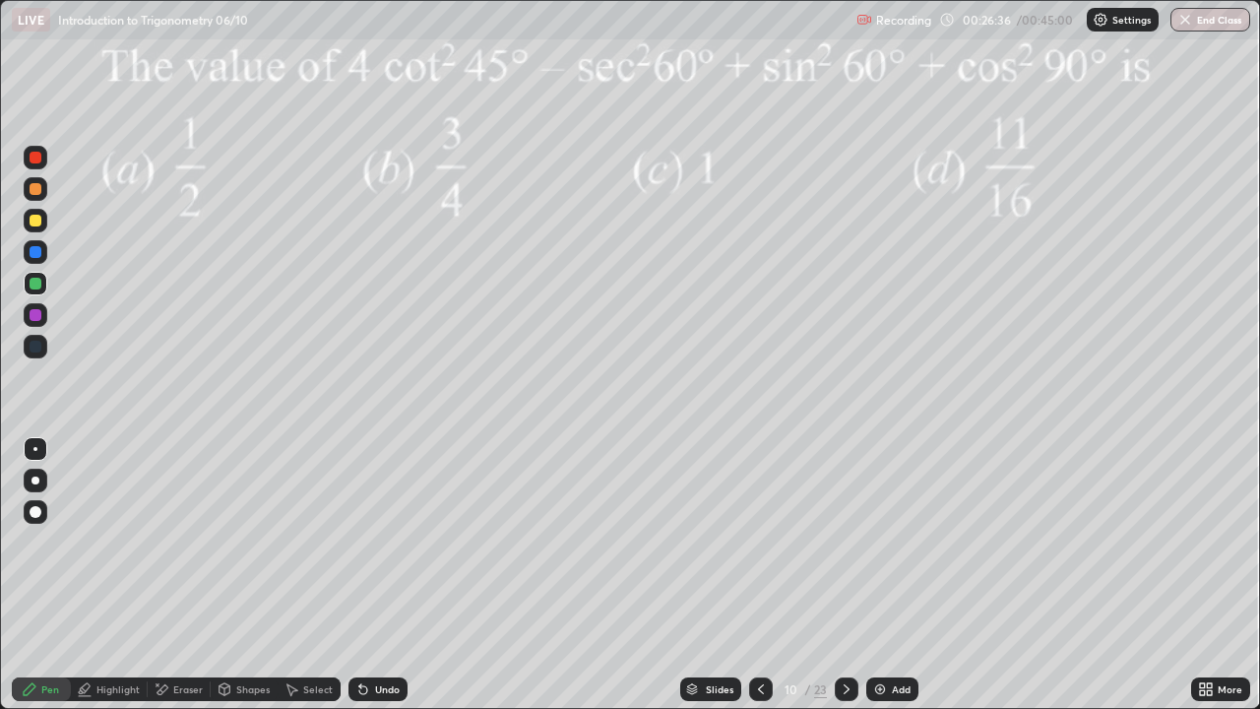
click at [759, 575] on icon at bounding box center [761, 689] width 16 height 16
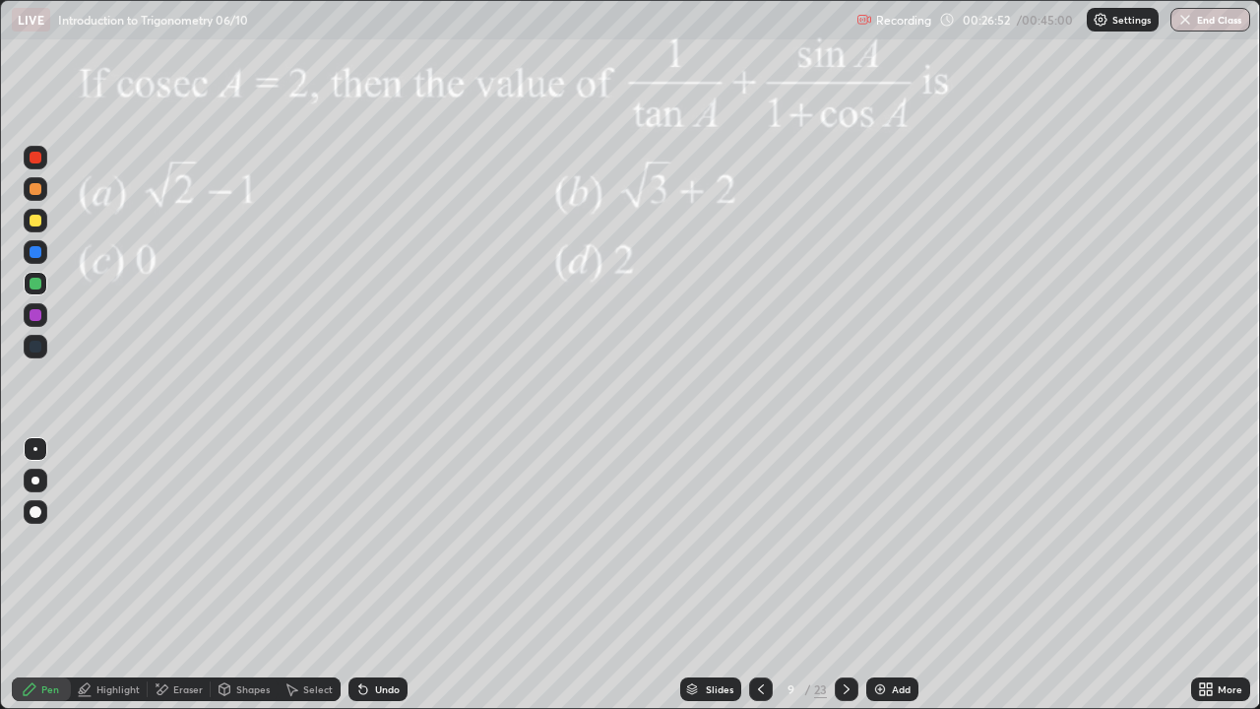
click at [849, 575] on div at bounding box center [846, 689] width 24 height 24
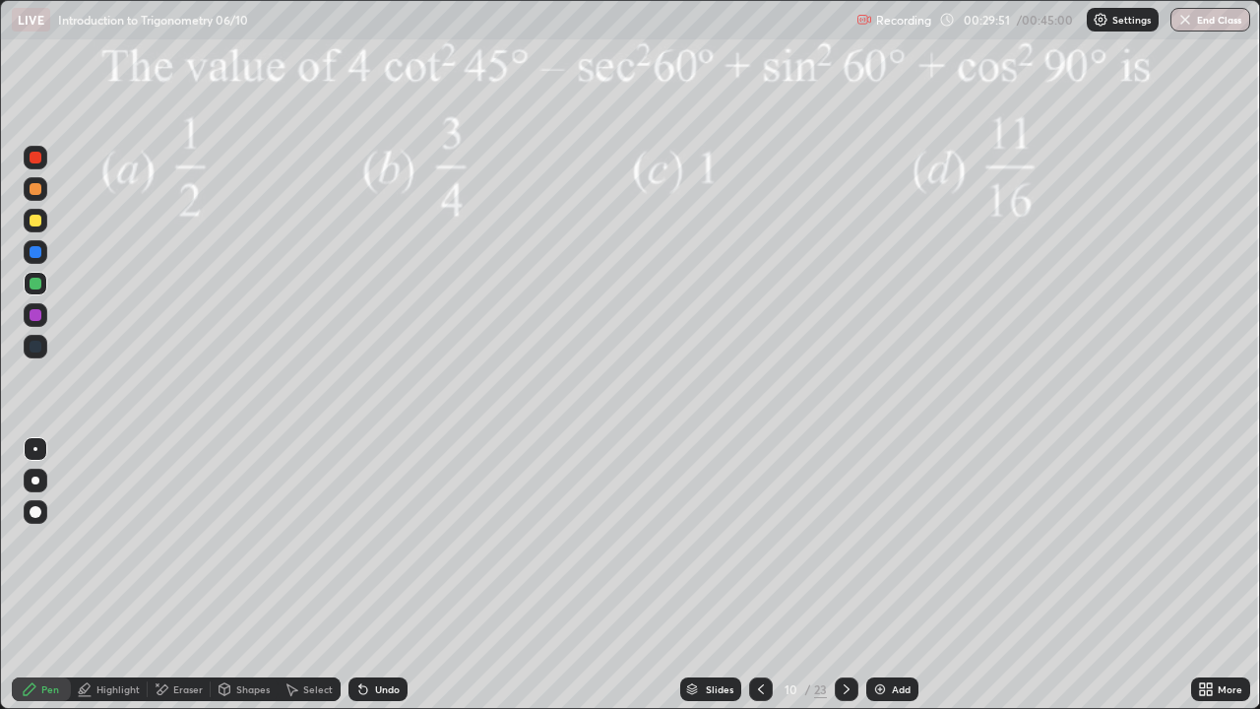
click at [844, 575] on icon at bounding box center [846, 689] width 16 height 16
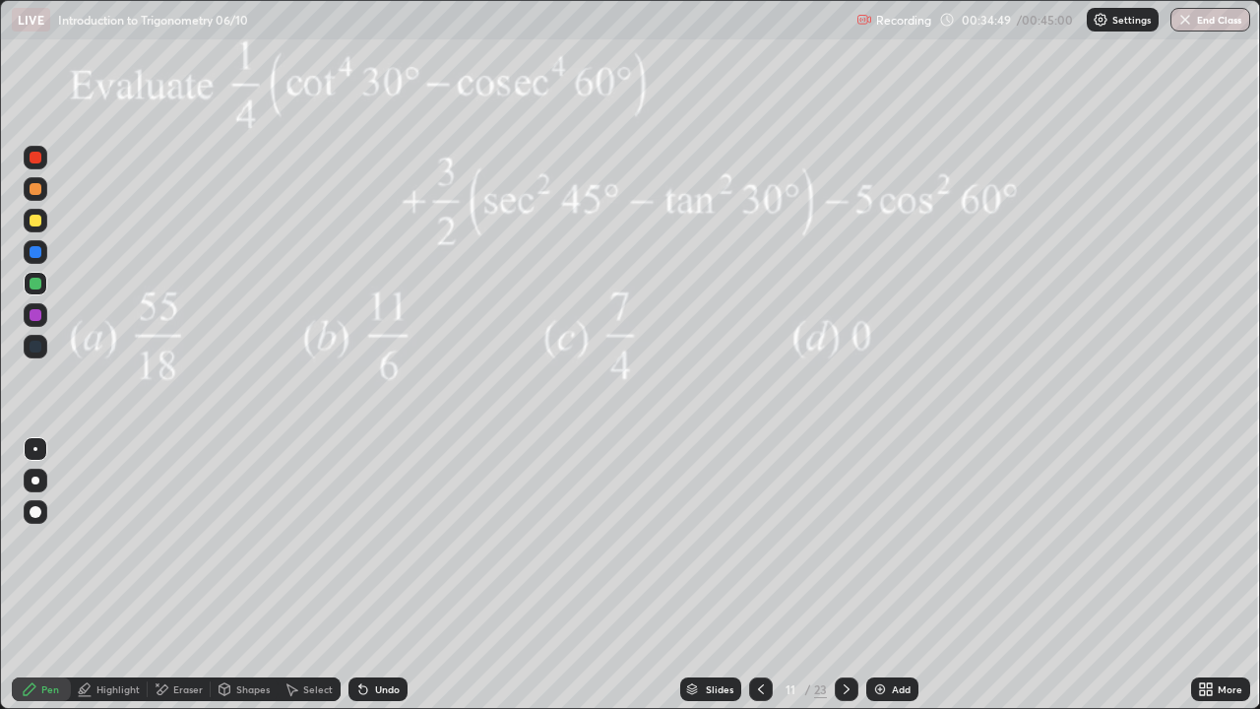
click at [845, 575] on icon at bounding box center [846, 689] width 16 height 16
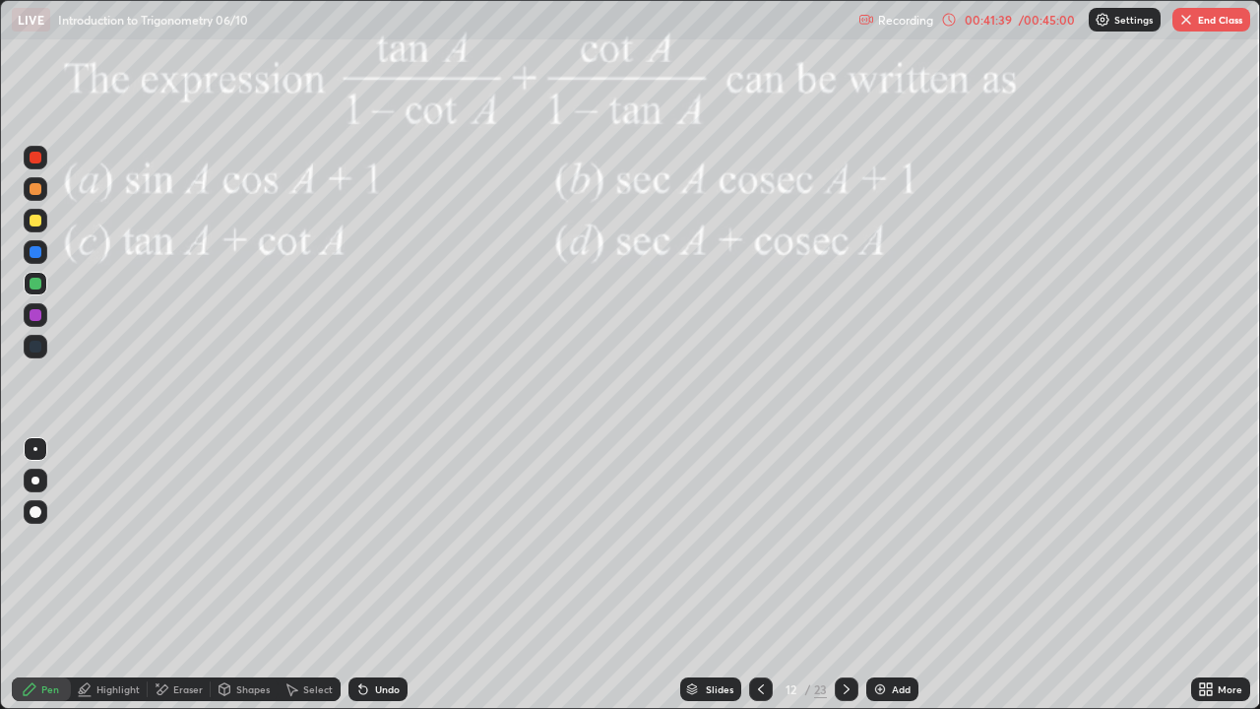
click at [34, 221] on div at bounding box center [36, 221] width 12 height 12
click at [40, 575] on div "Pen" at bounding box center [41, 689] width 59 height 24
click at [31, 286] on div at bounding box center [36, 283] width 12 height 12
click at [34, 284] on div at bounding box center [36, 283] width 12 height 12
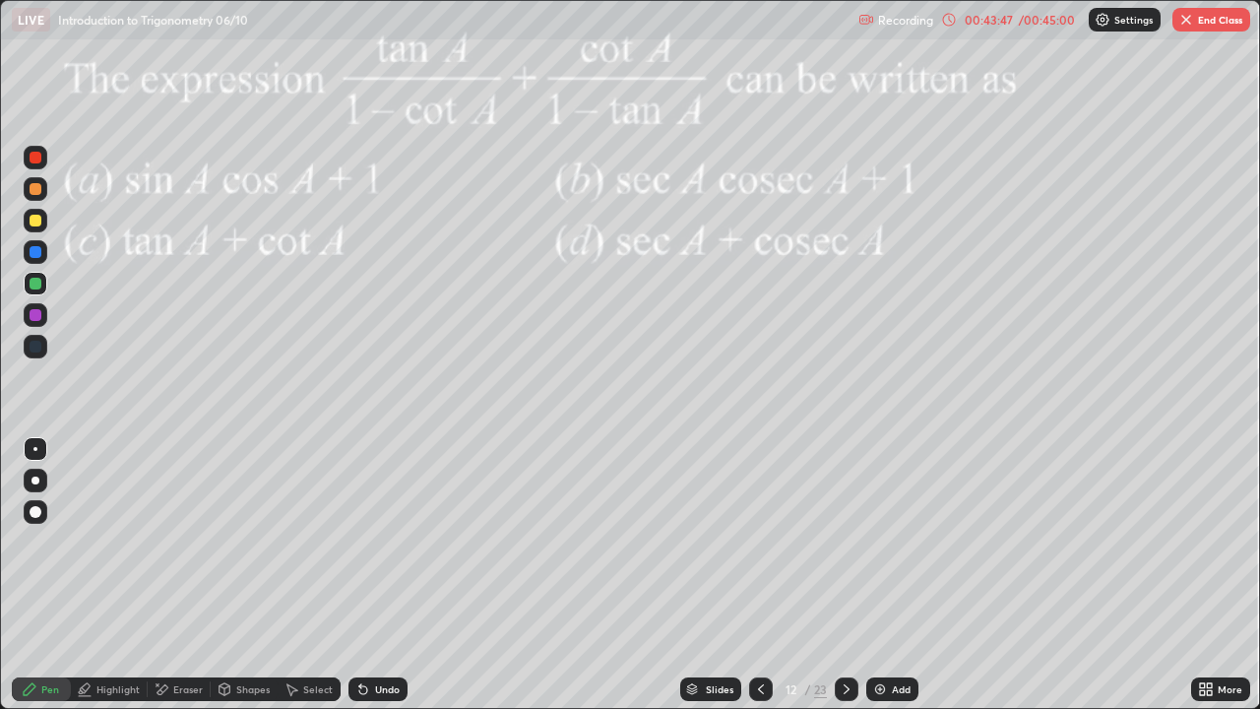
click at [43, 575] on div "Pen" at bounding box center [50, 689] width 18 height 10
click at [31, 220] on div at bounding box center [36, 221] width 12 height 12
click at [36, 223] on div at bounding box center [36, 221] width 12 height 12
click at [168, 575] on div "Eraser" at bounding box center [179, 689] width 63 height 24
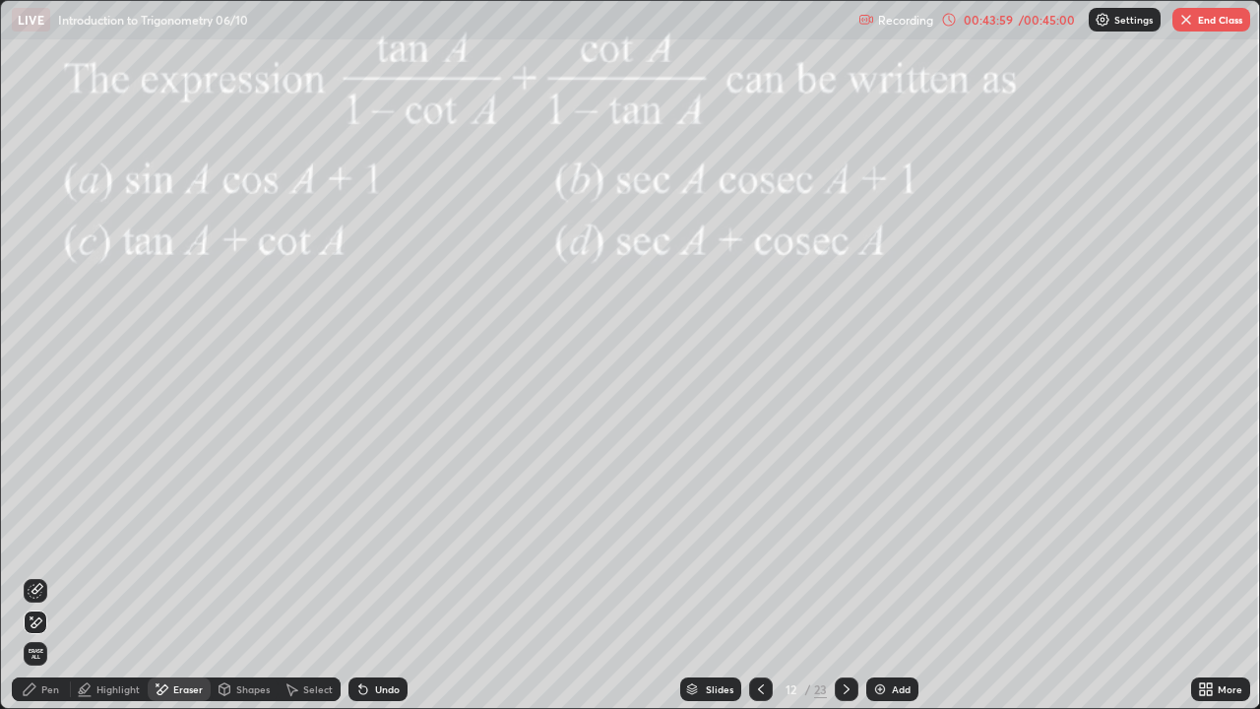
click at [31, 575] on div "Pen" at bounding box center [41, 689] width 59 height 24
click at [32, 575] on icon at bounding box center [30, 689] width 16 height 16
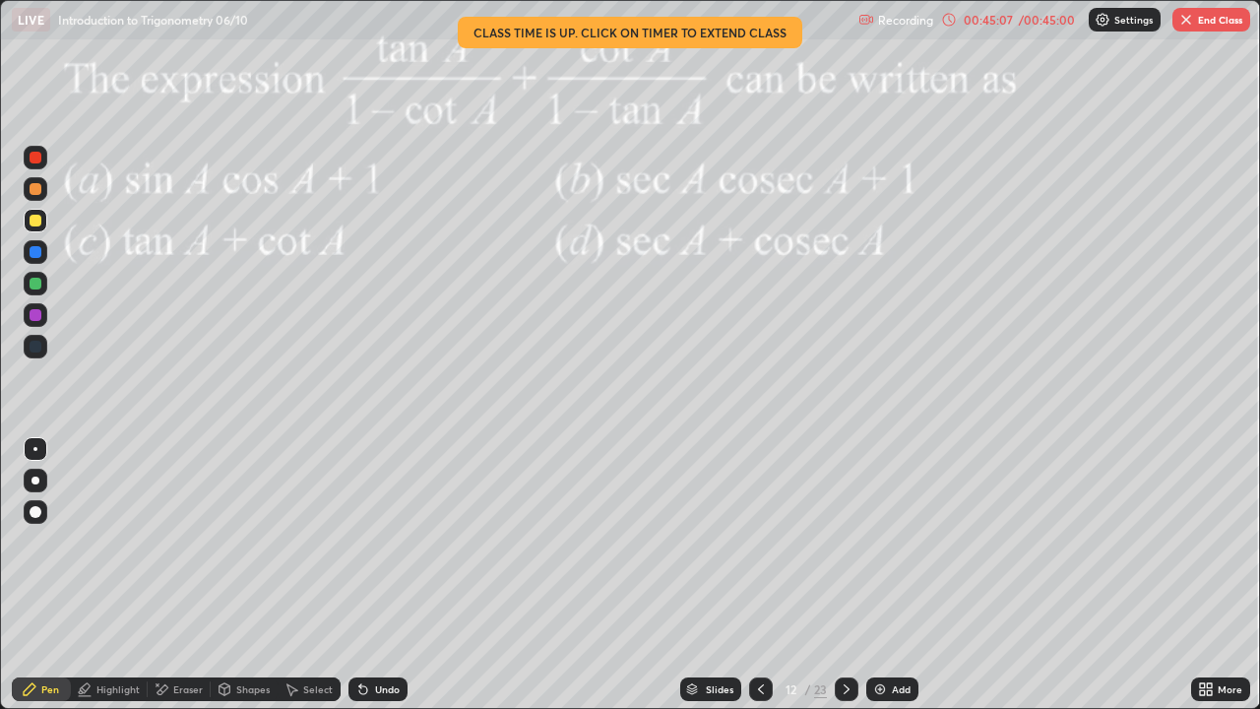
click at [1213, 18] on button "End Class" at bounding box center [1211, 20] width 78 height 24
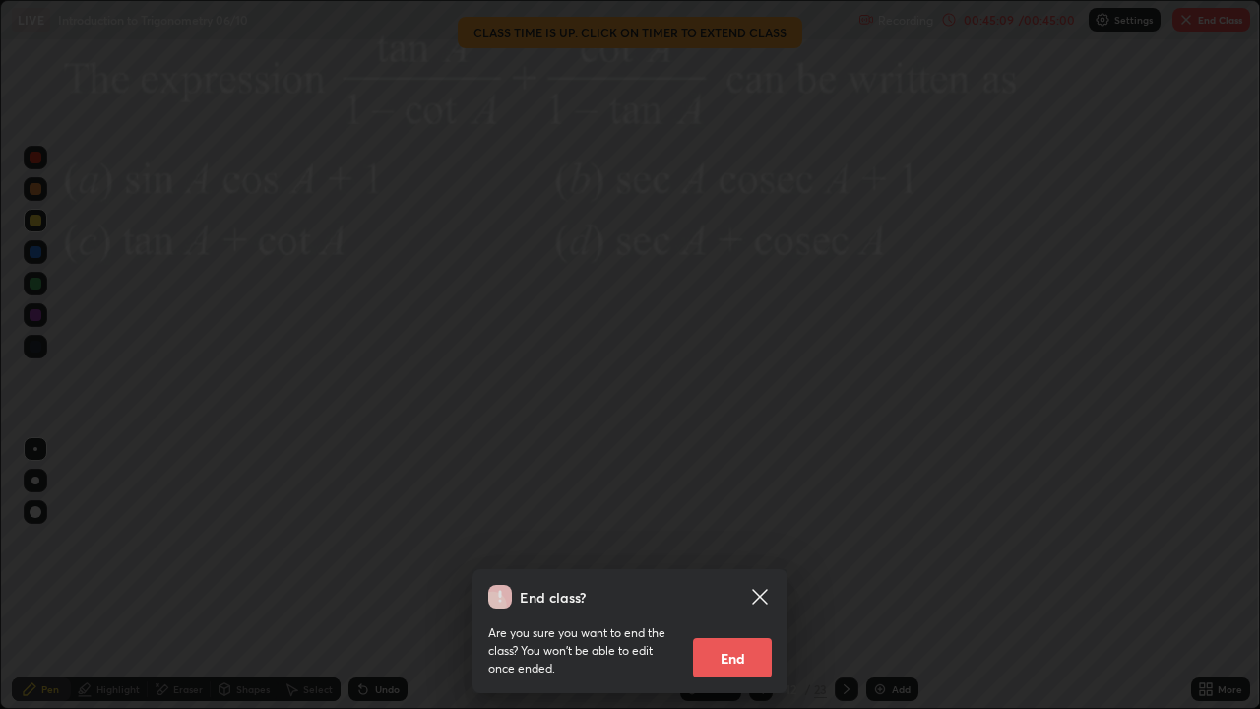
click at [719, 575] on button "End" at bounding box center [732, 657] width 79 height 39
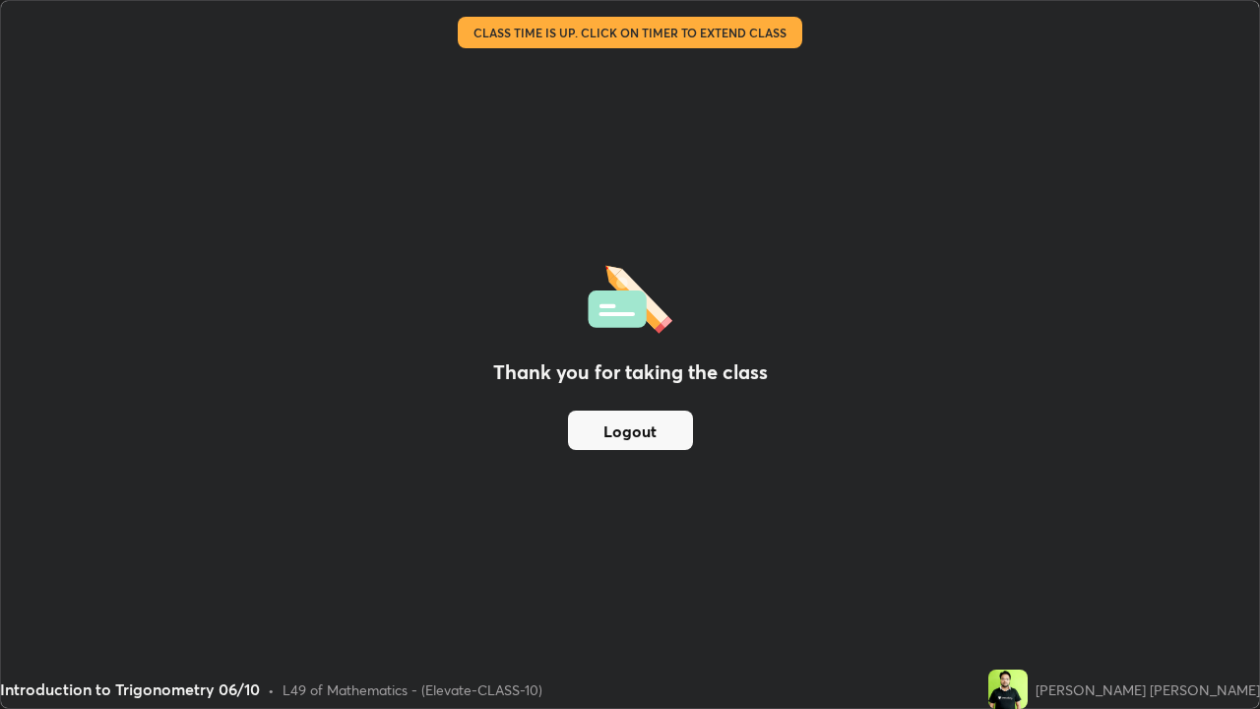
click at [640, 435] on button "Logout" at bounding box center [630, 429] width 125 height 39
